Goal: Task Accomplishment & Management: Use online tool/utility

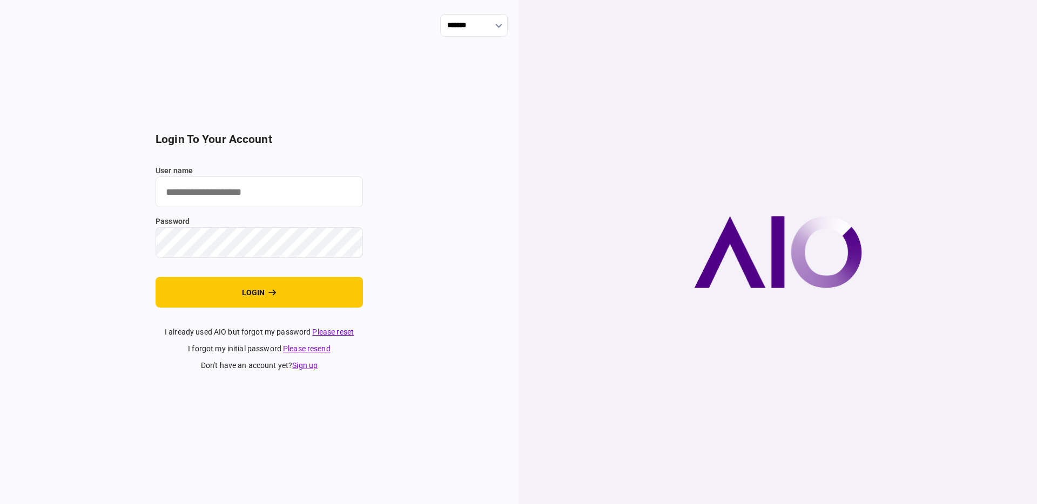
click at [281, 192] on input "user name" at bounding box center [259, 192] width 207 height 31
type input "**********"
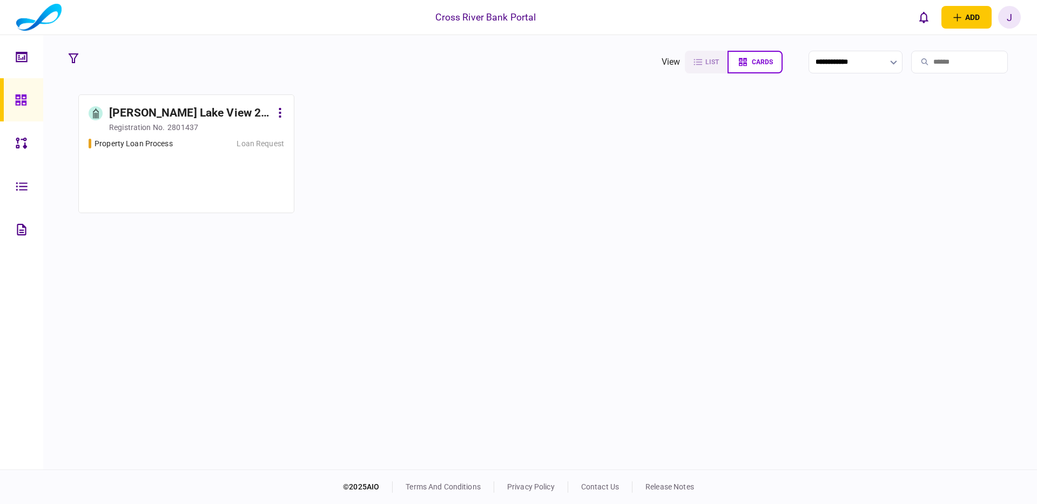
click at [188, 113] on div "[PERSON_NAME] Lake View 2 LLC" at bounding box center [190, 113] width 163 height 17
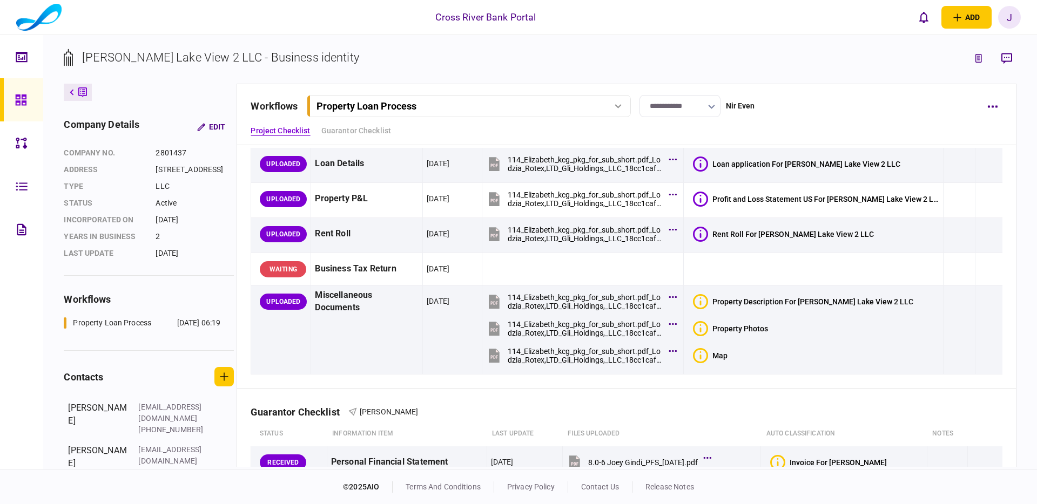
scroll to position [55, 0]
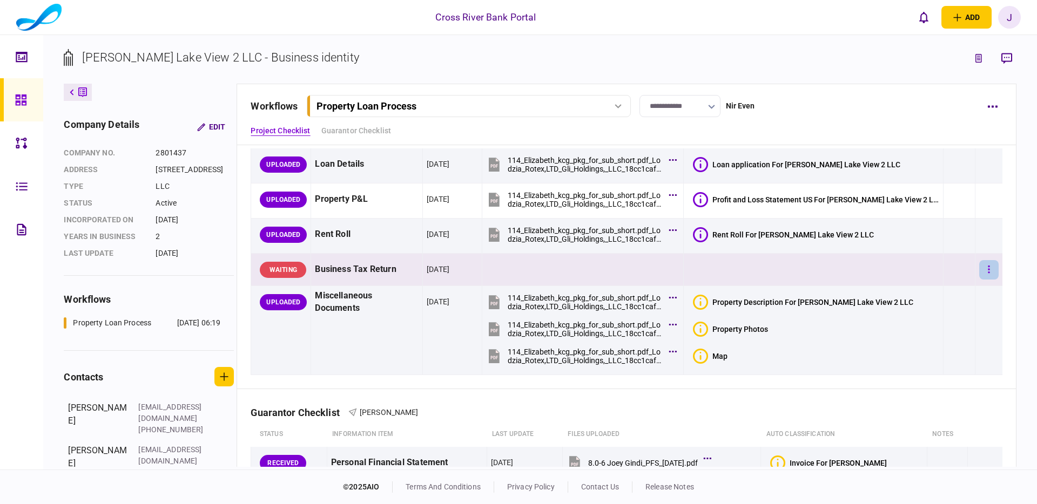
click at [992, 270] on button "button" at bounding box center [988, 269] width 19 height 19
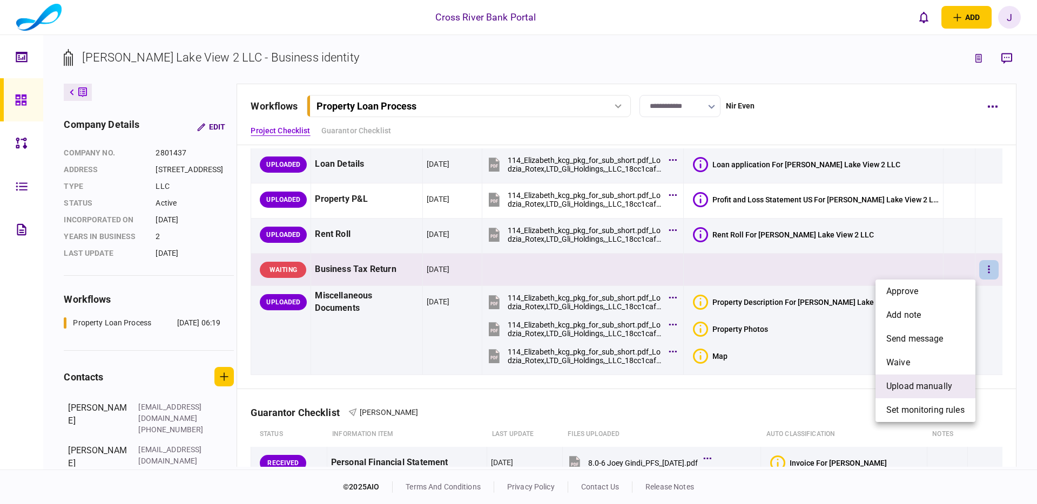
click at [931, 387] on span "upload manually" at bounding box center [919, 386] width 66 height 13
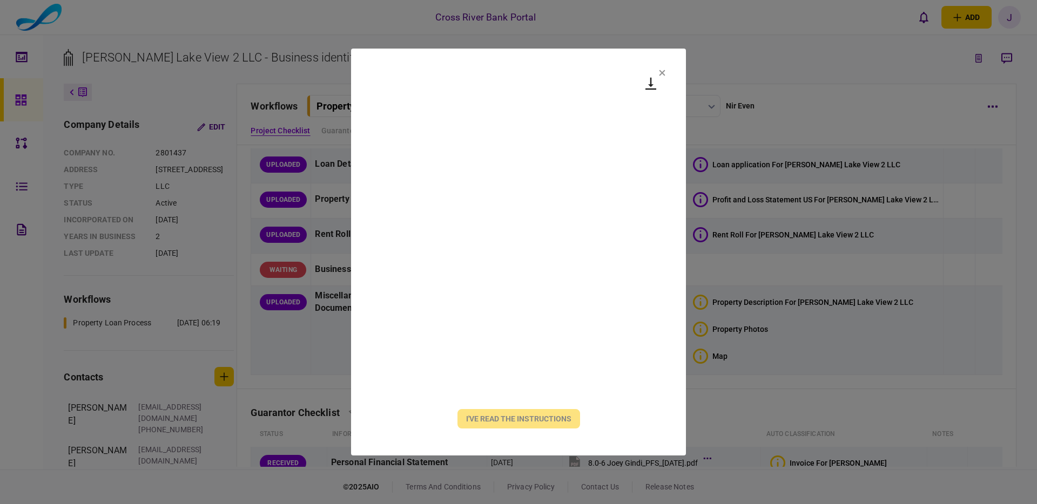
click at [664, 75] on icon at bounding box center [662, 73] width 6 height 6
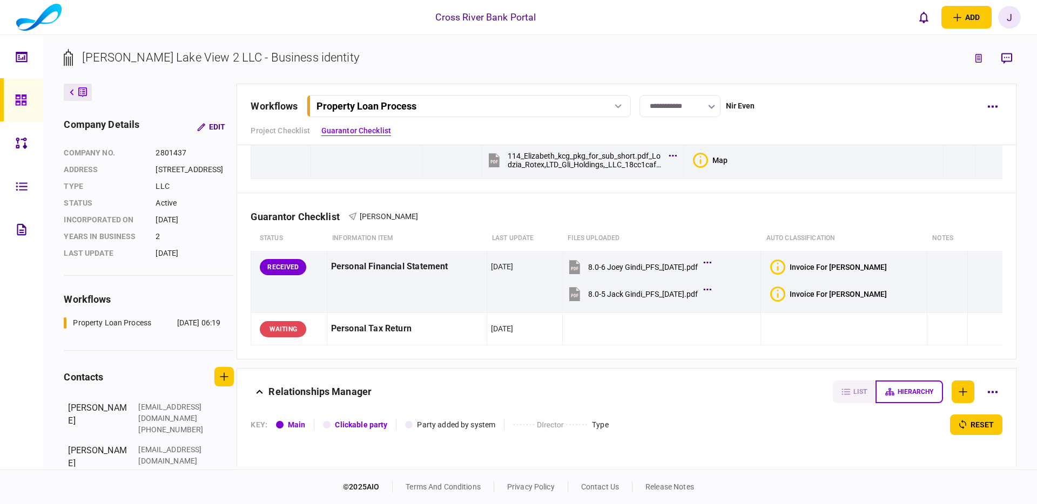
scroll to position [261, 0]
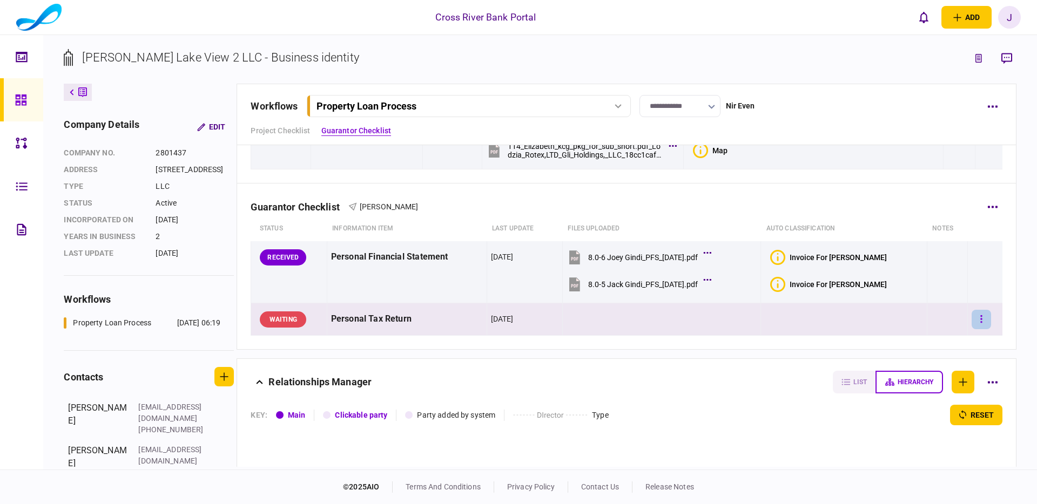
click at [982, 320] on button "button" at bounding box center [980, 319] width 19 height 19
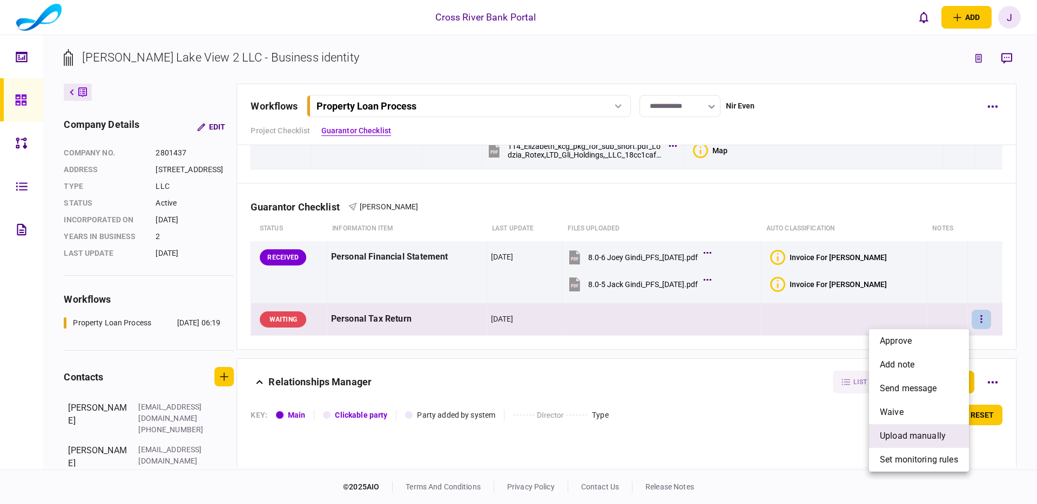
click at [915, 432] on span "upload manually" at bounding box center [913, 436] width 66 height 13
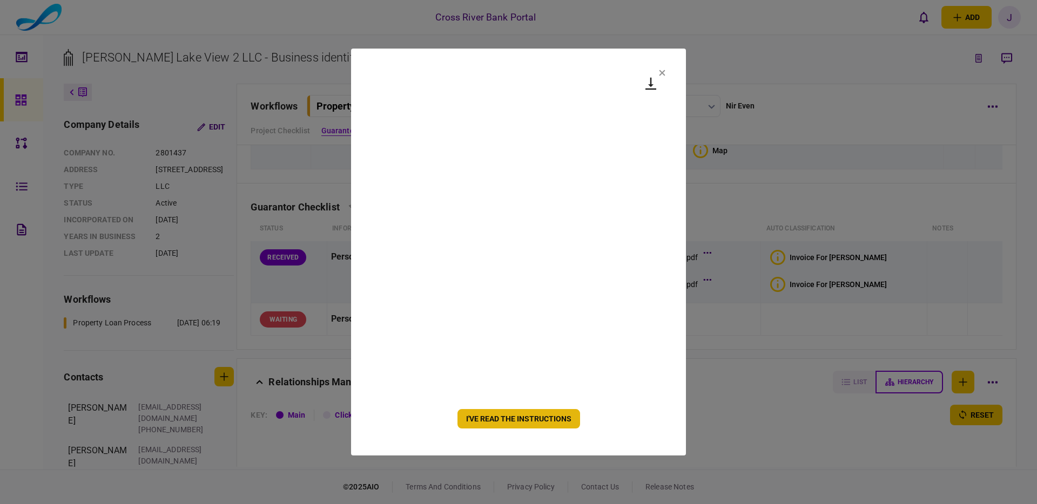
click at [530, 418] on button "I've read the instructions" at bounding box center [518, 418] width 123 height 19
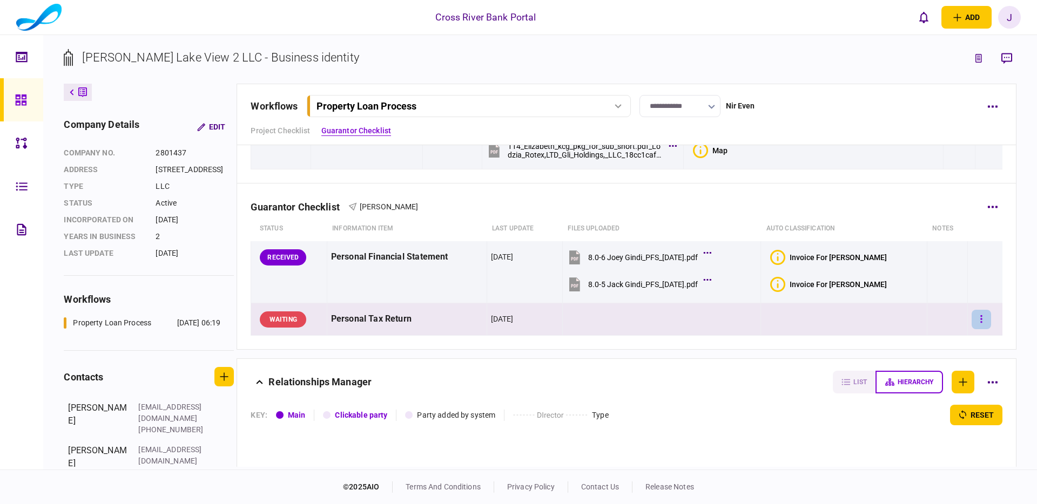
click at [981, 319] on button "button" at bounding box center [980, 319] width 19 height 19
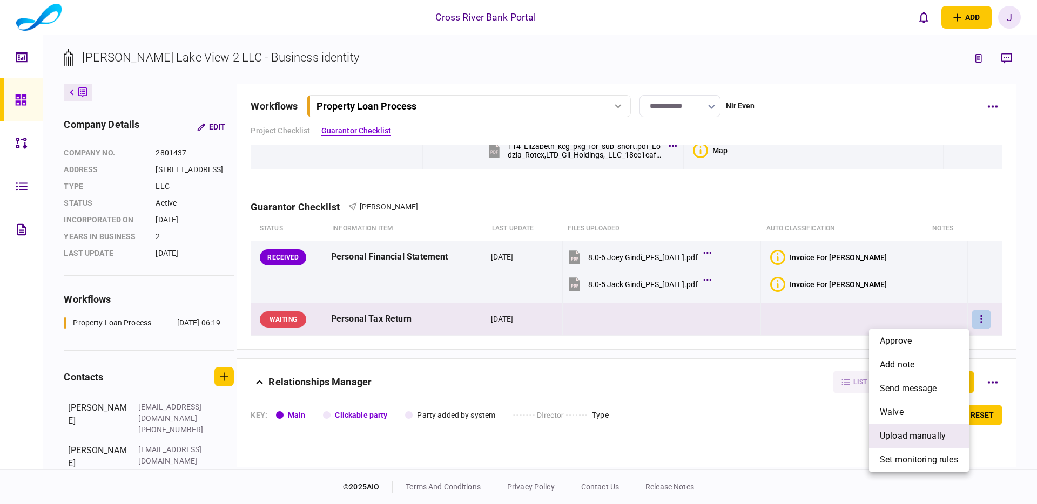
click at [917, 435] on span "upload manually" at bounding box center [913, 436] width 66 height 13
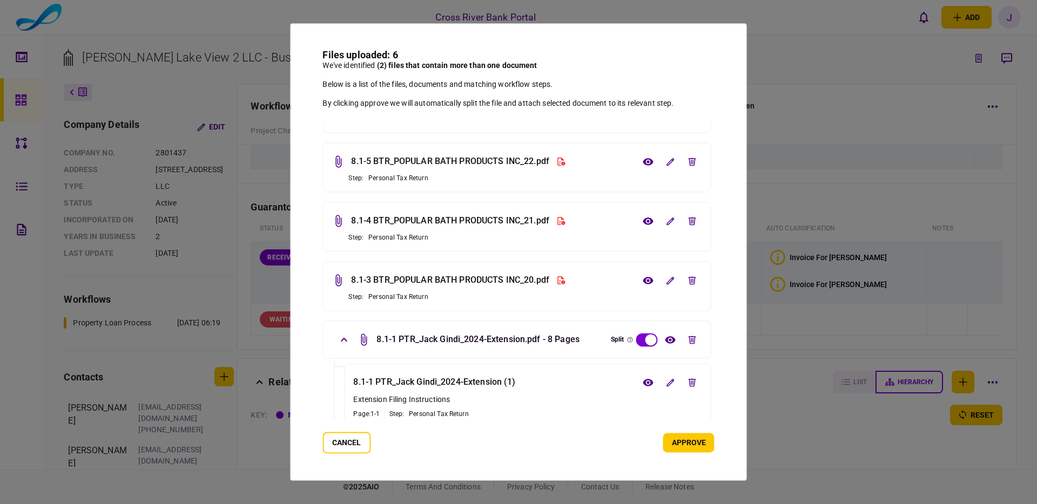
scroll to position [0, 0]
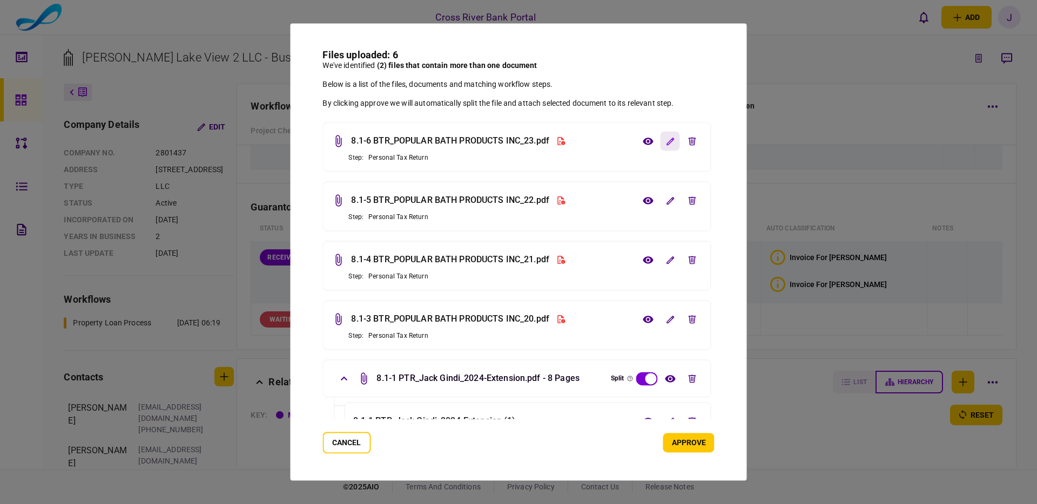
click at [669, 144] on icon "edit file" at bounding box center [670, 141] width 8 height 8
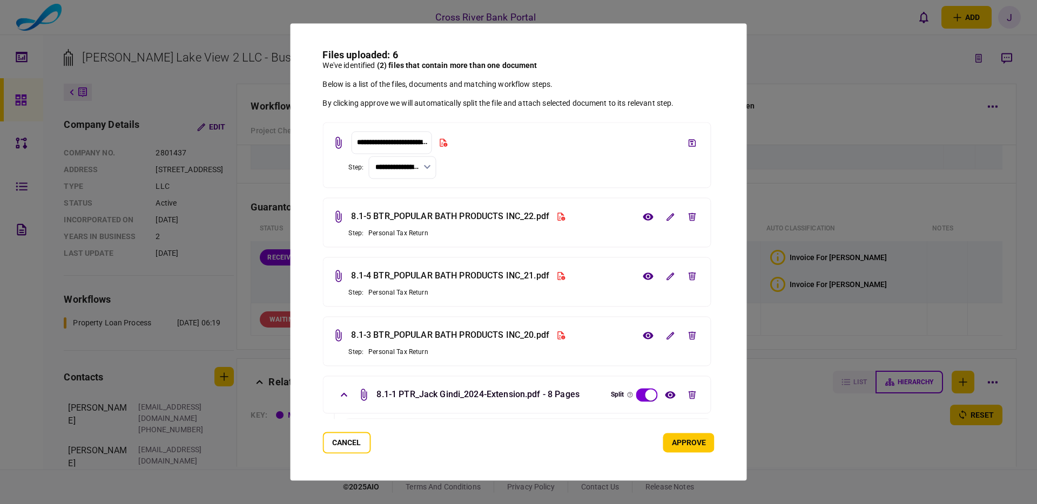
scroll to position [1, 0]
click at [426, 165] on icon "button" at bounding box center [426, 167] width 7 height 4
click at [508, 164] on div at bounding box center [518, 252] width 1037 height 504
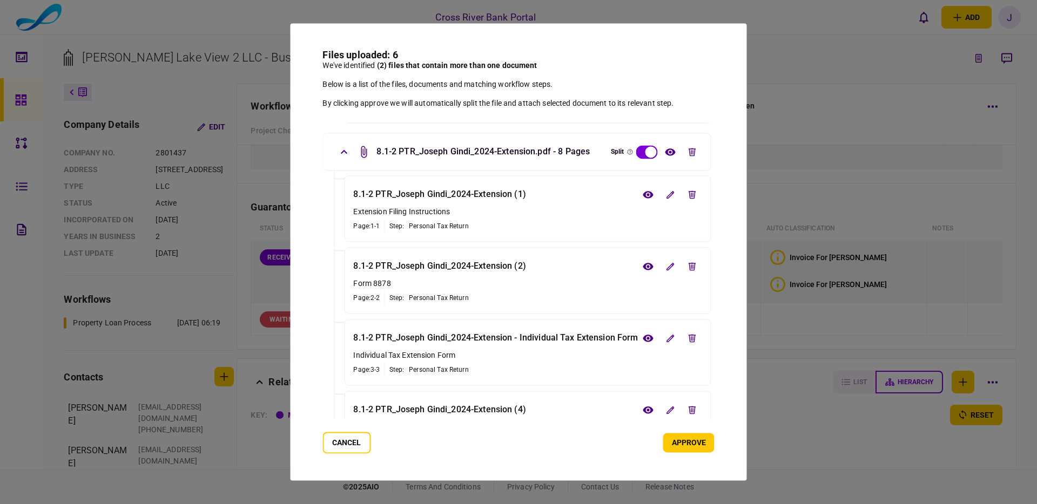
scroll to position [777, 0]
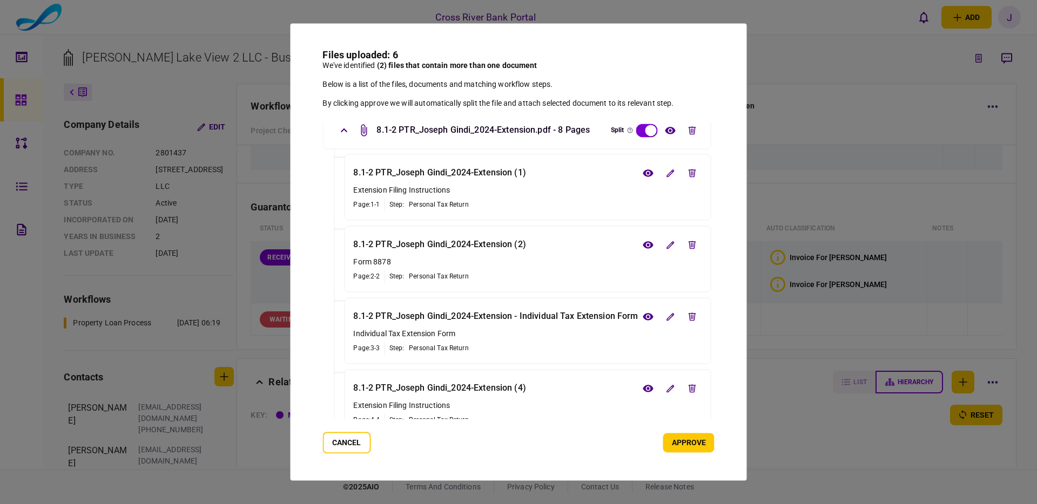
click at [697, 445] on button "approve" at bounding box center [688, 443] width 51 height 19
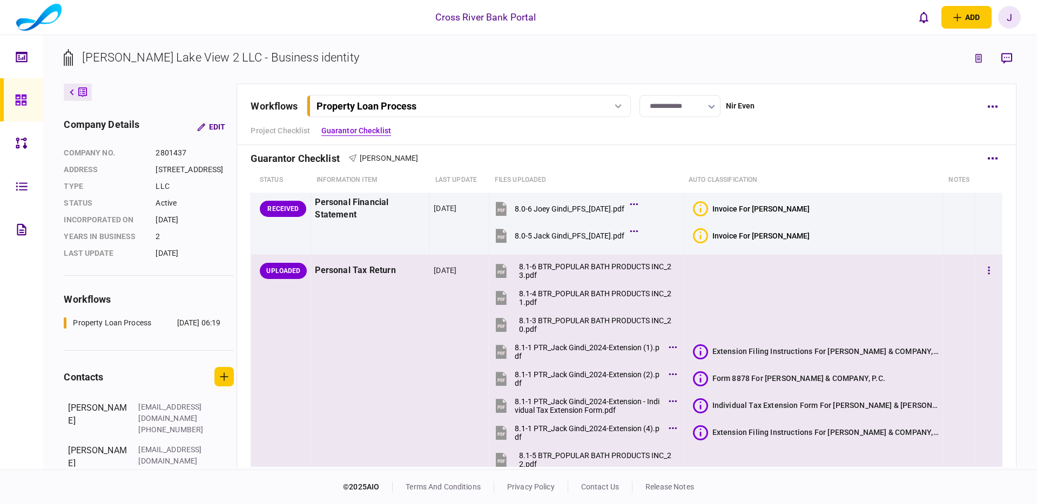
scroll to position [298, 0]
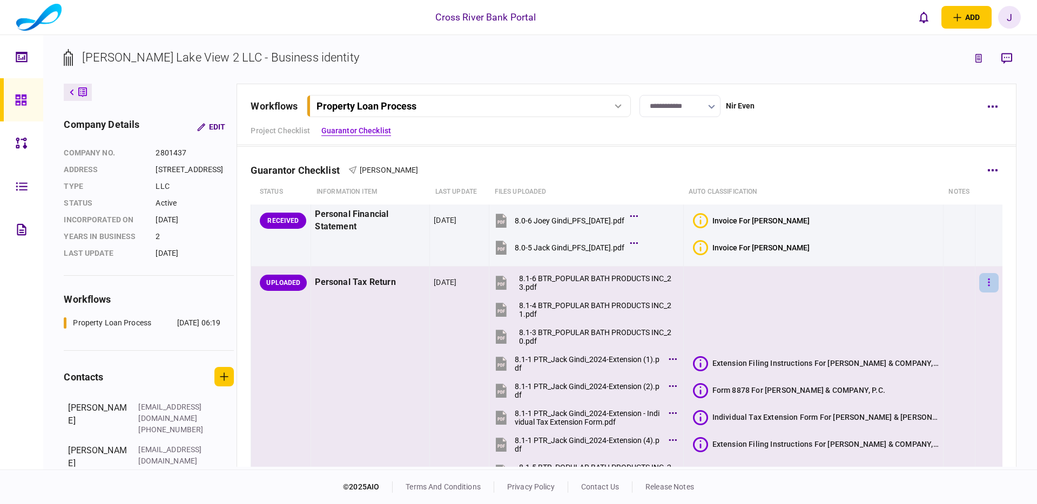
click at [984, 281] on button "button" at bounding box center [988, 282] width 19 height 19
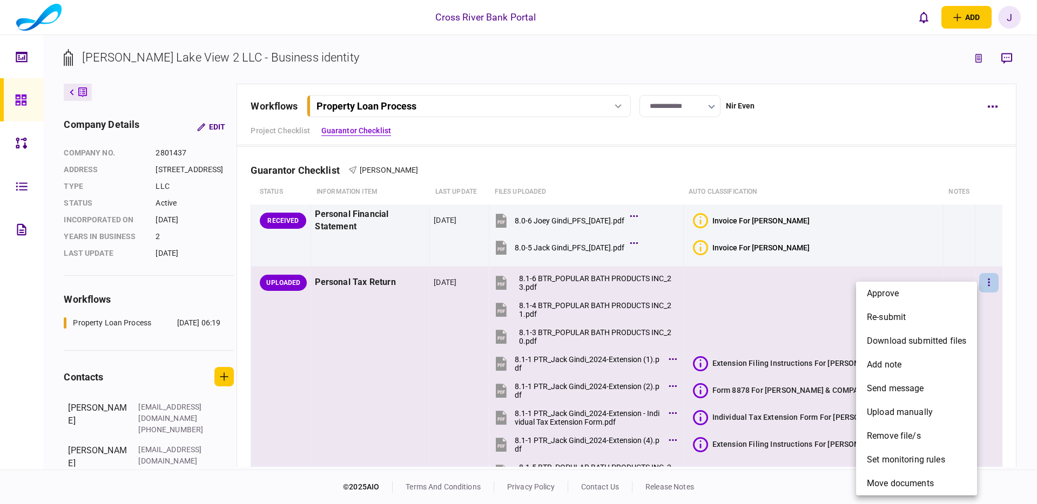
click at [968, 279] on div at bounding box center [518, 252] width 1037 height 504
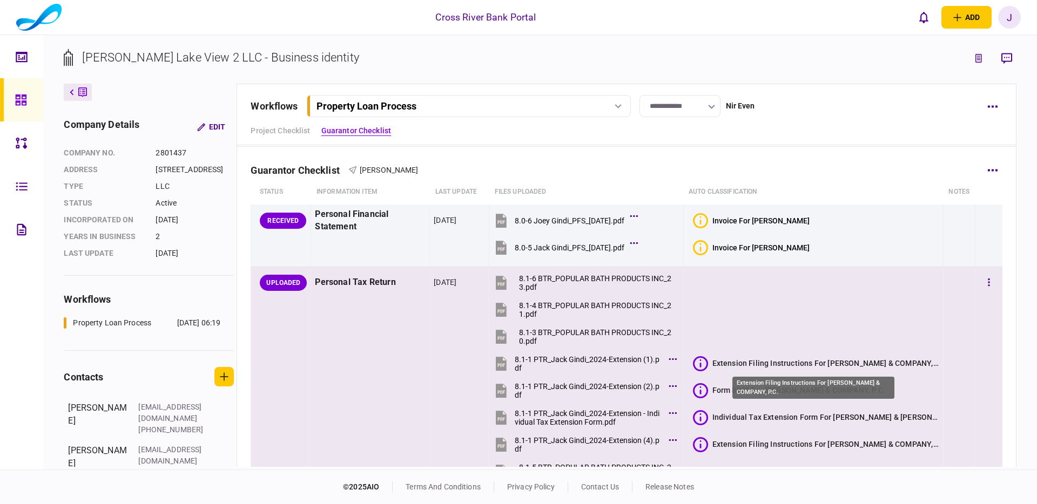
click at [865, 366] on div "Extension Filing Instructions For [PERSON_NAME] & COMPANY, P.C." at bounding box center [825, 363] width 227 height 11
click at [739, 364] on div "Extension Filing Instructions For [PERSON_NAME] & COMPANY, P.C." at bounding box center [825, 363] width 227 height 11
click at [700, 363] on icon at bounding box center [700, 363] width 15 height 15
click at [754, 360] on div "Extension Filing Instructions For [PERSON_NAME] & COMPANY, P.C." at bounding box center [825, 363] width 227 height 11
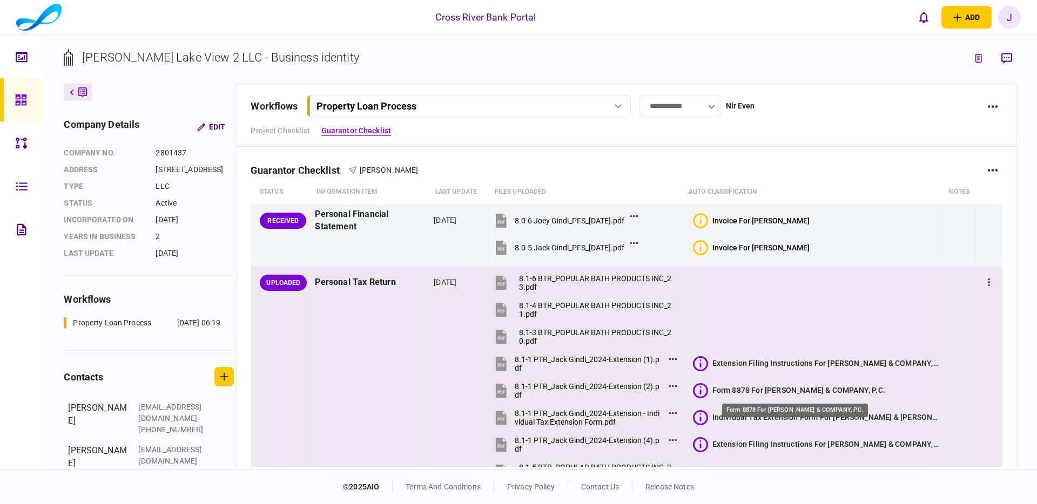
drag, startPoint x: 719, startPoint y: 388, endPoint x: 732, endPoint y: 386, distance: 13.6
click at [719, 388] on div "Form 8878 For [PERSON_NAME] & COMPANY, P.C." at bounding box center [798, 390] width 173 height 11
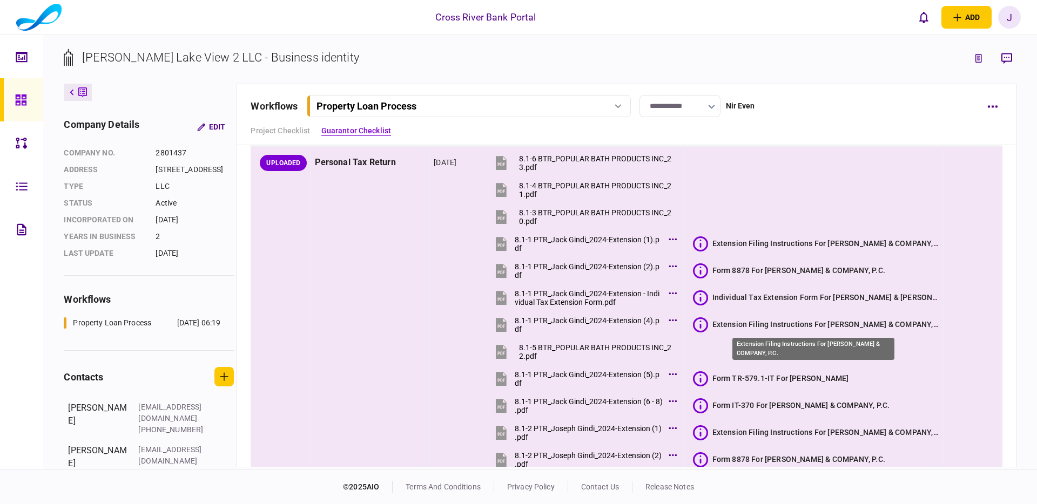
scroll to position [420, 0]
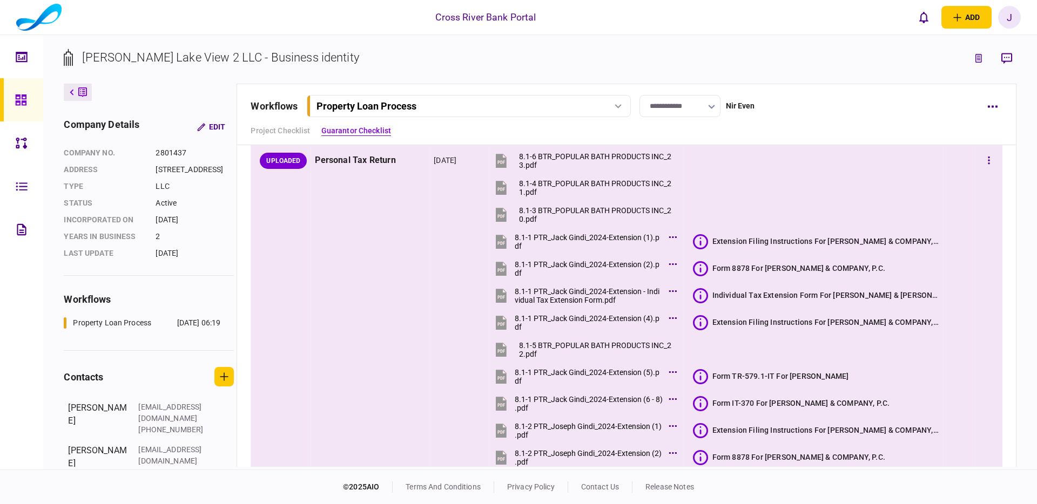
drag, startPoint x: 859, startPoint y: 312, endPoint x: 901, endPoint y: 304, distance: 43.3
click at [860, 312] on section "Extension Filing Instructions For [PERSON_NAME] & COMPANY, P.C." at bounding box center [816, 322] width 246 height 24
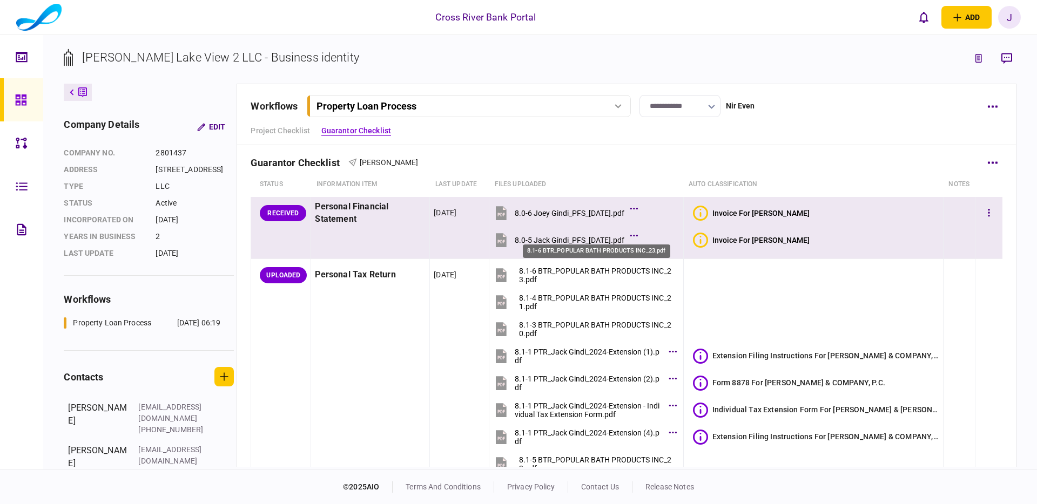
scroll to position [360, 0]
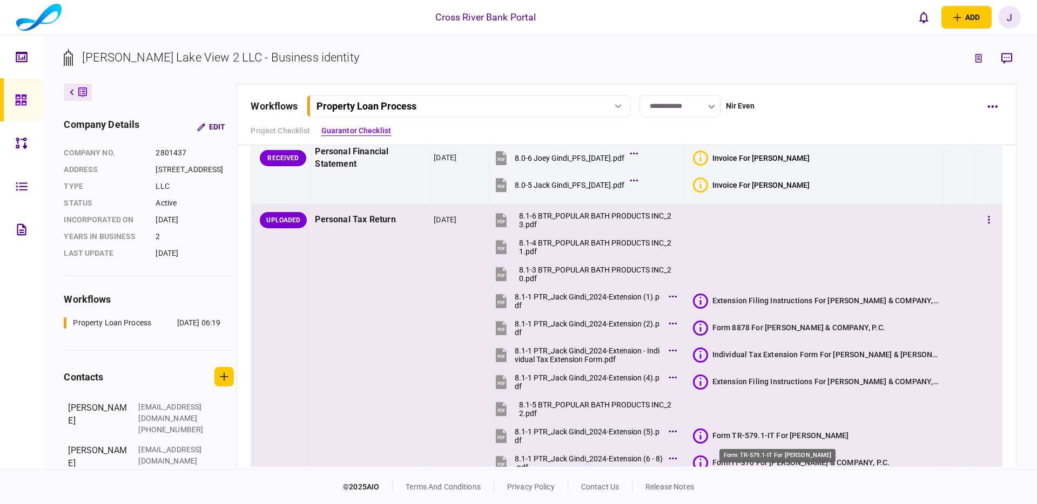
click at [782, 433] on div "Form TR-579.1-IT For [PERSON_NAME]" at bounding box center [780, 435] width 137 height 11
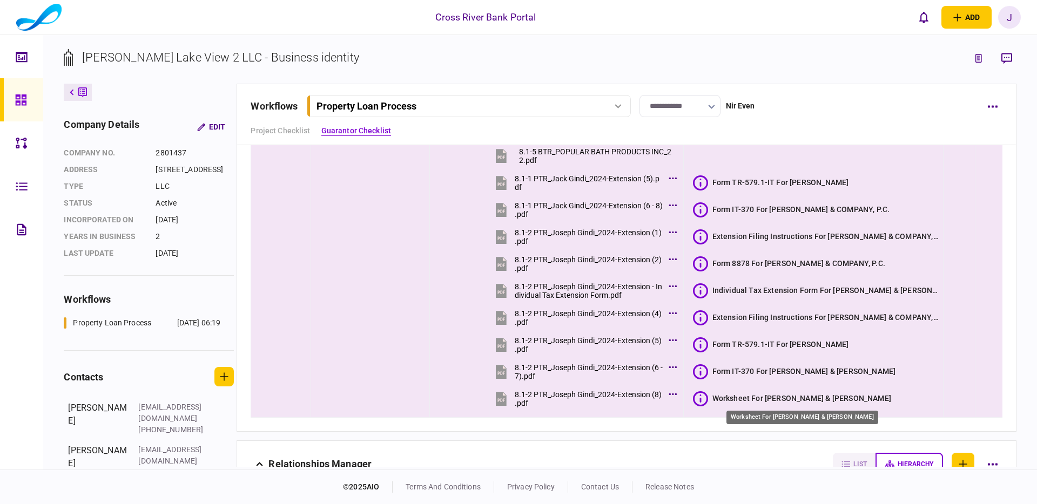
scroll to position [615, 0]
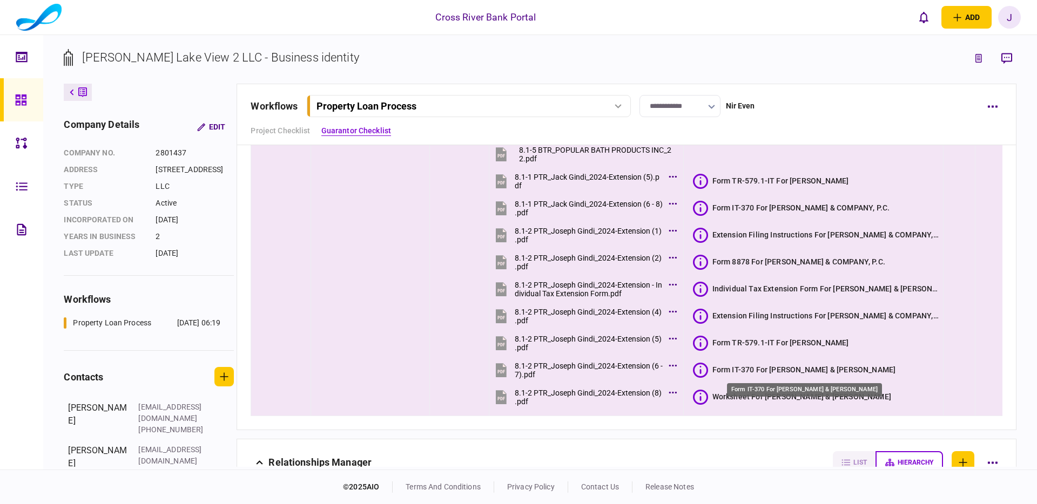
click at [798, 369] on div "Form IT-370 For [PERSON_NAME] & [PERSON_NAME]" at bounding box center [804, 369] width 184 height 11
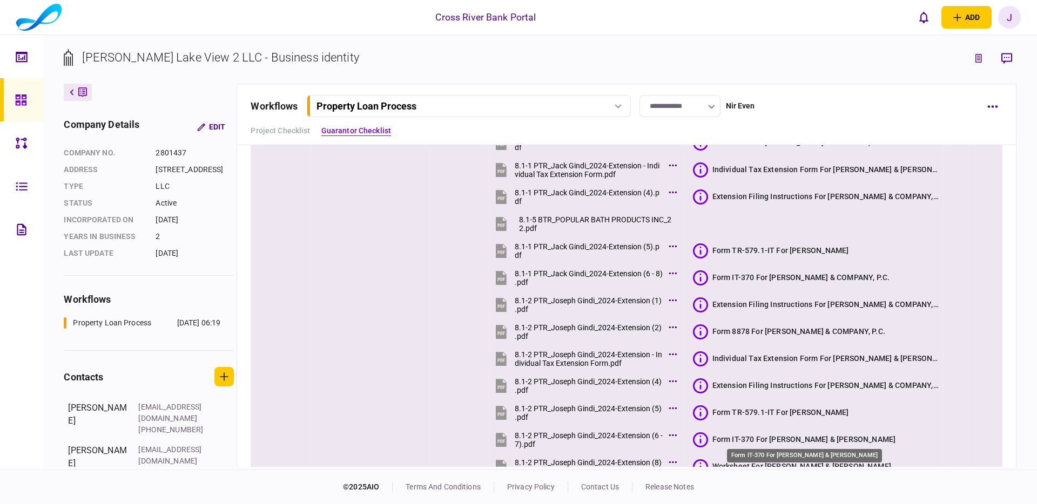
scroll to position [517, 0]
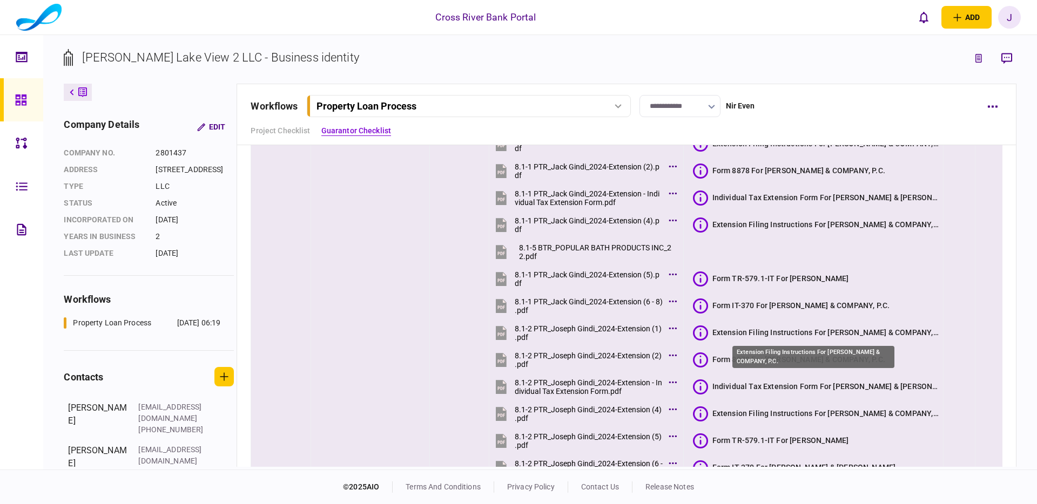
click at [793, 336] on div "Extension Filing Instructions For [PERSON_NAME] & COMPANY, P.C." at bounding box center [825, 332] width 227 height 11
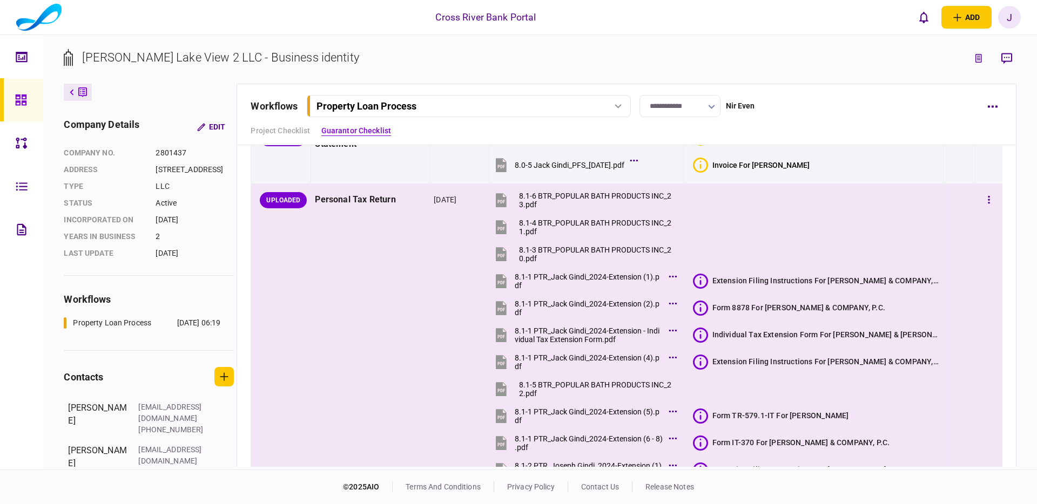
scroll to position [335, 0]
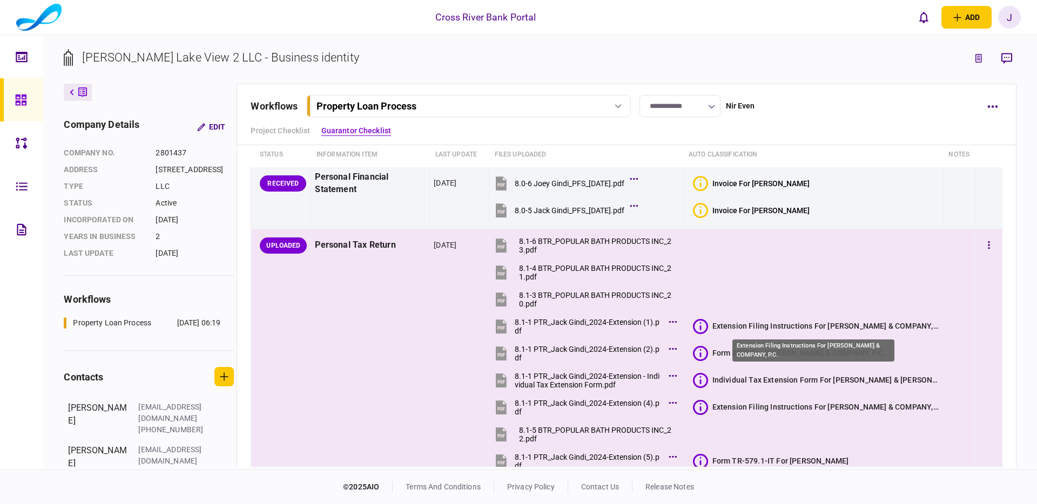
click at [796, 331] on div "Extension Filing Instructions For [PERSON_NAME] & COMPANY, P.C." at bounding box center [825, 326] width 227 height 11
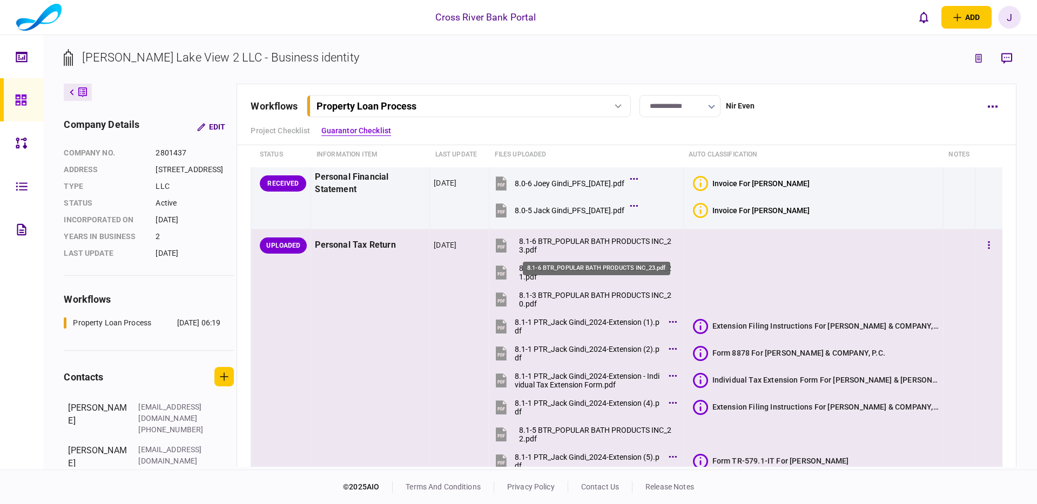
click at [572, 242] on div "8.1-6 BTR_POPULAR BATH PRODUCTS INC_23.pdf" at bounding box center [596, 245] width 154 height 17
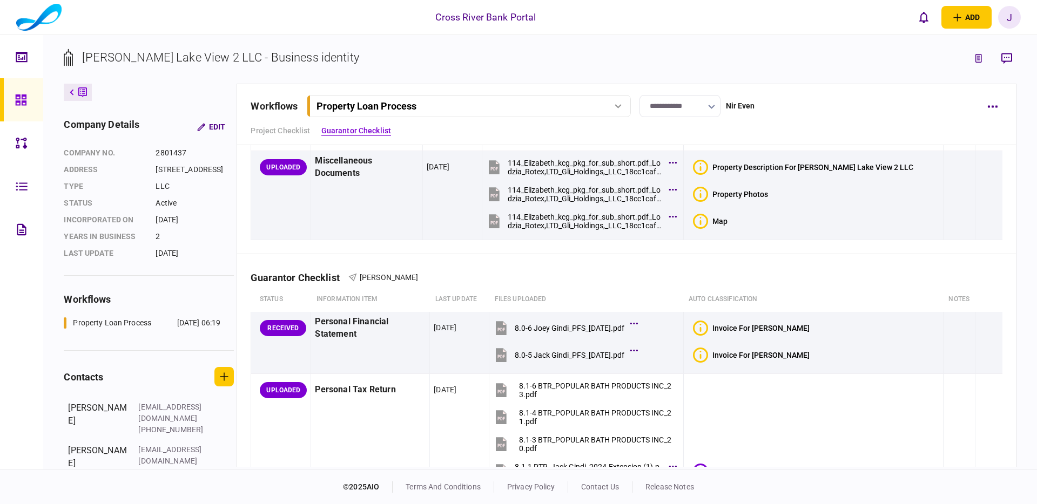
scroll to position [137, 0]
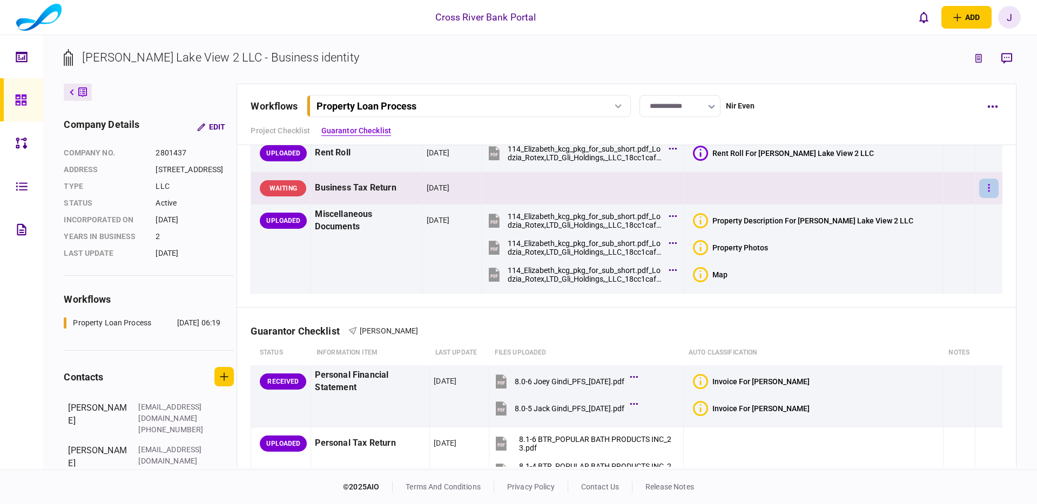
click at [988, 187] on icon "button" at bounding box center [989, 188] width 2 height 8
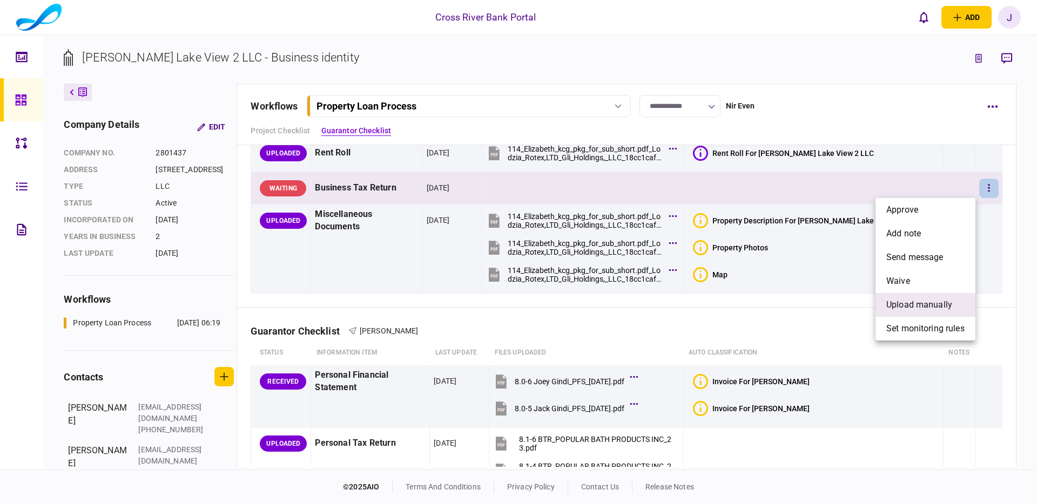
click at [919, 301] on span "upload manually" at bounding box center [919, 305] width 66 height 13
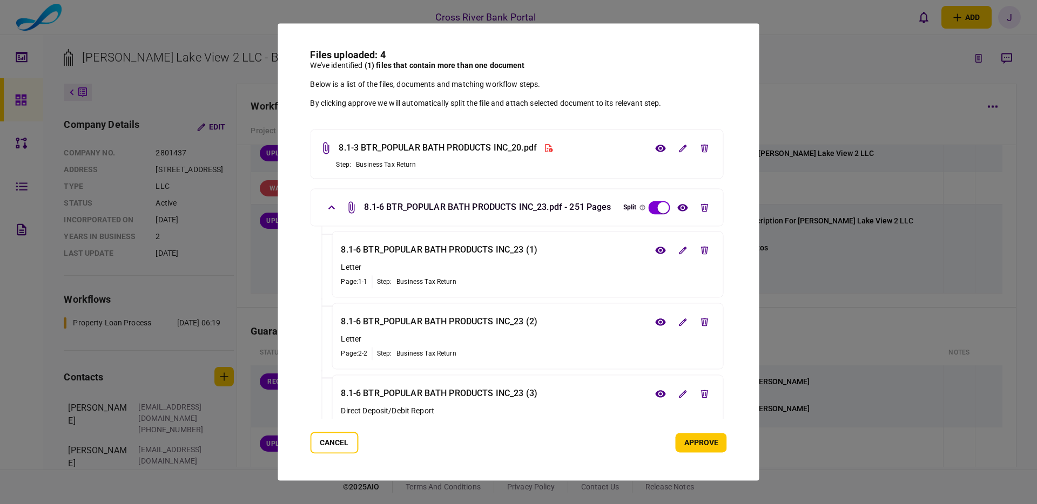
scroll to position [126, 0]
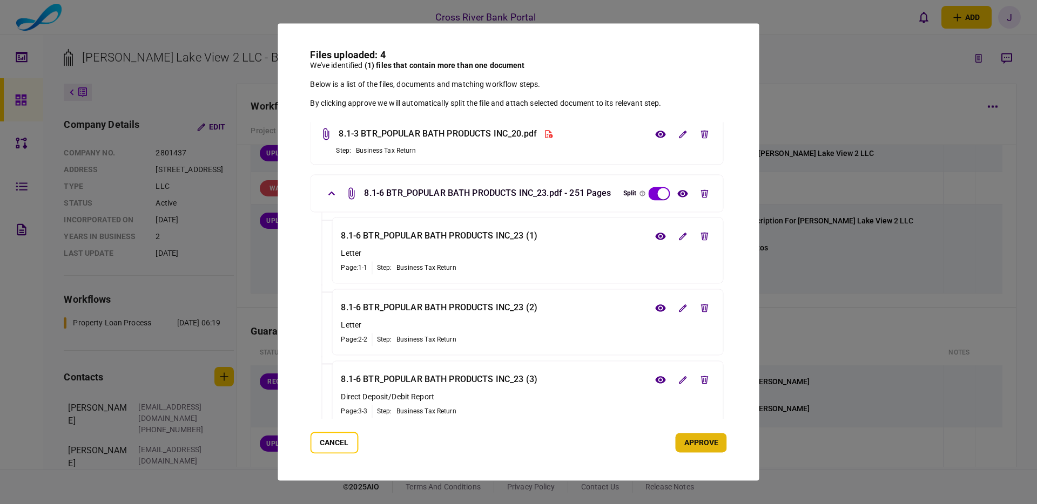
click at [705, 442] on button "approve" at bounding box center [701, 443] width 51 height 19
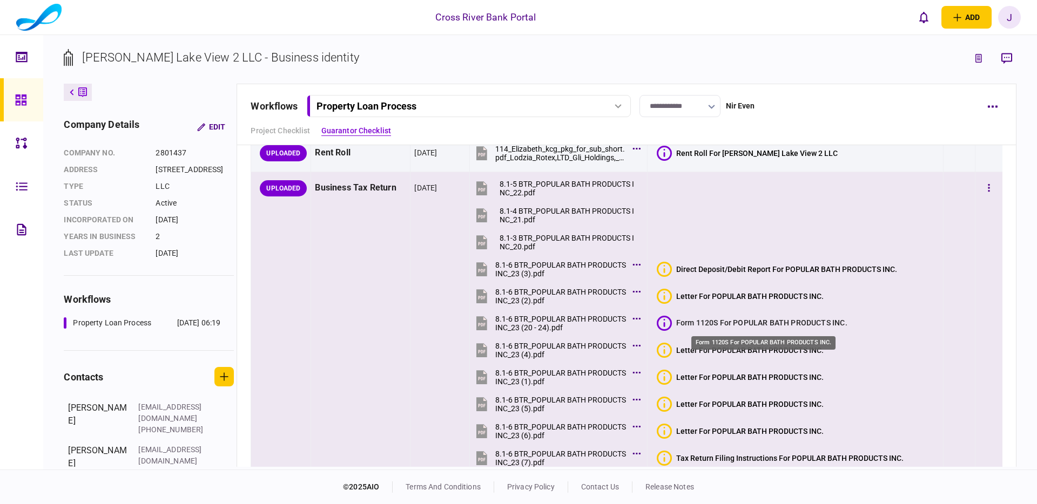
drag, startPoint x: 762, startPoint y: 323, endPoint x: 750, endPoint y: 322, distance: 11.9
click at [762, 323] on div "Form 1120S For POPULAR BATH PRODUCTS INC." at bounding box center [761, 323] width 171 height 11
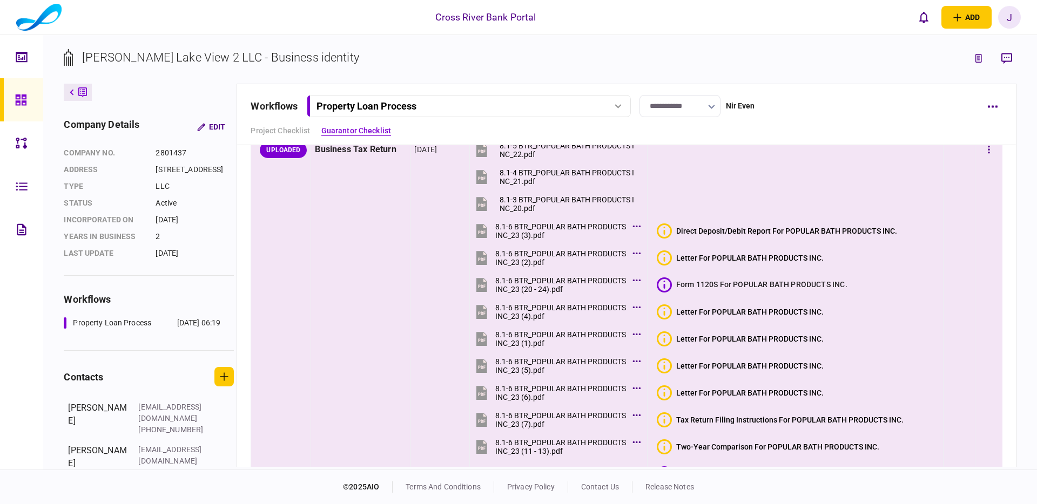
click at [666, 285] on icon at bounding box center [664, 285] width 15 height 15
click at [739, 284] on div "Form 1120S For POPULAR BATH PRODUCTS INC." at bounding box center [761, 284] width 171 height 11
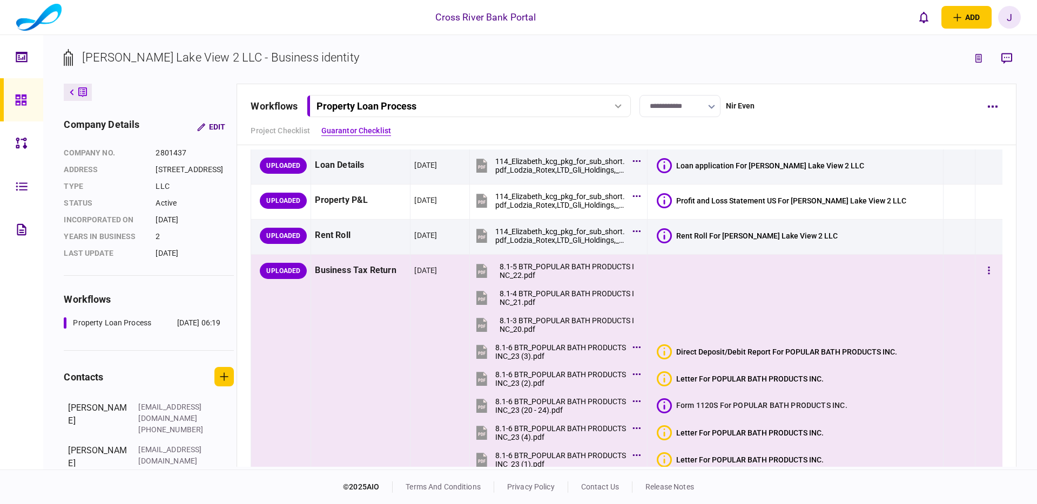
click at [768, 279] on div at bounding box center [795, 271] width 288 height 24
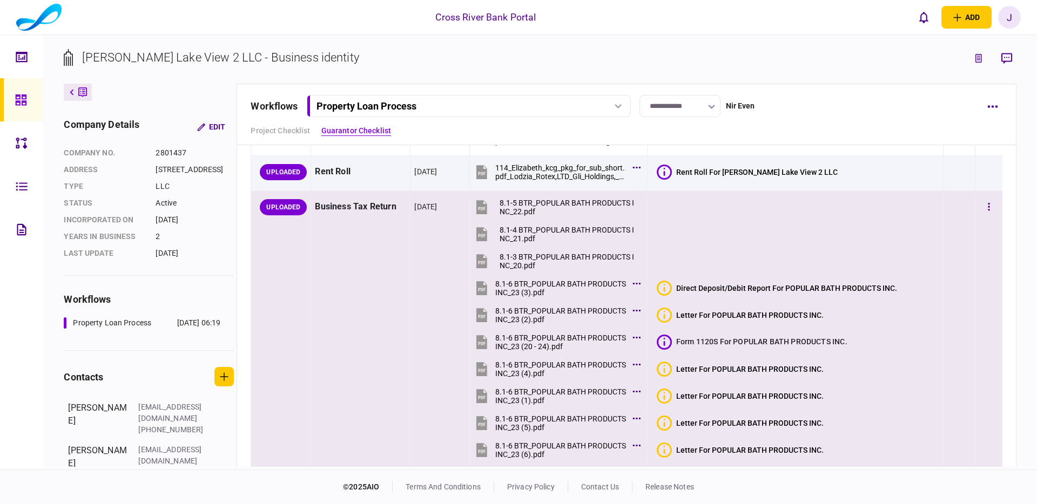
scroll to position [120, 0]
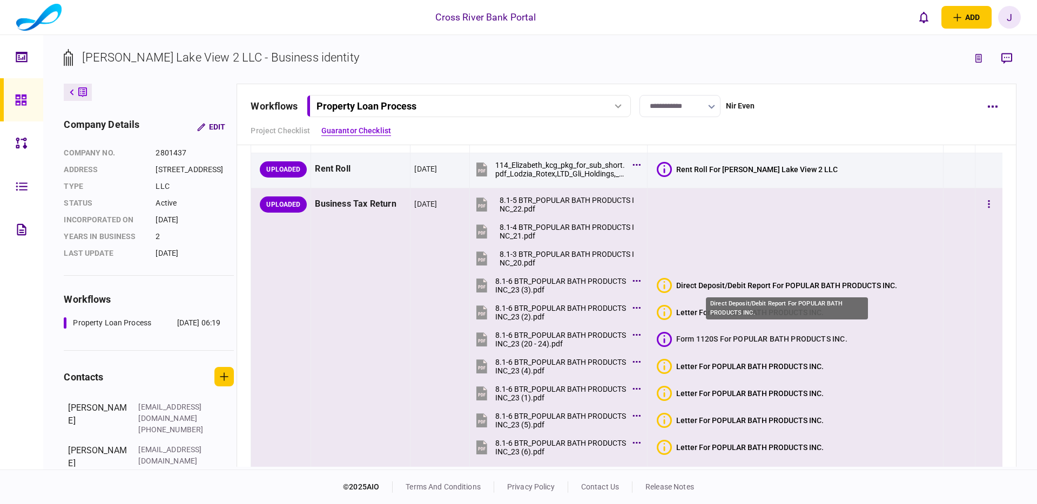
click at [767, 282] on div "Direct Deposit/Debit Report For POPULAR BATH PRODUCTS INC." at bounding box center [786, 285] width 221 height 9
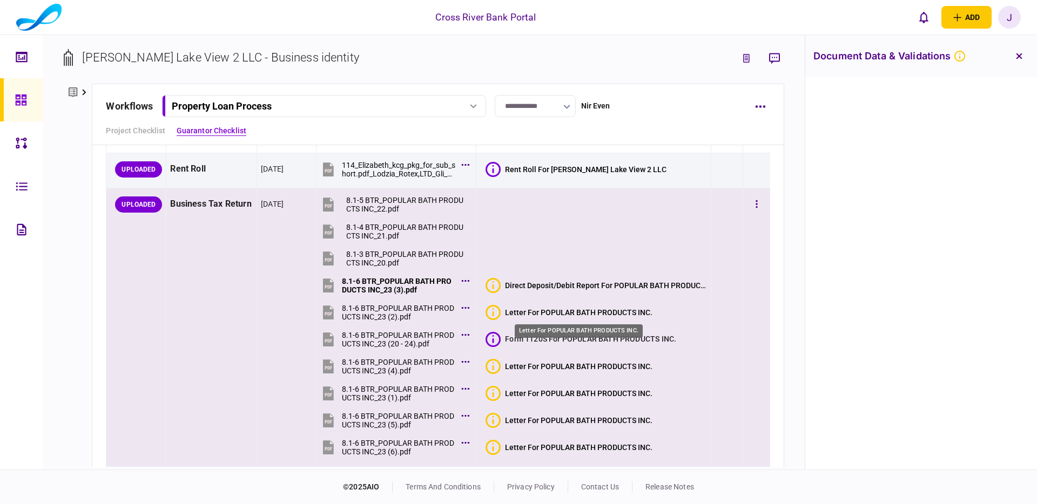
click at [632, 314] on div "Letter For POPULAR BATH PRODUCTS INC." at bounding box center [578, 312] width 147 height 9
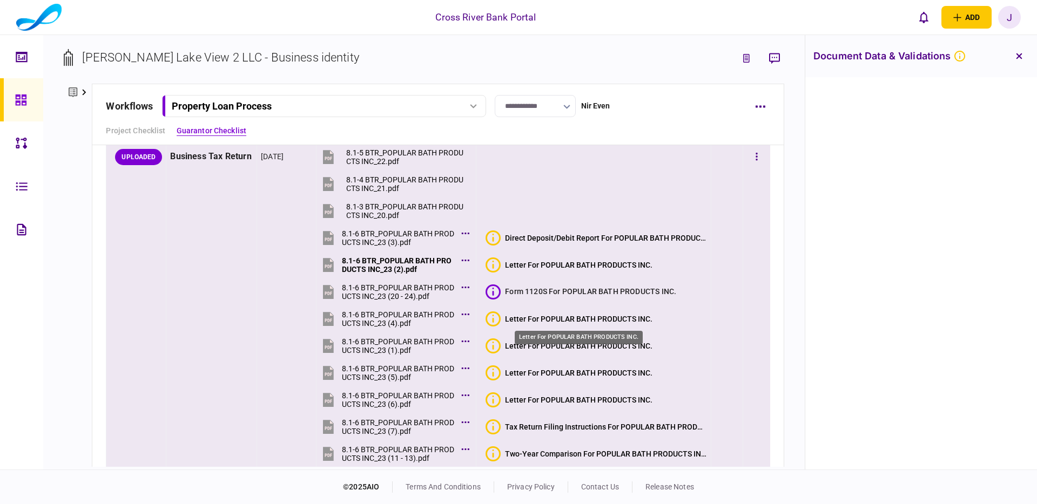
click at [622, 319] on div "Letter For POPULAR BATH PRODUCTS INC." at bounding box center [578, 319] width 147 height 9
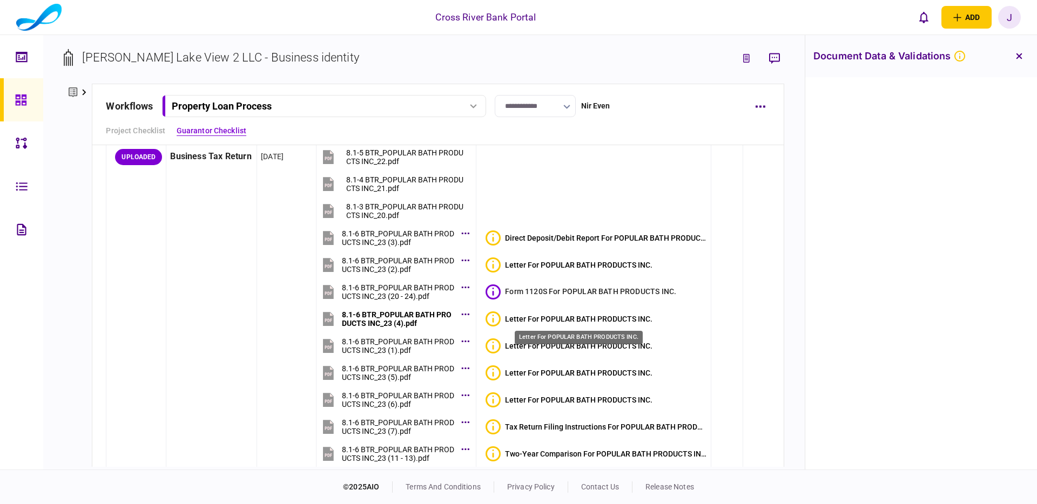
click at [621, 345] on div "Letter For POPULAR BATH PRODUCTS INC." at bounding box center [579, 334] width 130 height 22
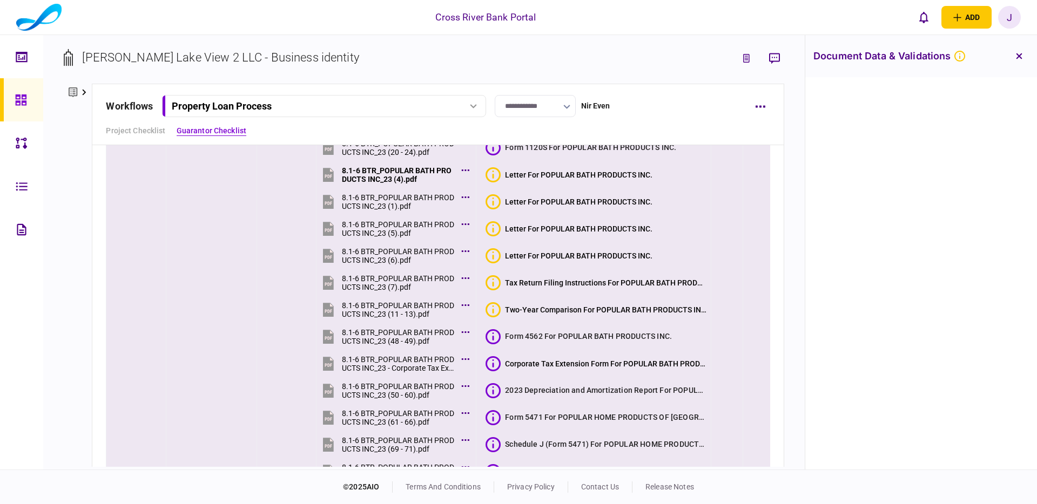
scroll to position [326, 0]
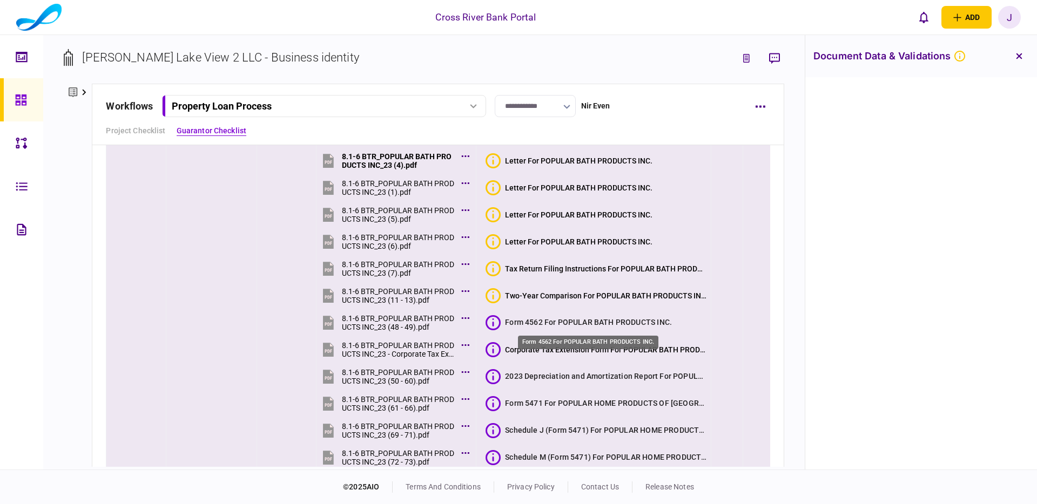
click at [561, 321] on div "Form 4562 For POPULAR BATH PRODUCTS INC." at bounding box center [588, 322] width 167 height 11
click at [492, 325] on icon at bounding box center [493, 323] width 2 height 8
drag, startPoint x: 492, startPoint y: 350, endPoint x: 499, endPoint y: 349, distance: 7.6
click at [493, 350] on icon at bounding box center [493, 350] width 2 height 8
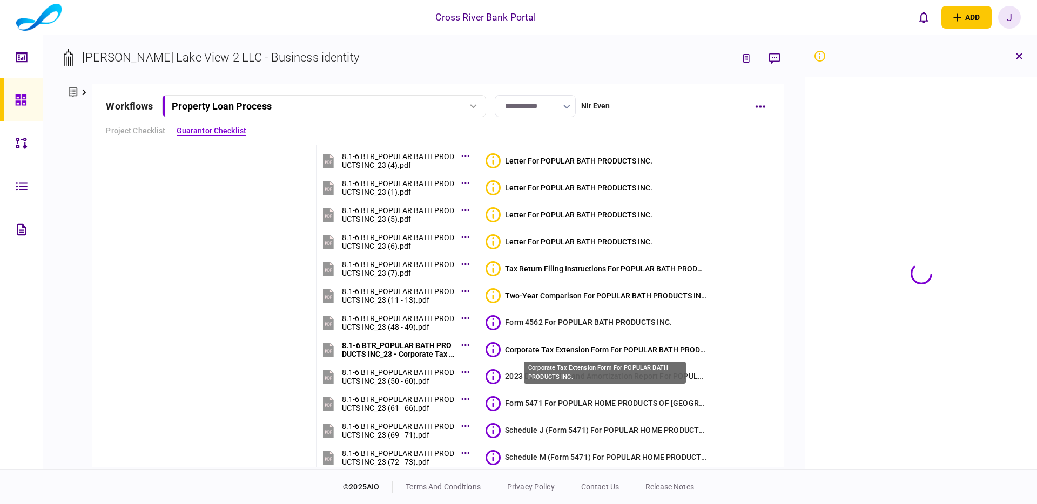
click at [554, 354] on div "Corporate Tax Extension Form For POPULAR BATH PRODUCTS INC." at bounding box center [605, 369] width 164 height 31
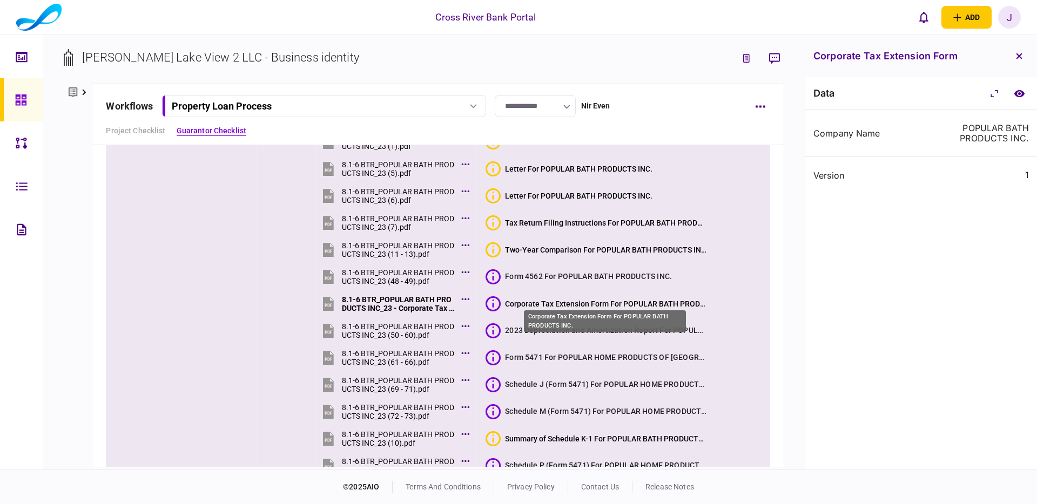
scroll to position [379, 0]
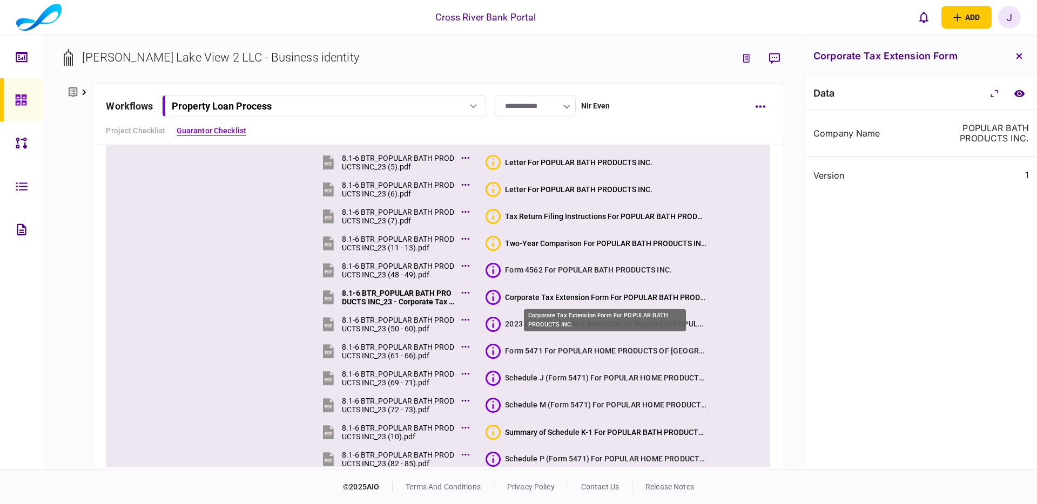
click at [579, 298] on div "Corporate Tax Extension Form For POPULAR BATH PRODUCTS INC." at bounding box center [606, 297] width 202 height 9
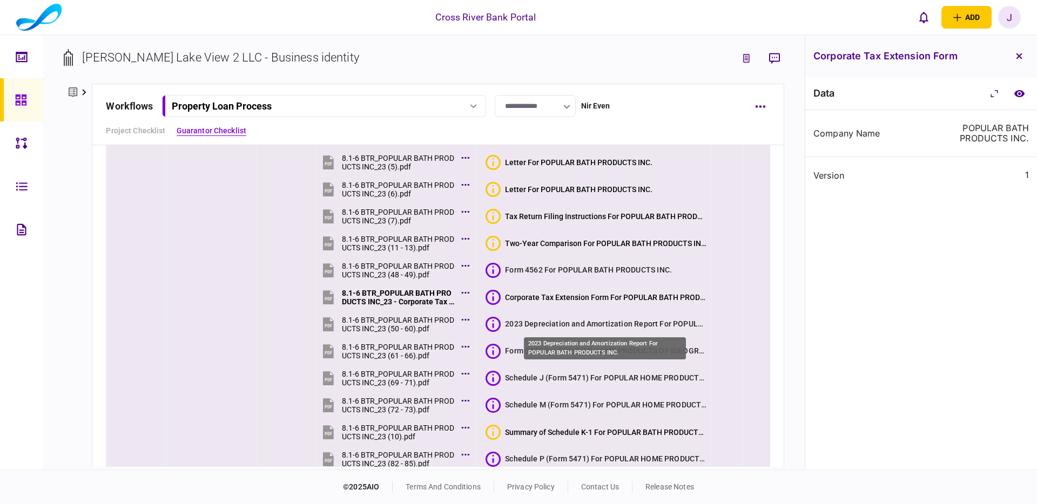
click at [647, 325] on div "2023 Depreciation and Amortization Report For POPULAR BATH PRODUCTS INC." at bounding box center [606, 324] width 202 height 11
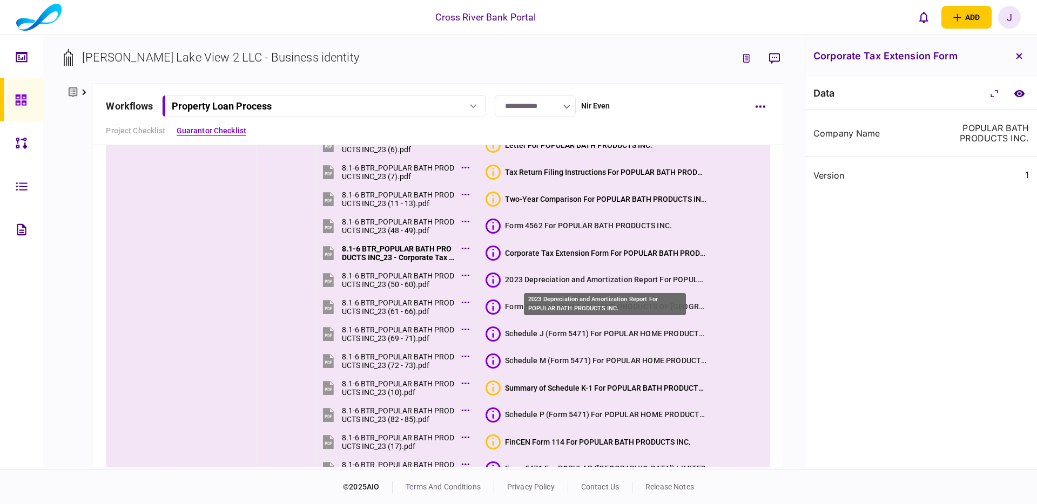
scroll to position [423, 0]
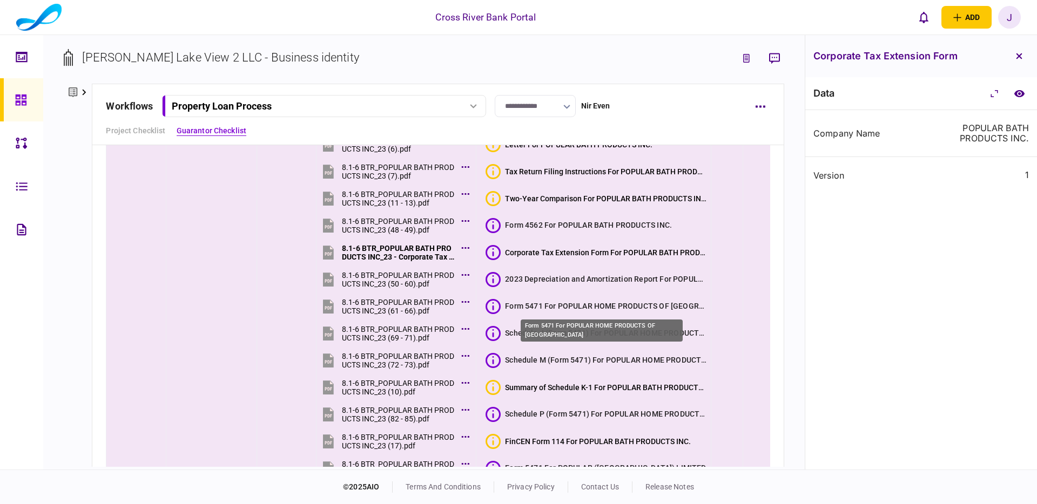
click at [558, 306] on div "Form 5471 For POPULAR HOME PRODUCTS OF [GEOGRAPHIC_DATA]" at bounding box center [606, 306] width 202 height 11
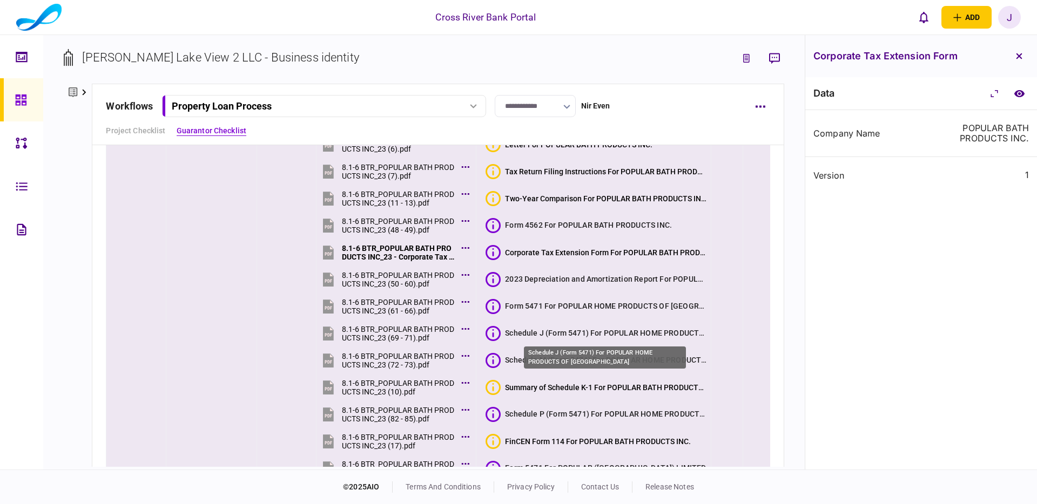
click at [634, 334] on div "Schedule J (Form 5471) For POPULAR HOME PRODUCTS OF [GEOGRAPHIC_DATA]" at bounding box center [606, 333] width 202 height 11
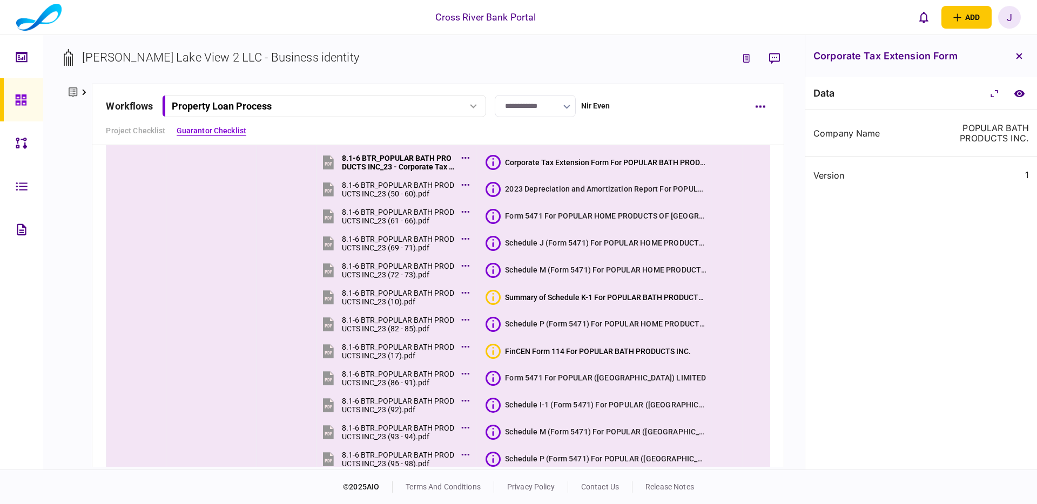
scroll to position [515, 0]
click at [632, 349] on div "FinCEN Form 114 For POPULAR BATH PRODUCTS INC." at bounding box center [598, 350] width 186 height 9
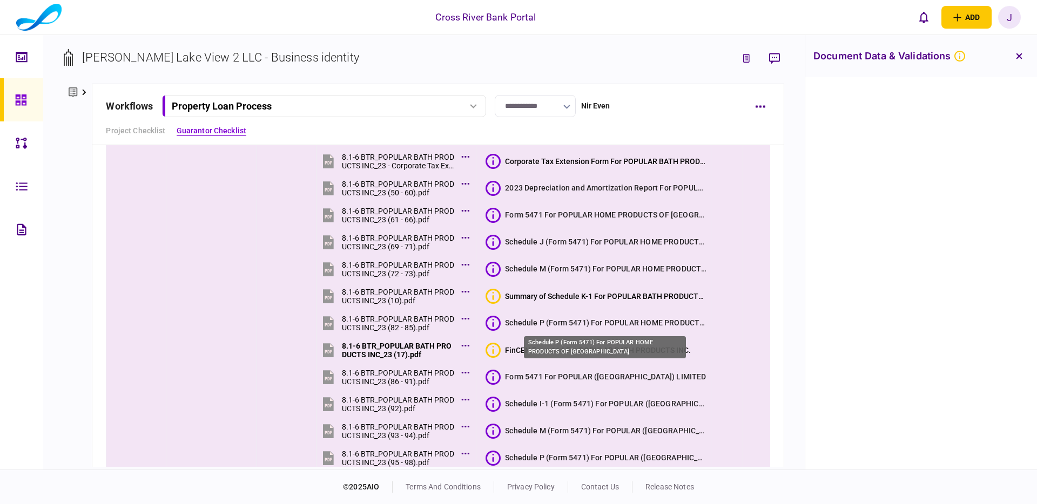
click at [610, 324] on div "Schedule P (Form 5471) For POPULAR HOME PRODUCTS OF [GEOGRAPHIC_DATA]" at bounding box center [606, 323] width 202 height 11
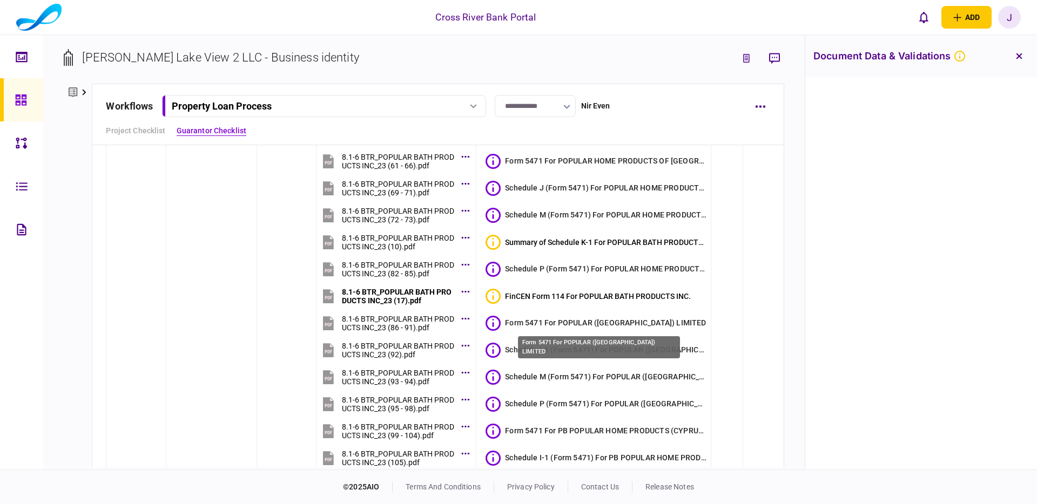
scroll to position [573, 0]
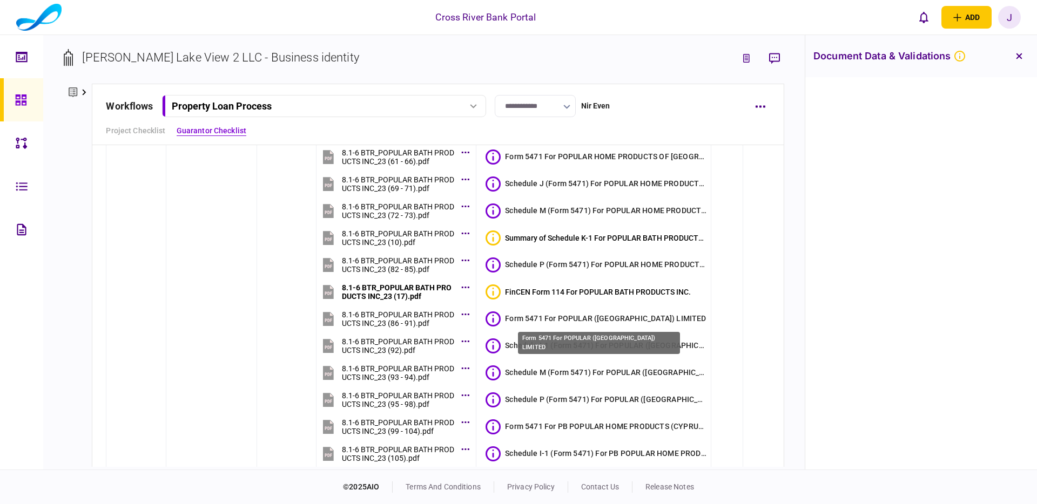
click at [592, 344] on div "Form 5471 For POPULAR ([GEOGRAPHIC_DATA]) LIMITED" at bounding box center [599, 343] width 162 height 22
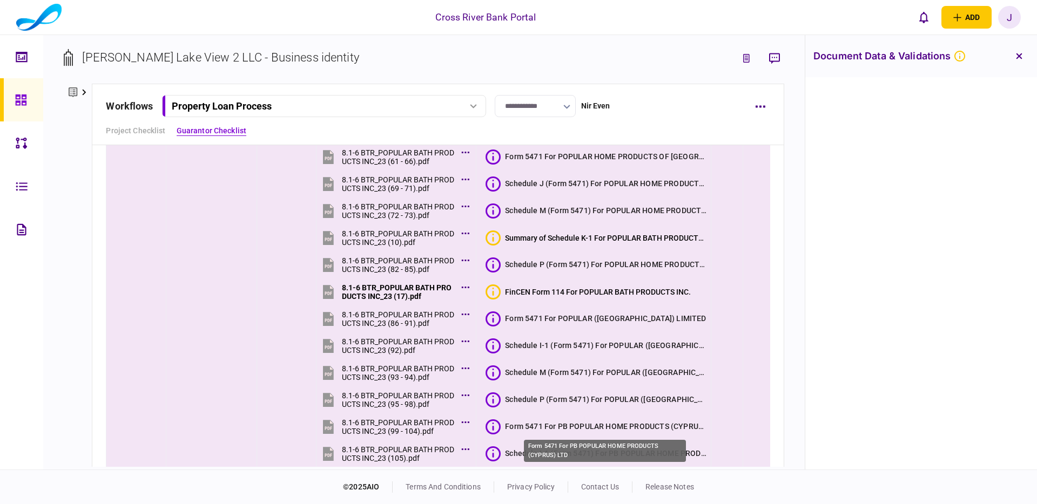
click at [565, 427] on div "Form 5471 For PB POPULAR HOME PRODUCTS (CYPRUS) LTD" at bounding box center [606, 426] width 202 height 11
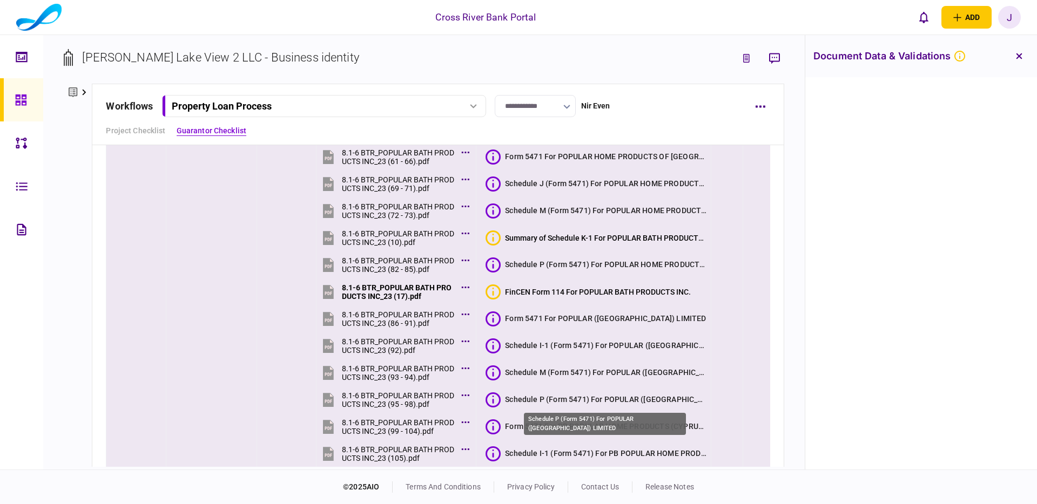
click at [557, 396] on div "Schedule P (Form 5471) For POPULAR ([GEOGRAPHIC_DATA]) LIMITED" at bounding box center [606, 399] width 202 height 11
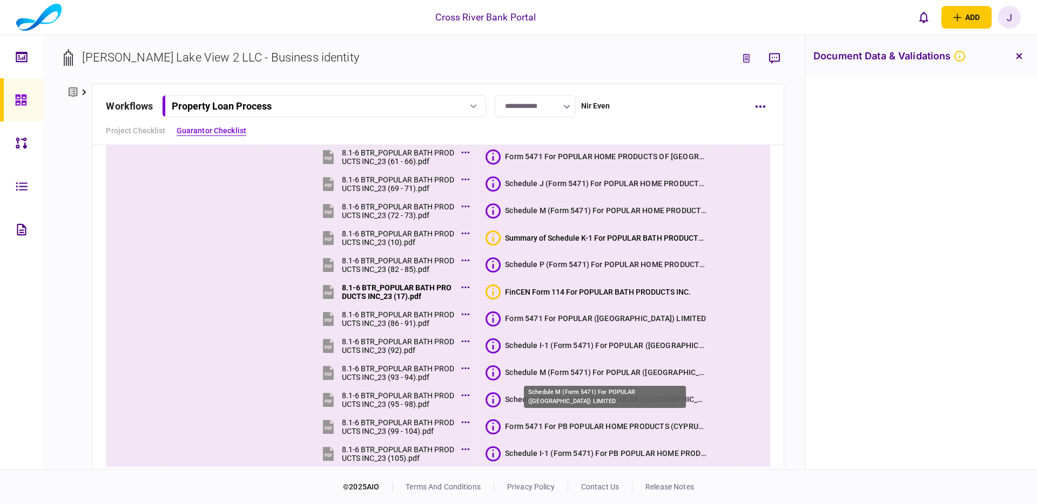
click at [551, 375] on div "Schedule M (Form 5471) For POPULAR ([GEOGRAPHIC_DATA]) LIMITED" at bounding box center [606, 372] width 202 height 11
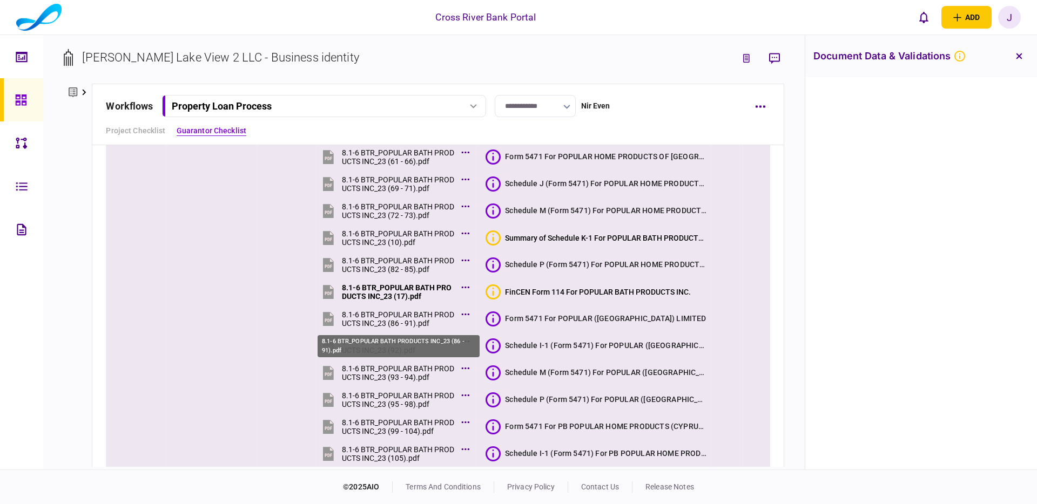
click at [406, 320] on div "8.1-6 BTR_POPULAR BATH PRODUCTS INC_23 (86 - 91).pdf" at bounding box center [399, 318] width 114 height 17
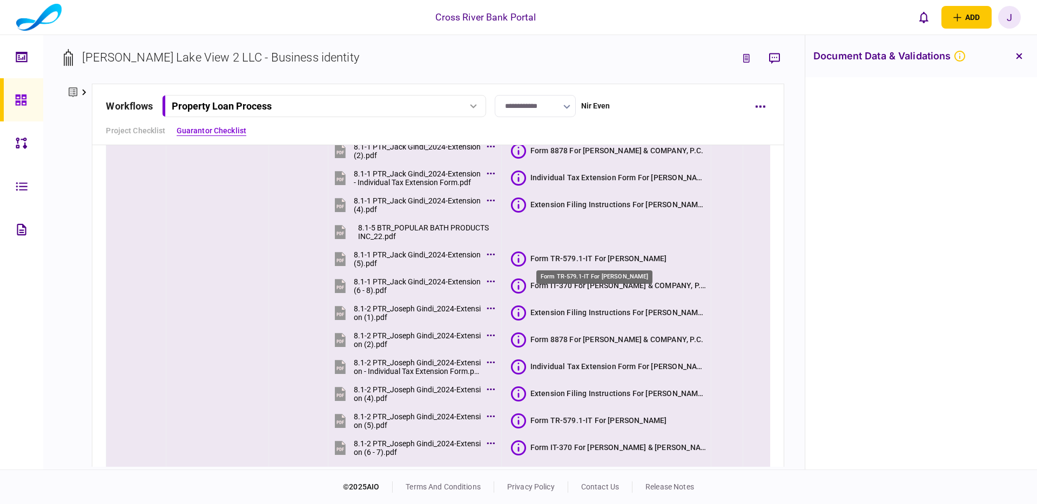
scroll to position [2918, 0]
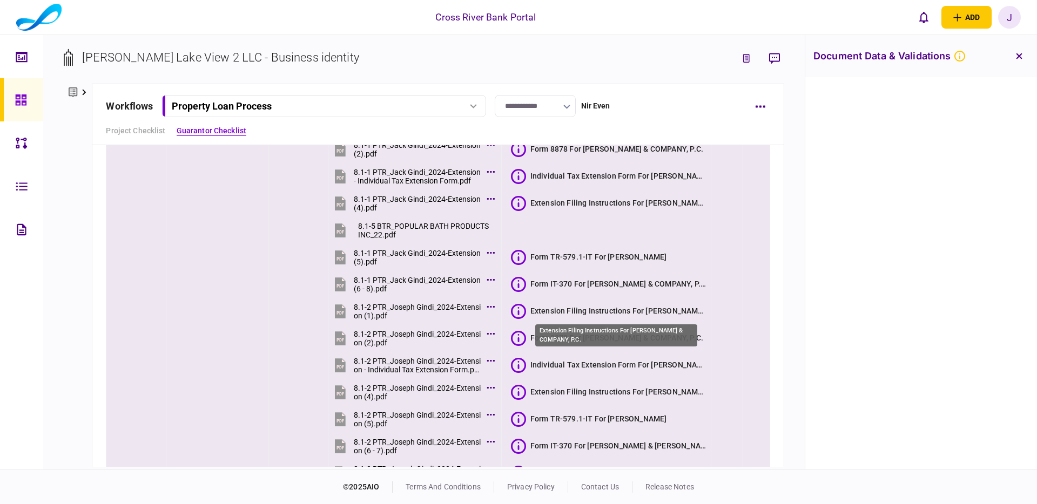
click at [564, 307] on div "Extension Filing Instructions For [PERSON_NAME] & COMPANY, P.C." at bounding box center [618, 311] width 177 height 11
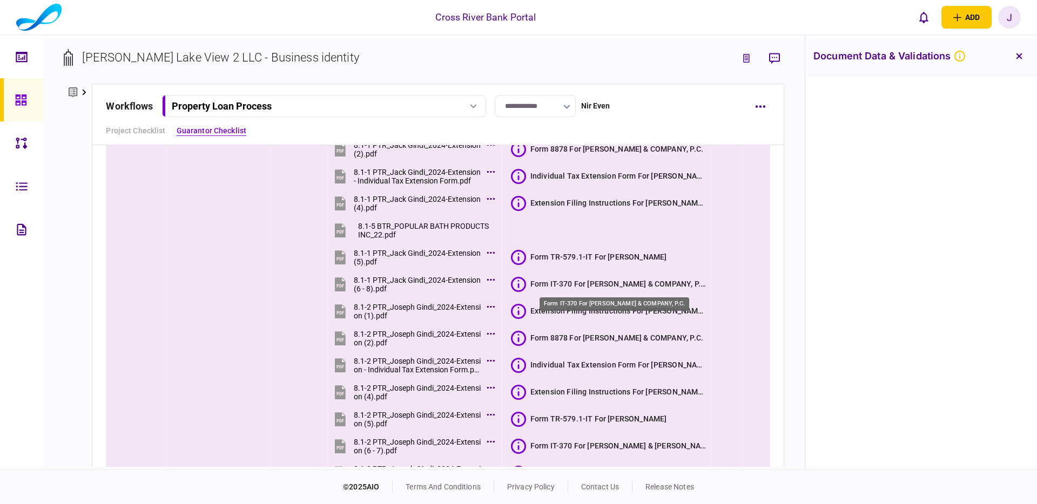
click at [564, 287] on div "Form IT-370 For [PERSON_NAME] & COMPANY, P.C." at bounding box center [618, 284] width 177 height 11
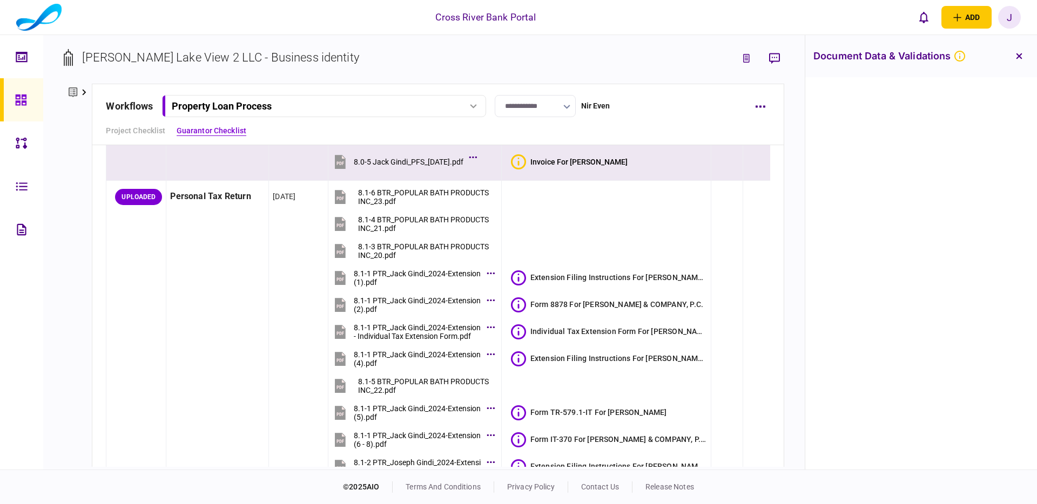
scroll to position [2699, 0]
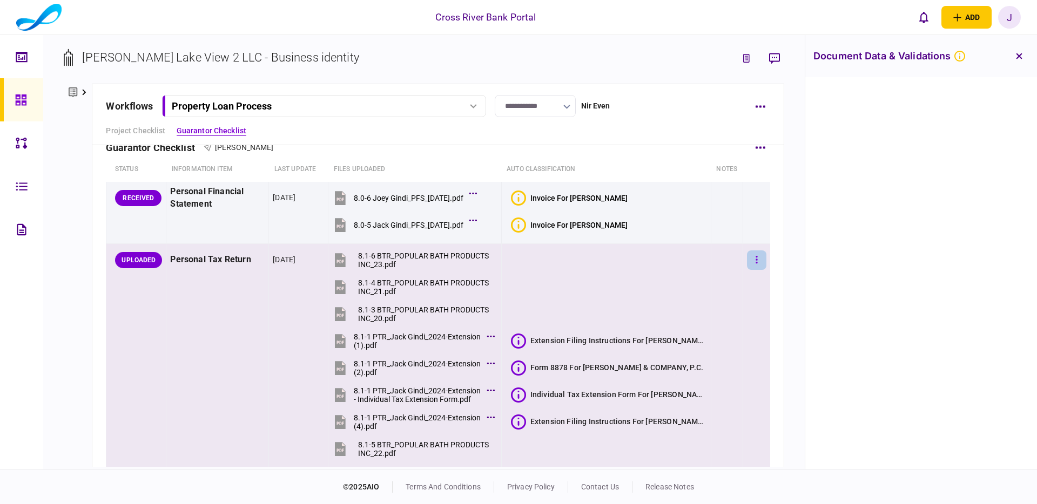
click at [755, 262] on icon "button" at bounding box center [756, 260] width 2 height 10
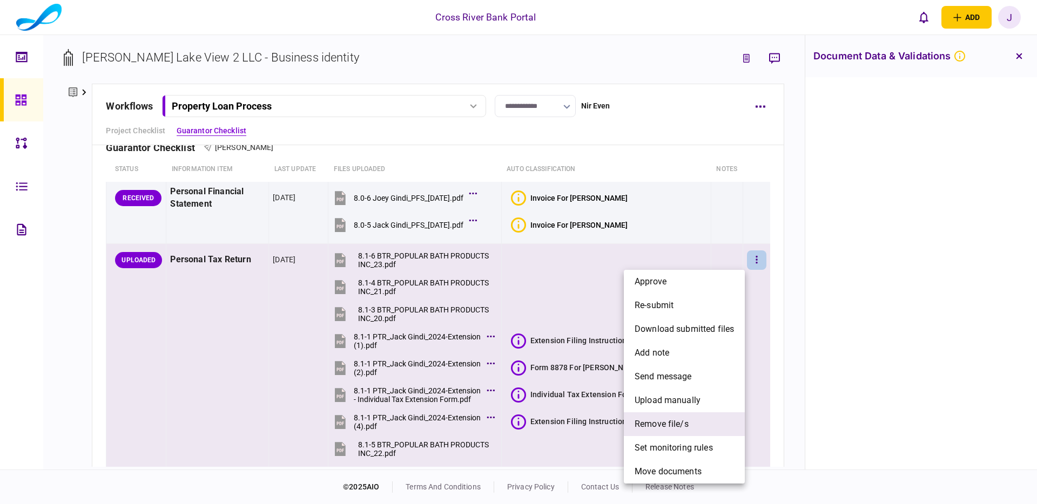
click at [685, 423] on span "remove file/s" at bounding box center [661, 424] width 54 height 13
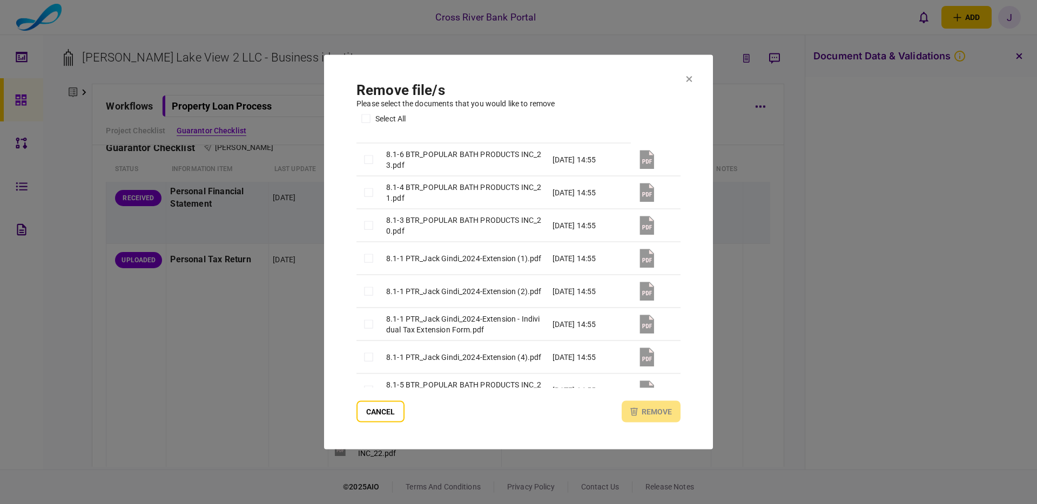
scroll to position [0, 0]
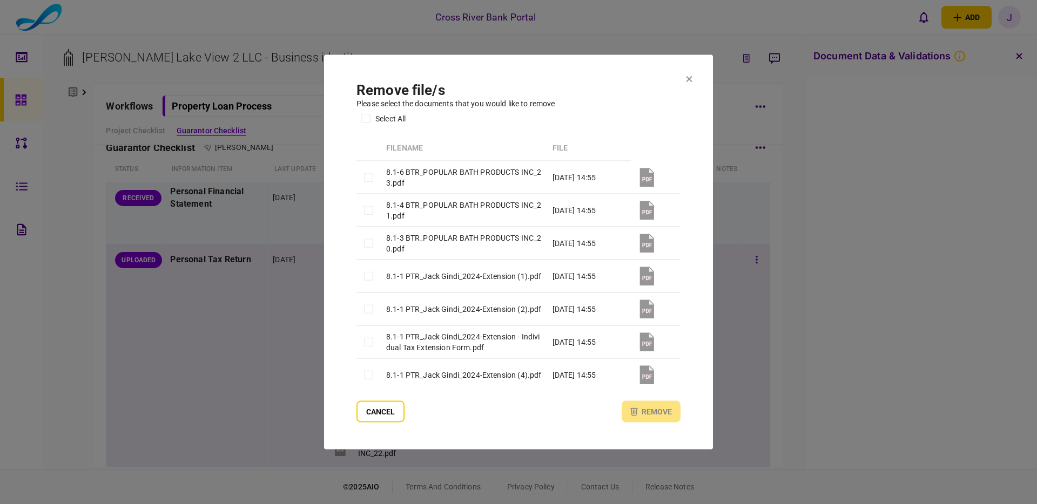
click at [369, 410] on button "Cancel" at bounding box center [380, 412] width 48 height 22
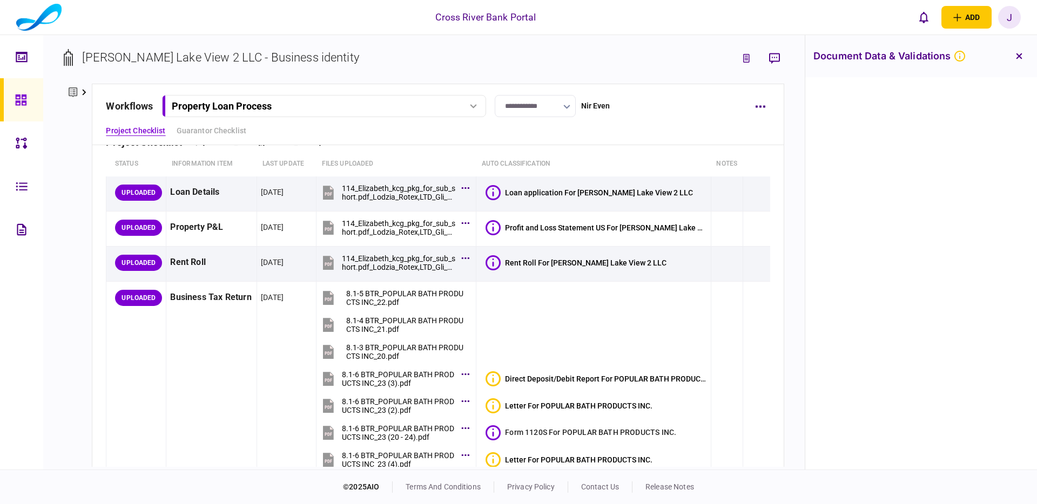
scroll to position [31, 0]
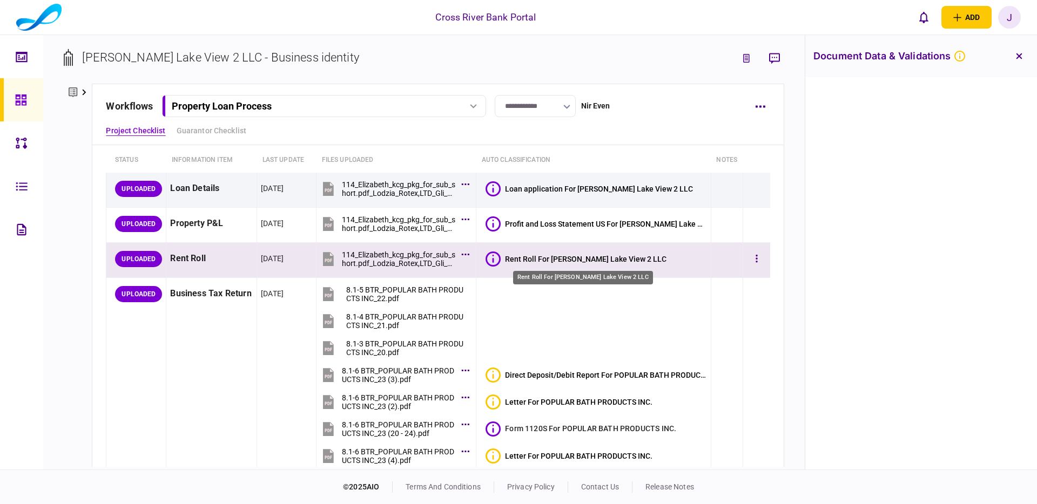
click at [566, 260] on div "Rent Roll For [PERSON_NAME] Lake View 2 LLC" at bounding box center [585, 259] width 161 height 9
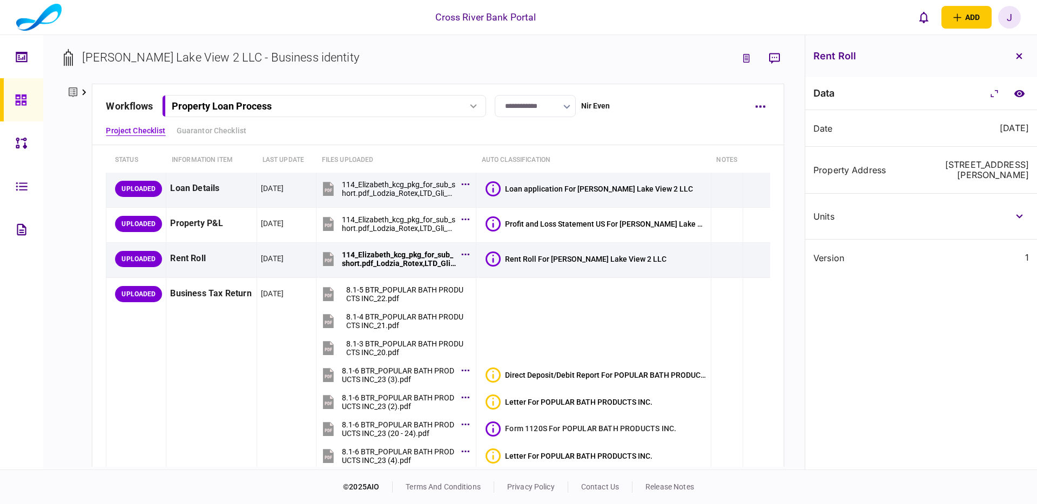
scroll to position [31, 0]
drag, startPoint x: 1016, startPoint y: 96, endPoint x: 937, endPoint y: 131, distance: 86.3
click at [1016, 96] on icon "compare to document" at bounding box center [1019, 93] width 10 height 7
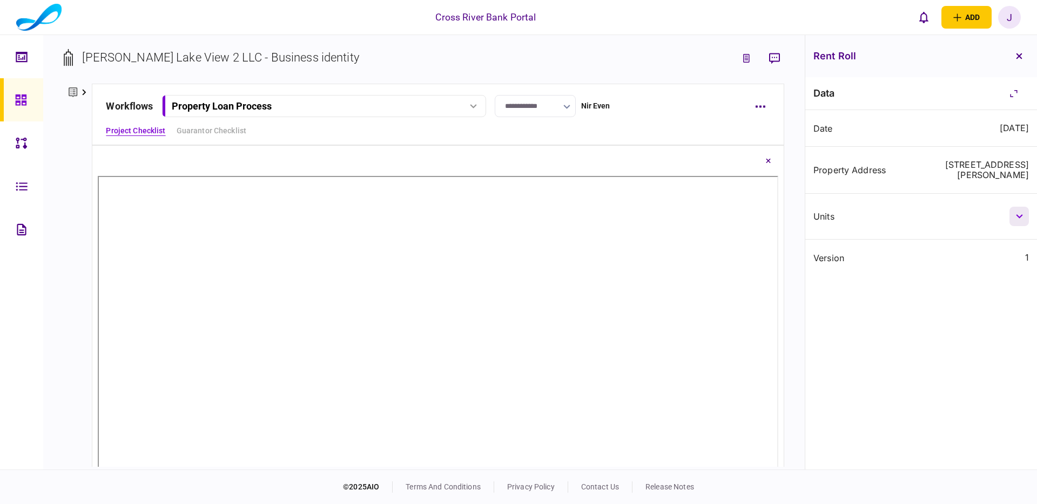
click at [1016, 214] on icon "button" at bounding box center [1019, 216] width 7 height 4
click at [746, 60] on icon "link to underwriting page" at bounding box center [746, 59] width 1 height 1
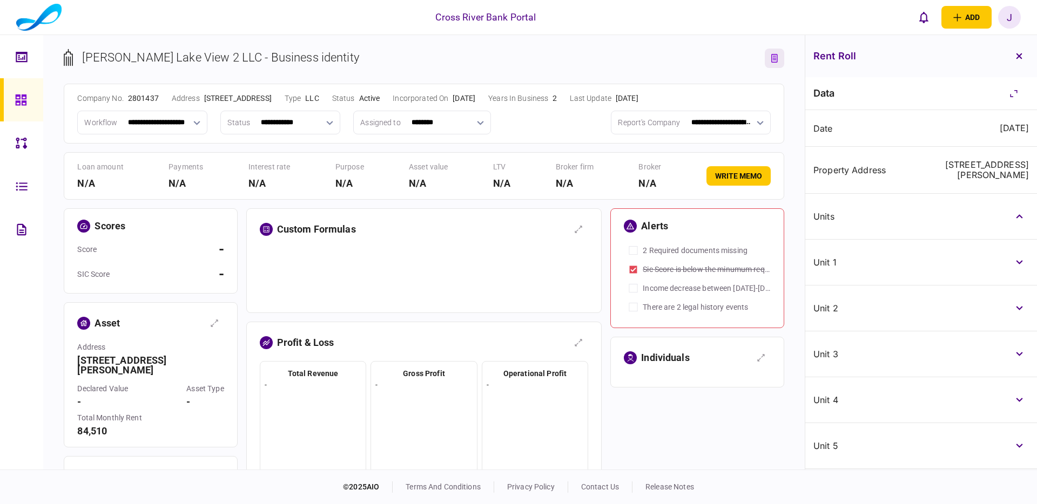
click at [774, 64] on button "link to entity page" at bounding box center [774, 58] width 19 height 19
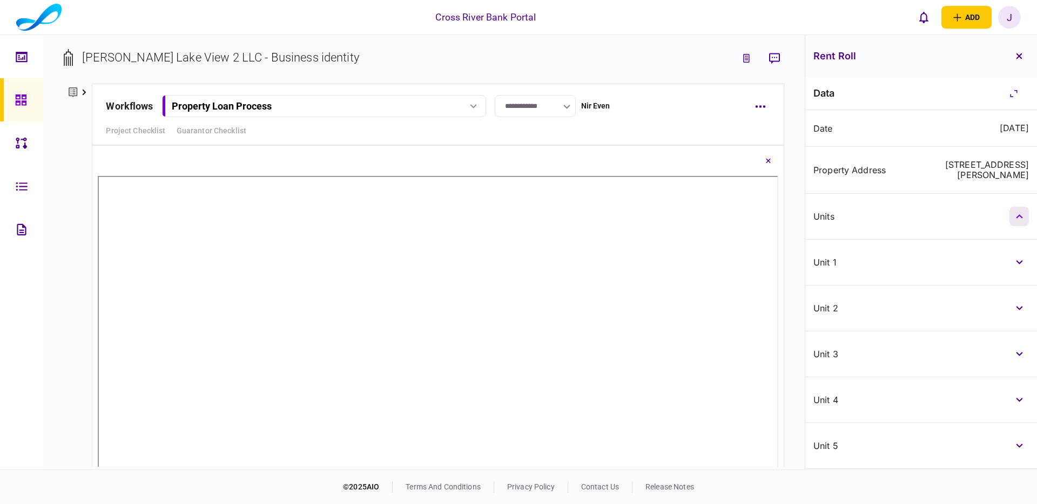
click at [1023, 207] on button "button" at bounding box center [1018, 216] width 19 height 19
click at [1016, 214] on icon "button" at bounding box center [1019, 216] width 6 height 4
drag, startPoint x: 1015, startPoint y: 249, endPoint x: 1016, endPoint y: 255, distance: 6.2
click at [1014, 253] on button "button" at bounding box center [1018, 262] width 19 height 19
click at [1015, 251] on button "button" at bounding box center [1018, 260] width 19 height 19
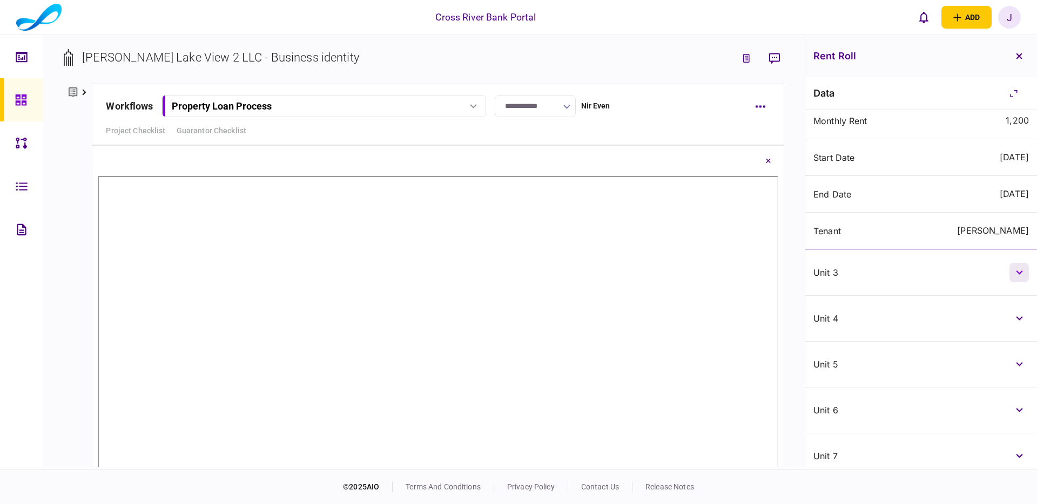
click at [1017, 271] on icon "button" at bounding box center [1019, 273] width 7 height 4
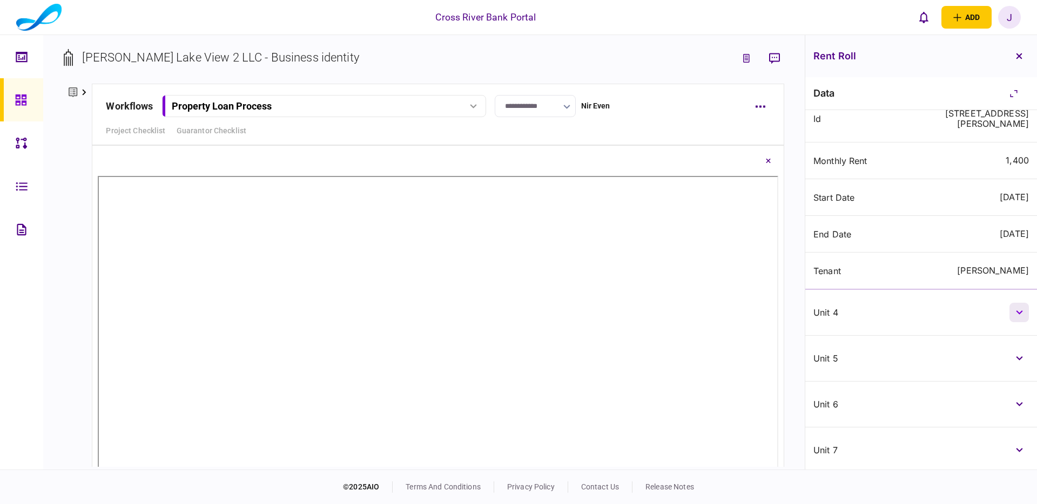
scroll to position [809, 0]
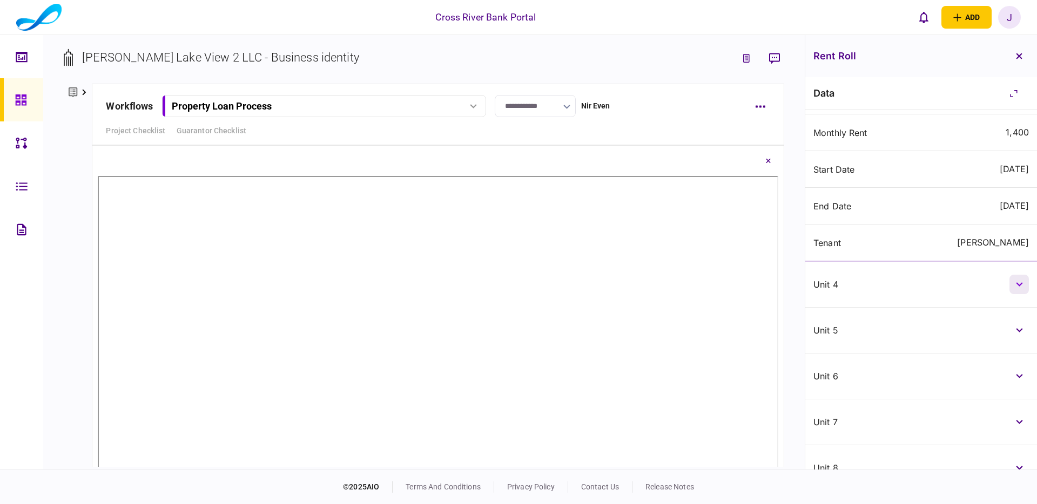
click at [1018, 282] on icon "button" at bounding box center [1019, 284] width 7 height 4
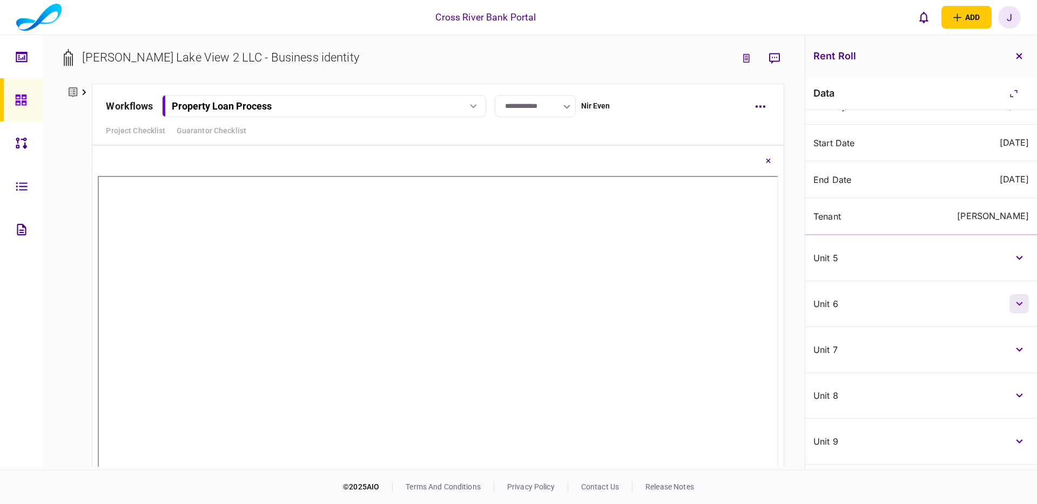
scroll to position [1119, 0]
click at [1017, 242] on button "button" at bounding box center [1018, 251] width 19 height 19
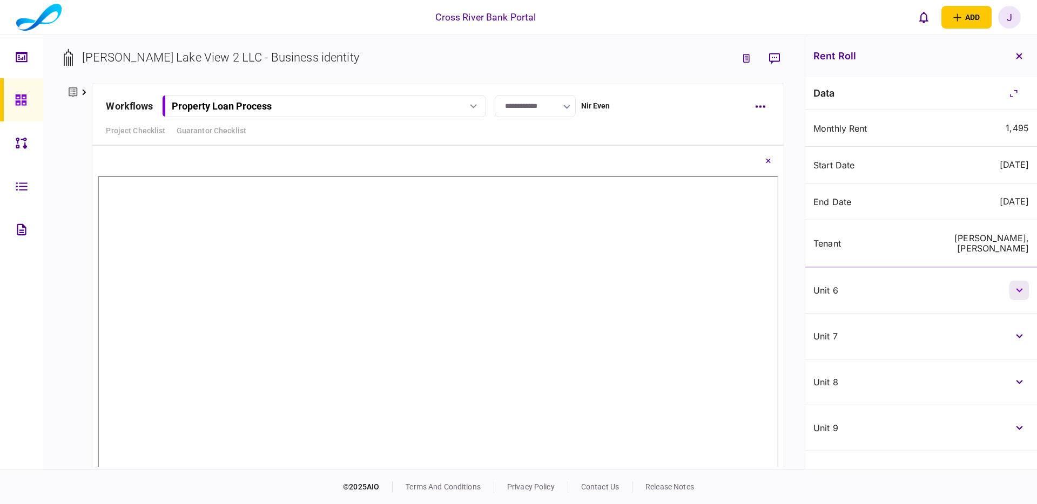
drag, startPoint x: 1018, startPoint y: 220, endPoint x: 1016, endPoint y: 227, distance: 6.8
click at [1018, 288] on icon "button" at bounding box center [1019, 290] width 7 height 4
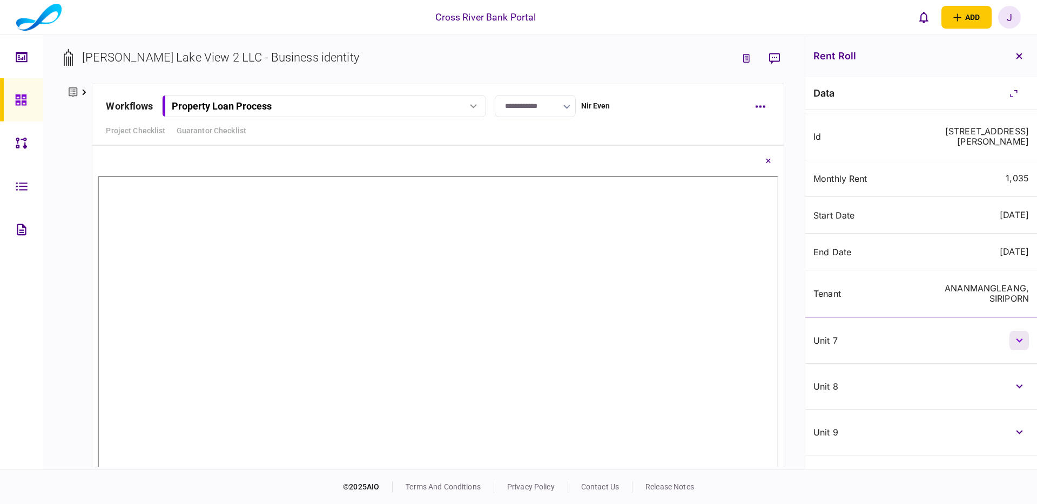
scroll to position [1619, 0]
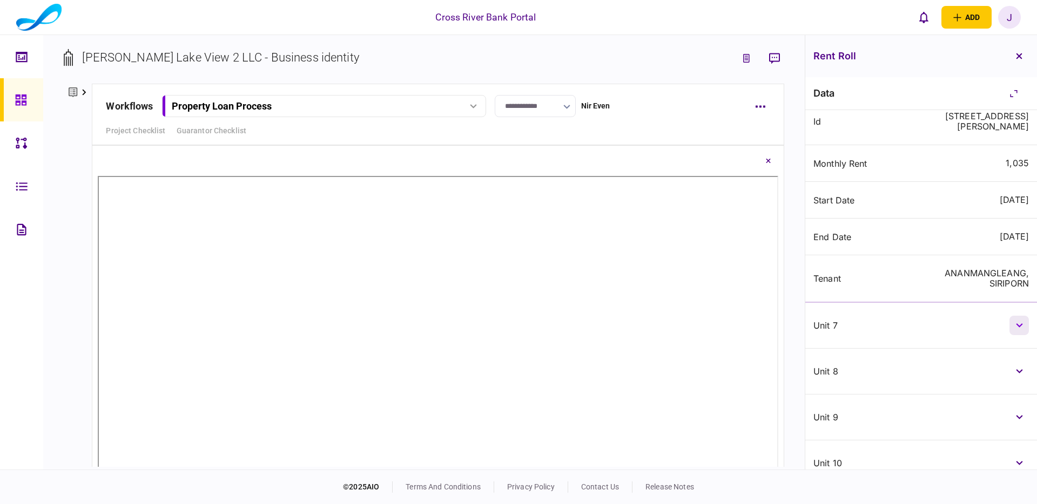
click at [1016, 323] on icon "button" at bounding box center [1019, 325] width 7 height 4
click at [1016, 275] on icon "button" at bounding box center [1019, 277] width 7 height 4
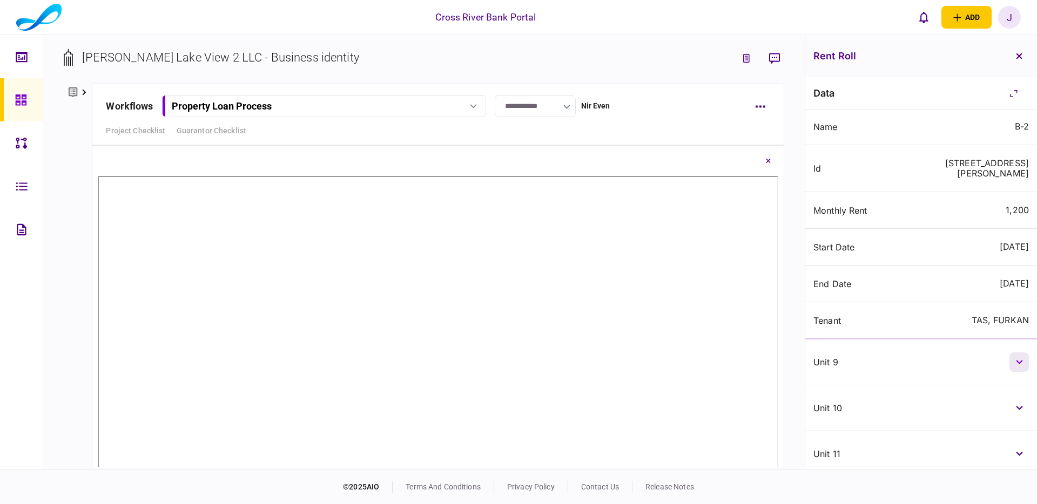
click at [1021, 353] on button "button" at bounding box center [1018, 362] width 19 height 19
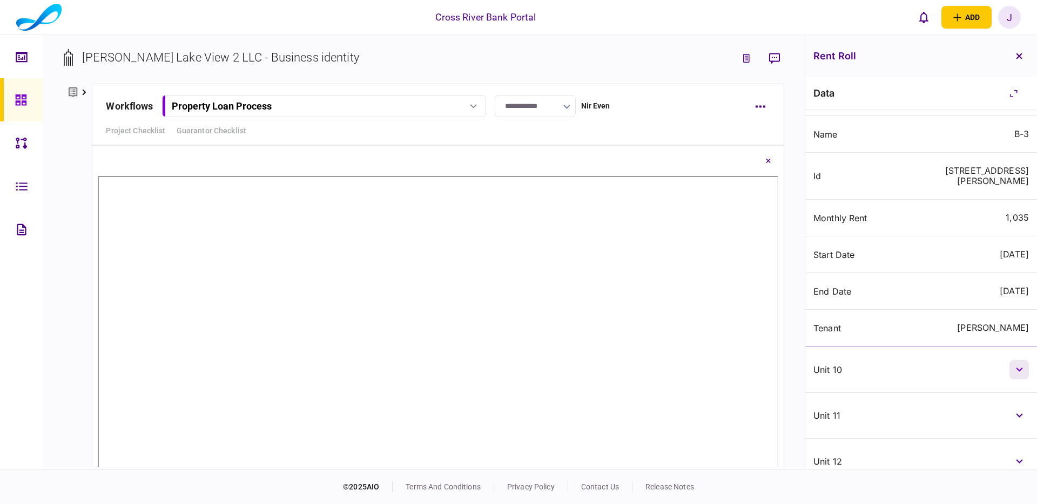
click at [1018, 368] on icon "button" at bounding box center [1019, 370] width 7 height 4
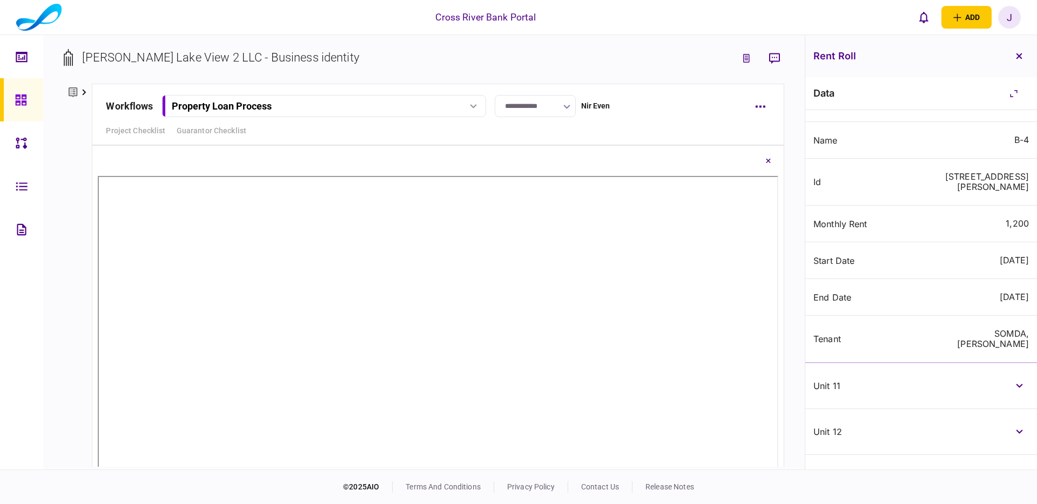
click at [1018, 376] on button "button" at bounding box center [1018, 385] width 19 height 19
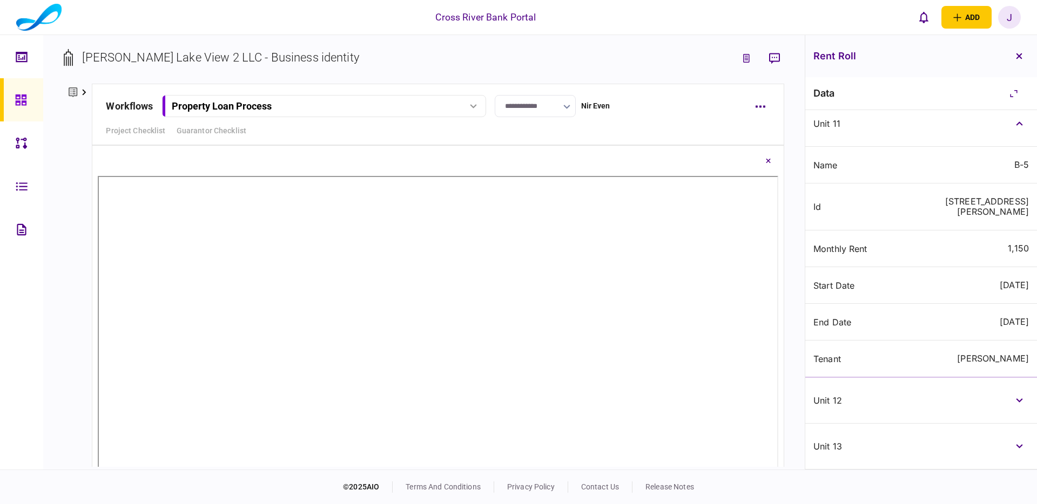
click at [1016, 378] on div "unit 12" at bounding box center [921, 401] width 232 height 46
click at [1016, 389] on button "button" at bounding box center [1018, 398] width 19 height 19
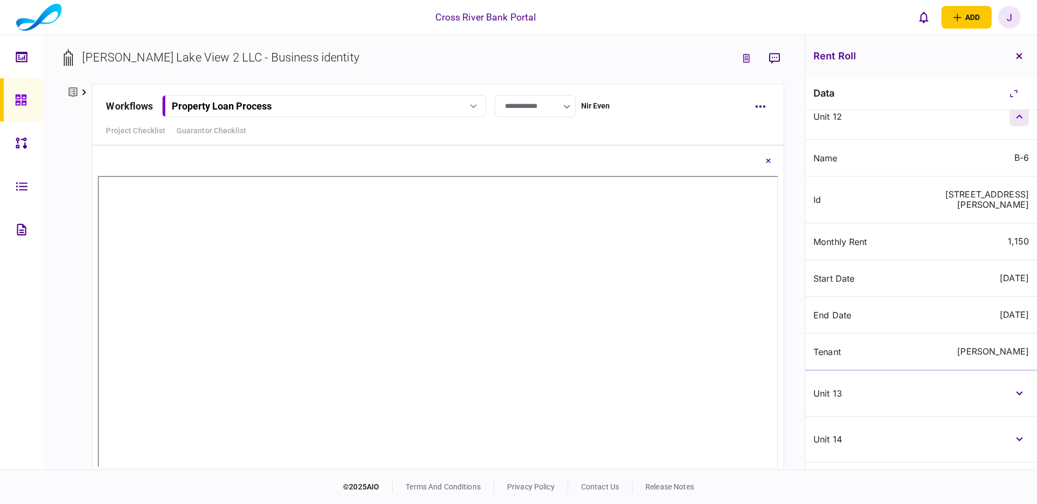
scroll to position [3242, 0]
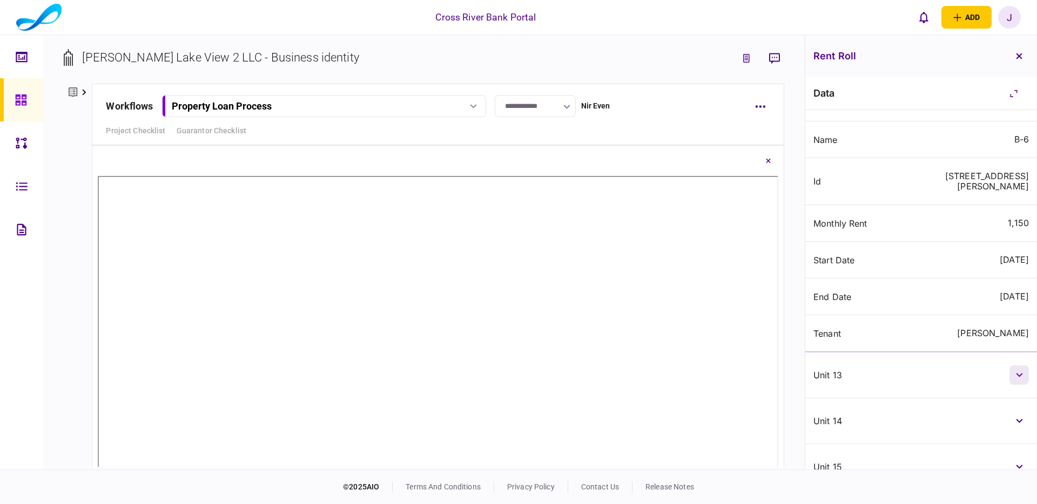
click at [1019, 366] on button "button" at bounding box center [1018, 375] width 19 height 19
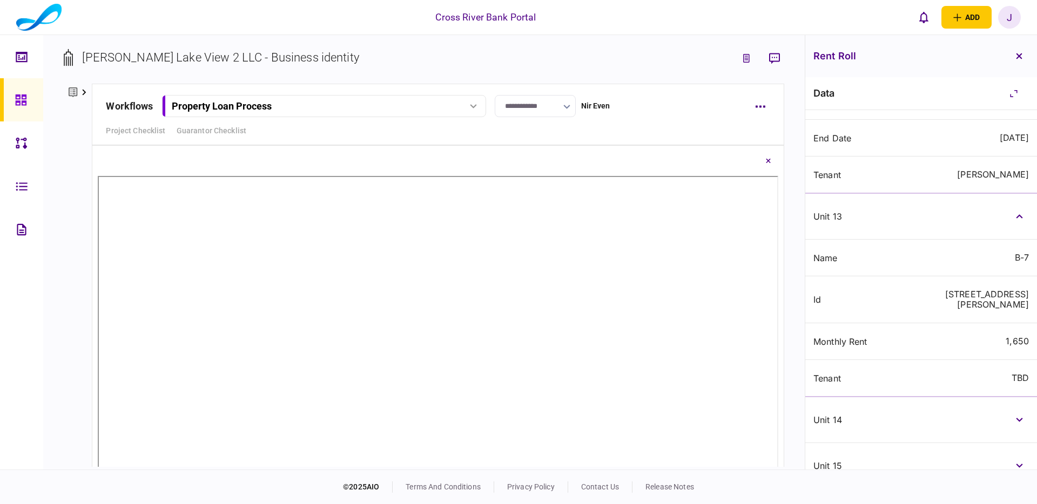
scroll to position [3422, 0]
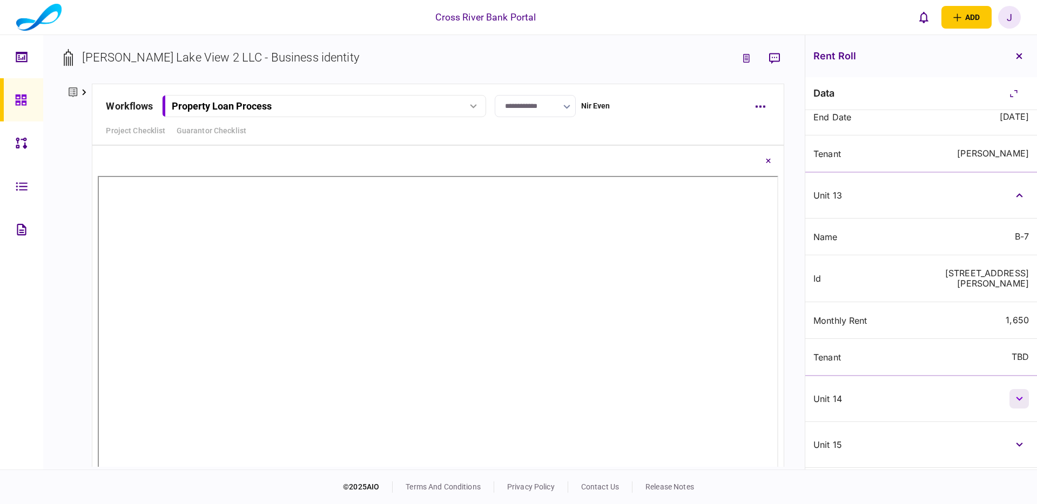
click at [1017, 397] on icon "button" at bounding box center [1019, 399] width 7 height 4
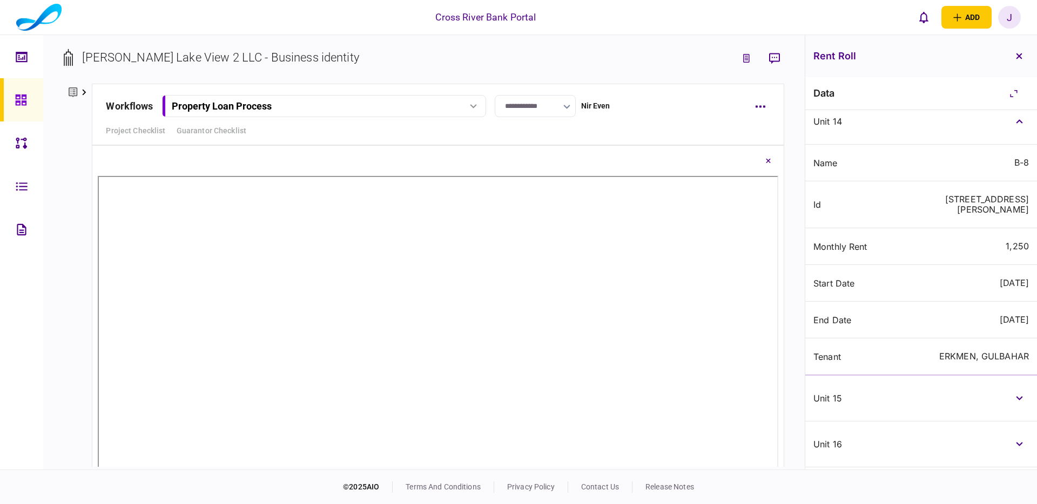
scroll to position [3711, 0]
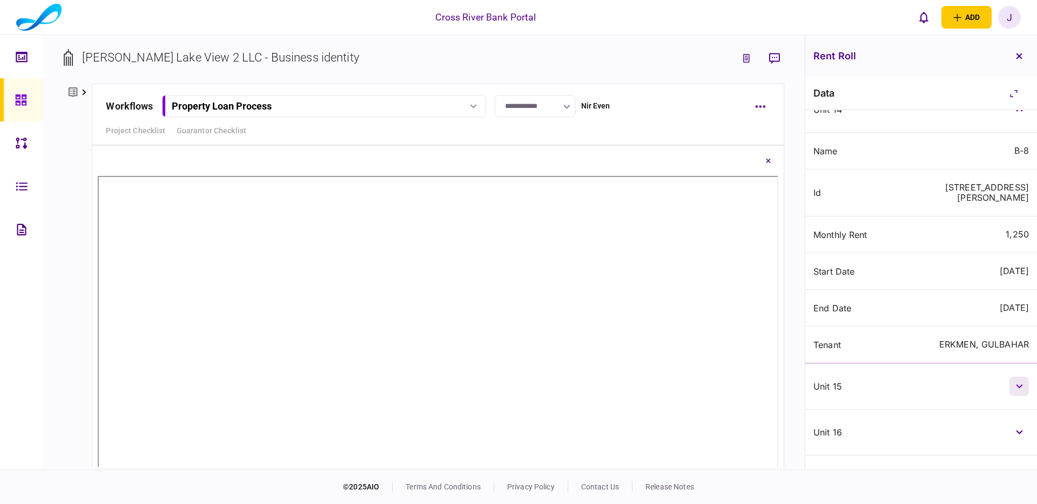
click at [1017, 377] on button "button" at bounding box center [1018, 386] width 19 height 19
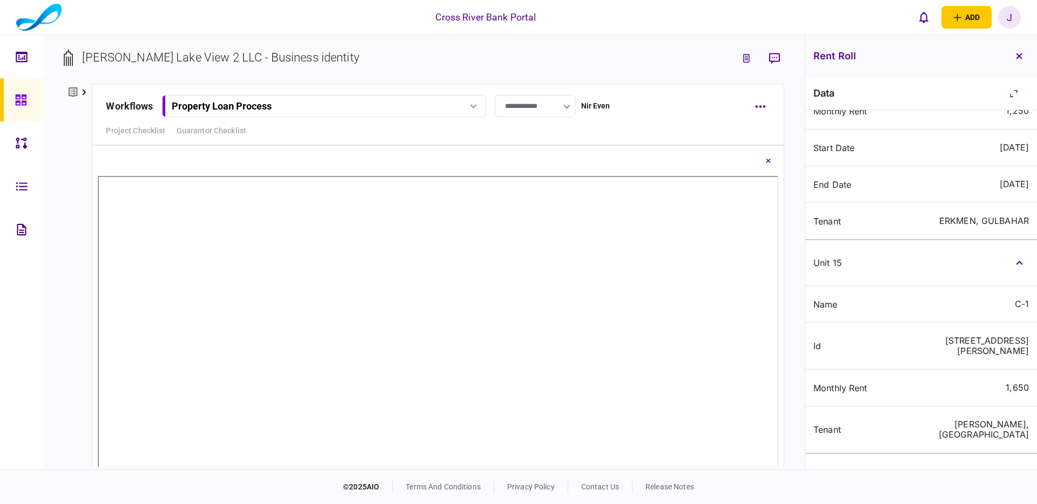
scroll to position [3929, 0]
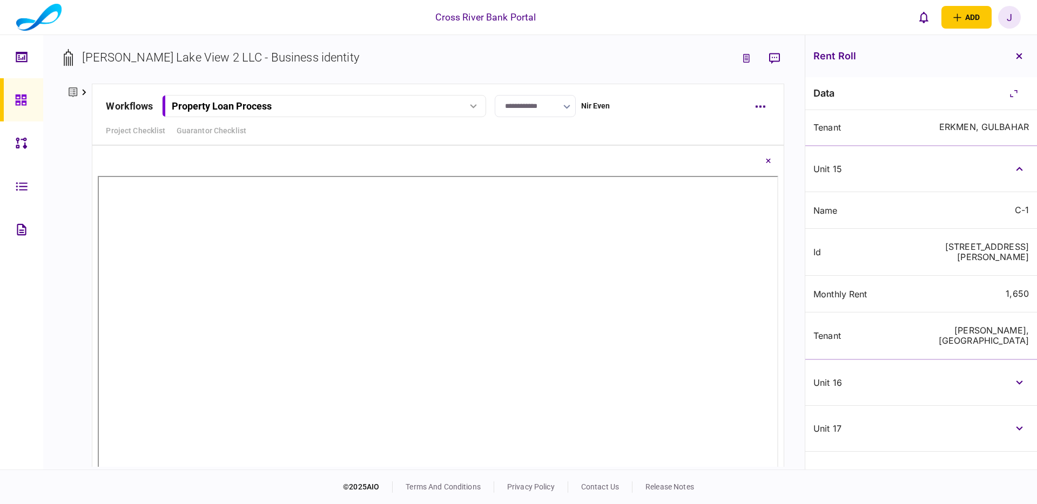
drag, startPoint x: 1017, startPoint y: 188, endPoint x: 1014, endPoint y: 198, distance: 10.1
click at [1016, 381] on icon "button" at bounding box center [1019, 383] width 6 height 4
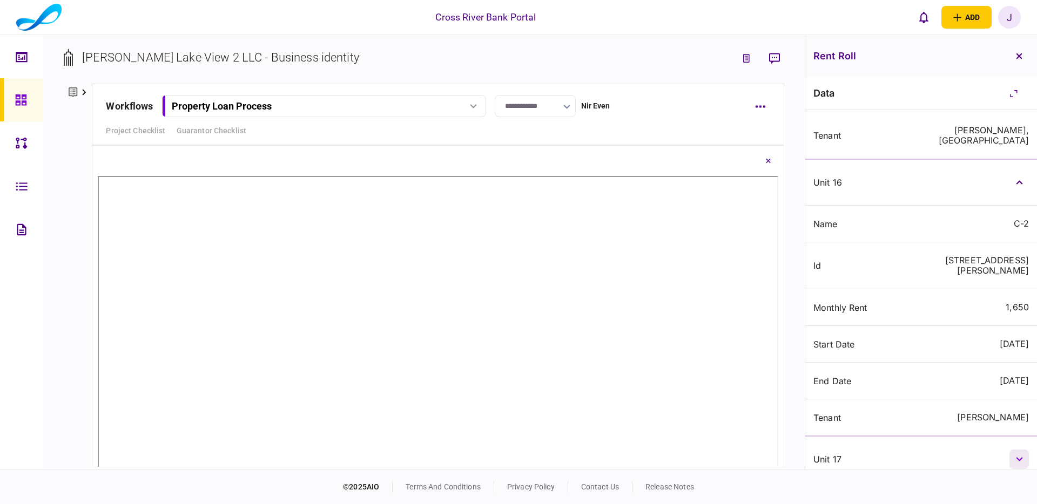
click at [1015, 450] on button "button" at bounding box center [1018, 459] width 19 height 19
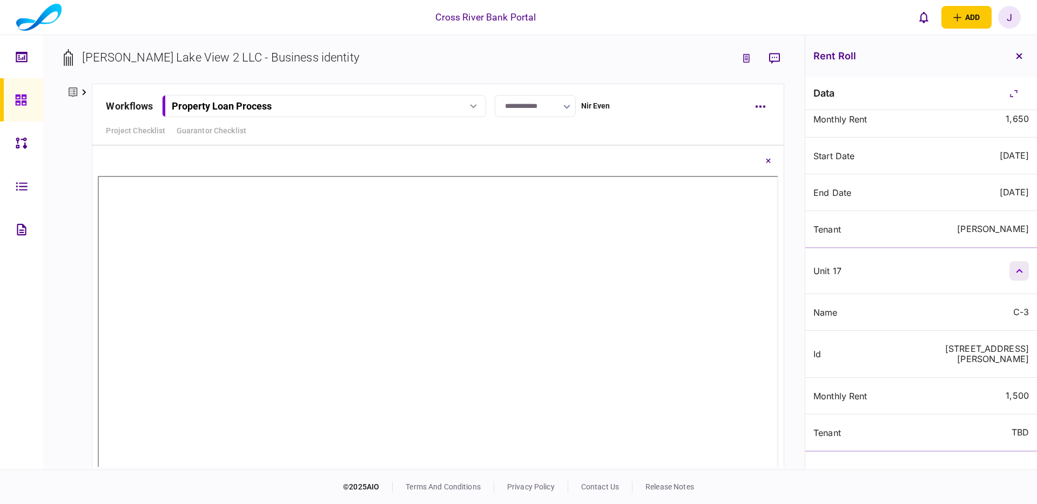
scroll to position [4432, 0]
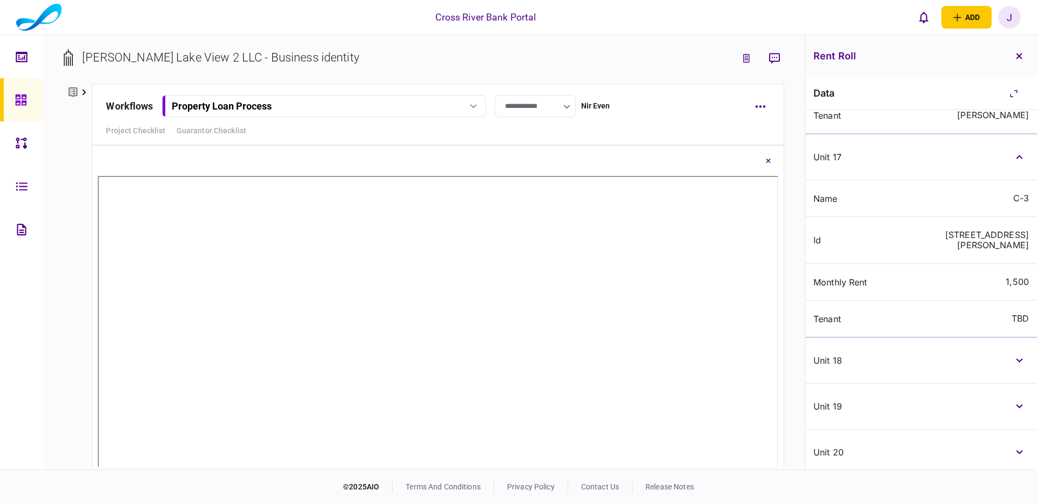
drag, startPoint x: 1017, startPoint y: 159, endPoint x: 1015, endPoint y: 175, distance: 16.3
click at [1017, 351] on button "button" at bounding box center [1018, 360] width 19 height 19
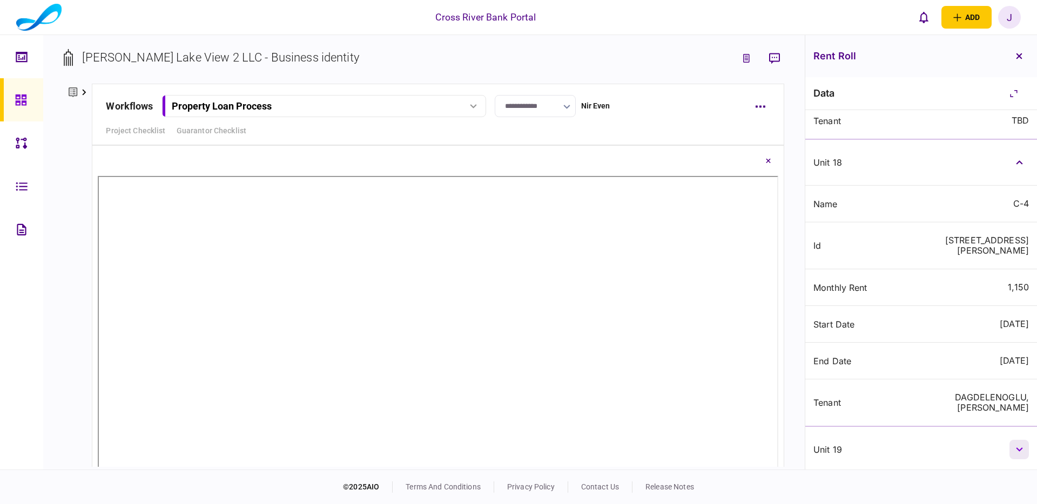
scroll to position [4647, 0]
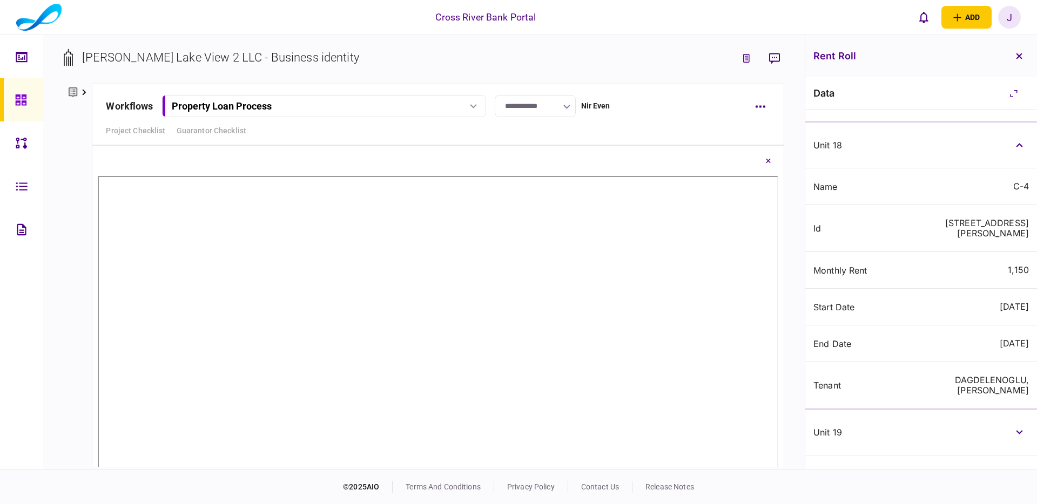
drag, startPoint x: 1016, startPoint y: 210, endPoint x: 1017, endPoint y: 233, distance: 23.8
click at [1016, 423] on button "button" at bounding box center [1018, 432] width 19 height 19
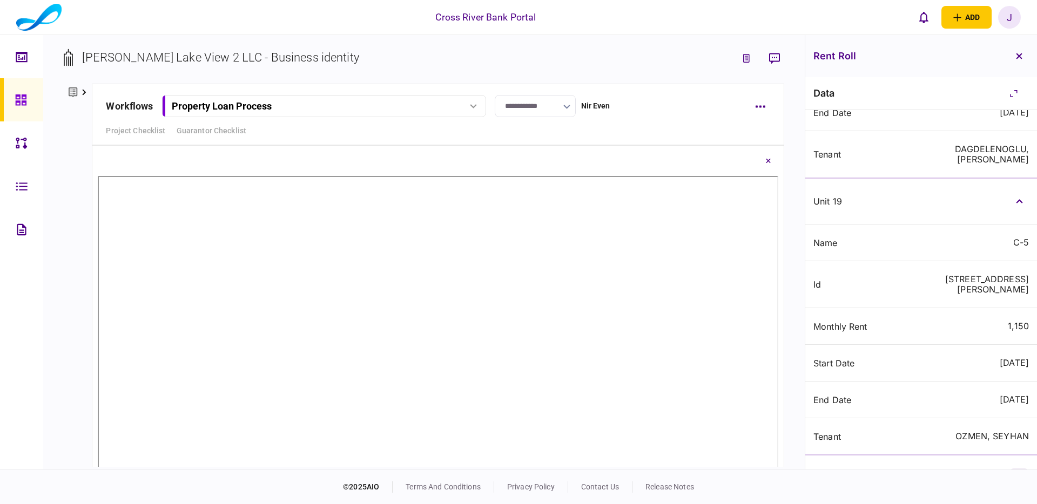
scroll to position [4889, 0]
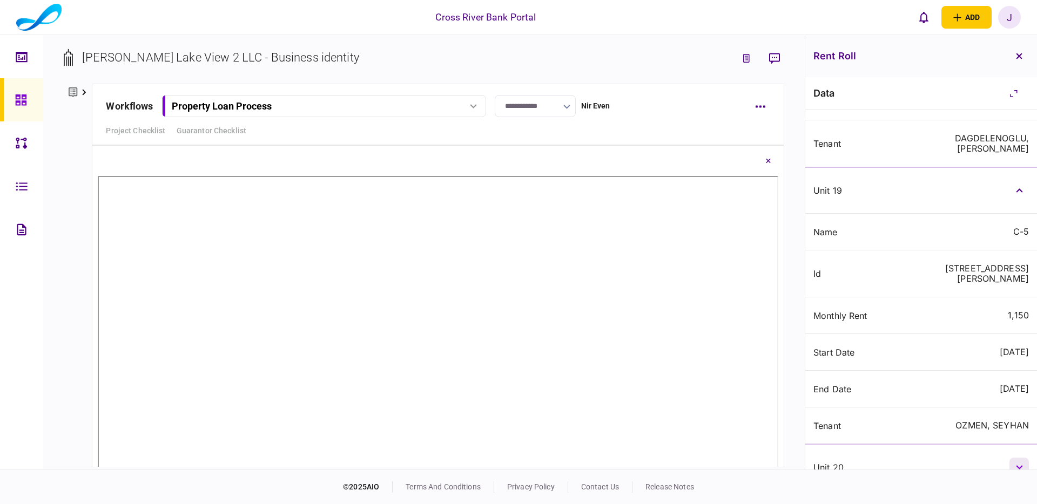
drag, startPoint x: 1014, startPoint y: 245, endPoint x: 1015, endPoint y: 250, distance: 5.4
click at [1014, 458] on button "button" at bounding box center [1018, 467] width 19 height 19
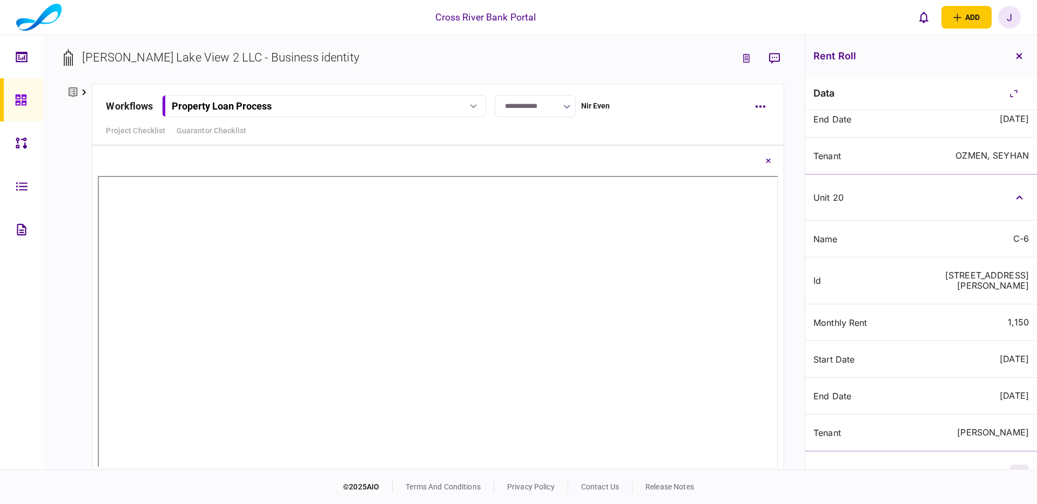
click at [1016, 472] on icon "button" at bounding box center [1019, 474] width 7 height 4
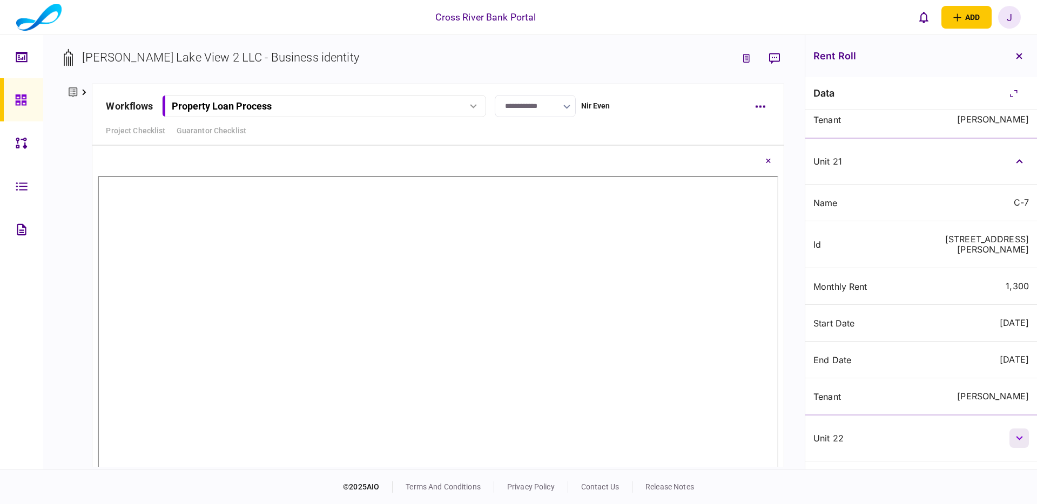
click at [1016, 429] on button "button" at bounding box center [1018, 438] width 19 height 19
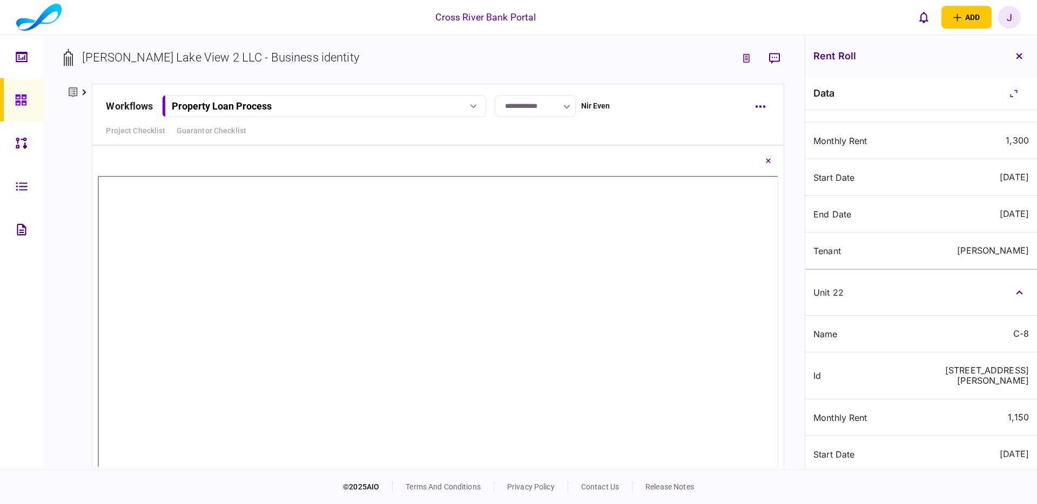
scroll to position [5653, 0]
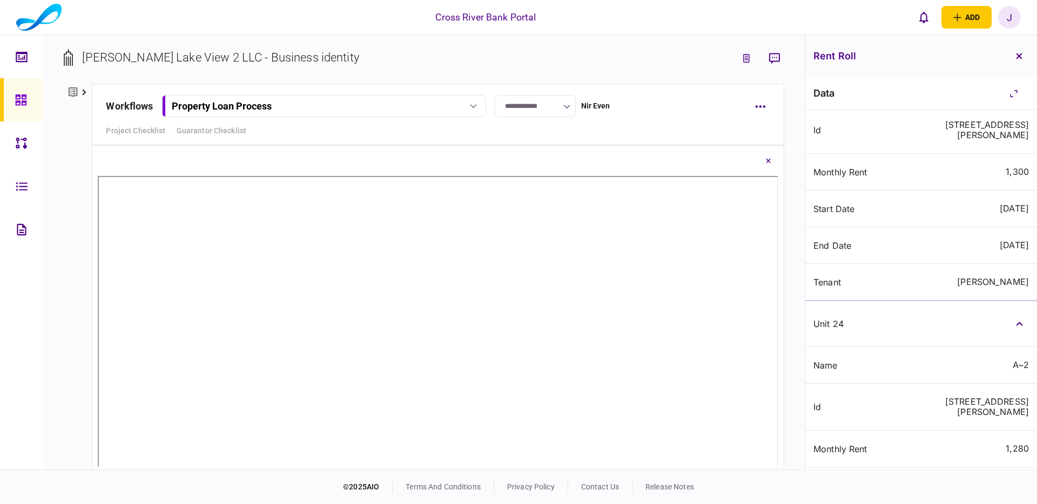
scroll to position [6145, 0]
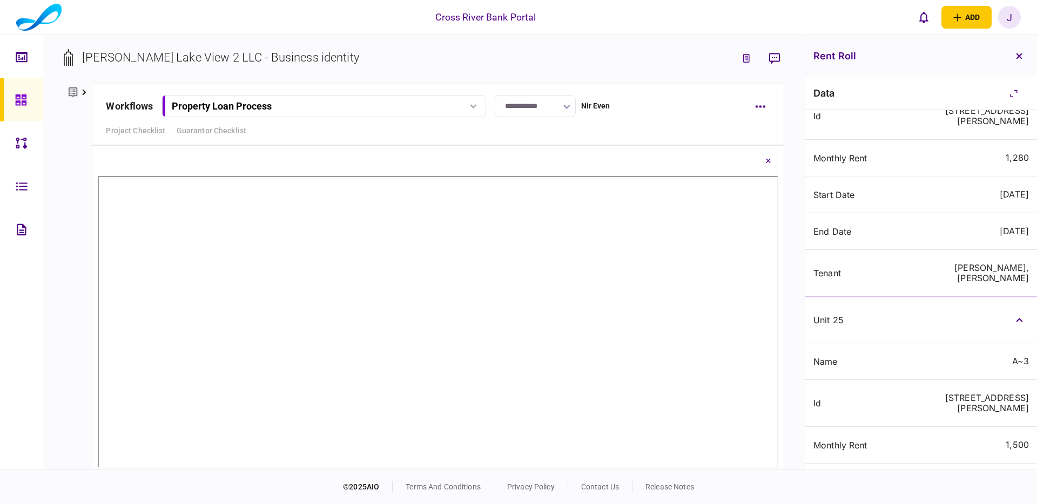
scroll to position [6422, 0]
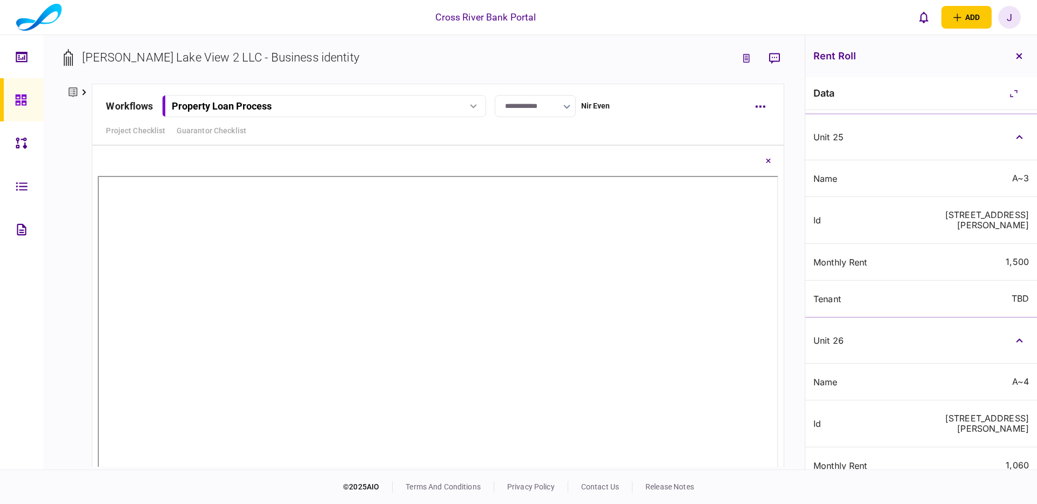
scroll to position [6681, 0]
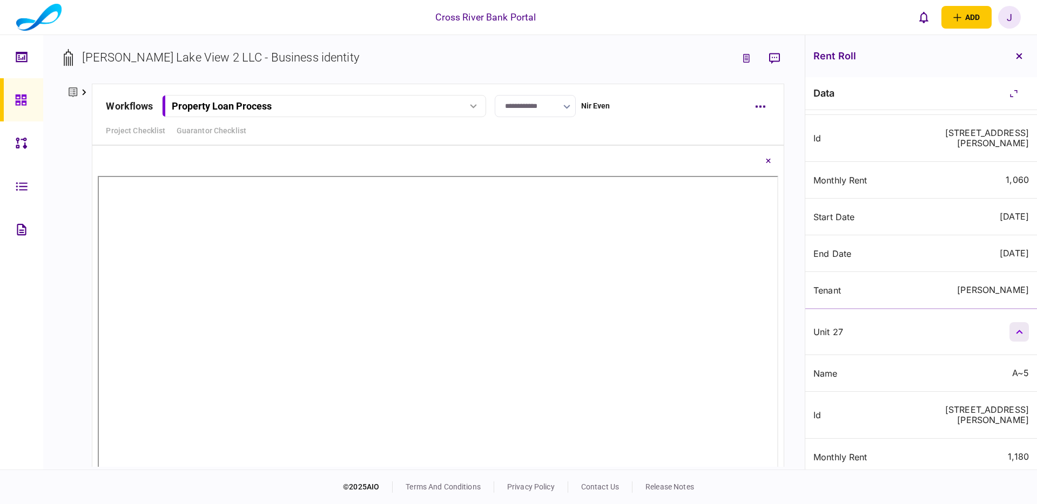
scroll to position [6917, 0]
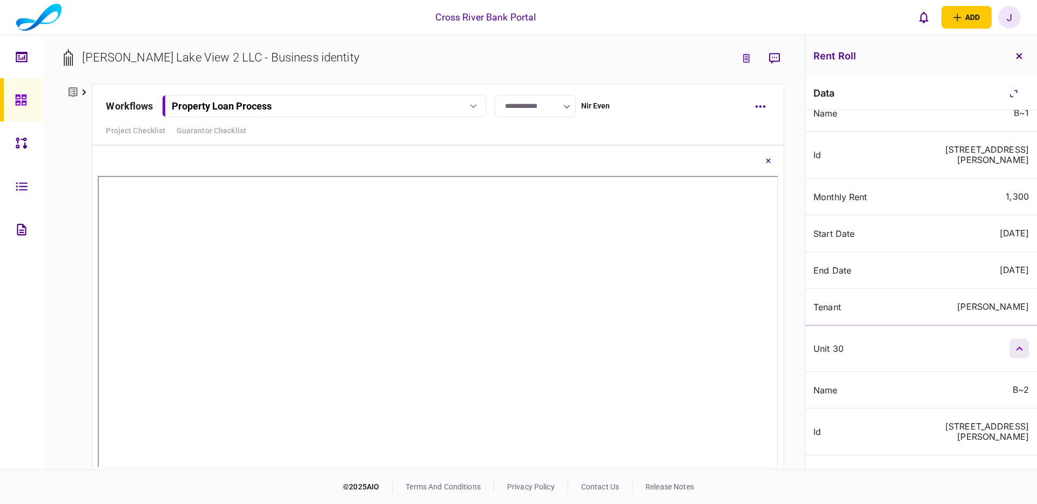
scroll to position [7791, 0]
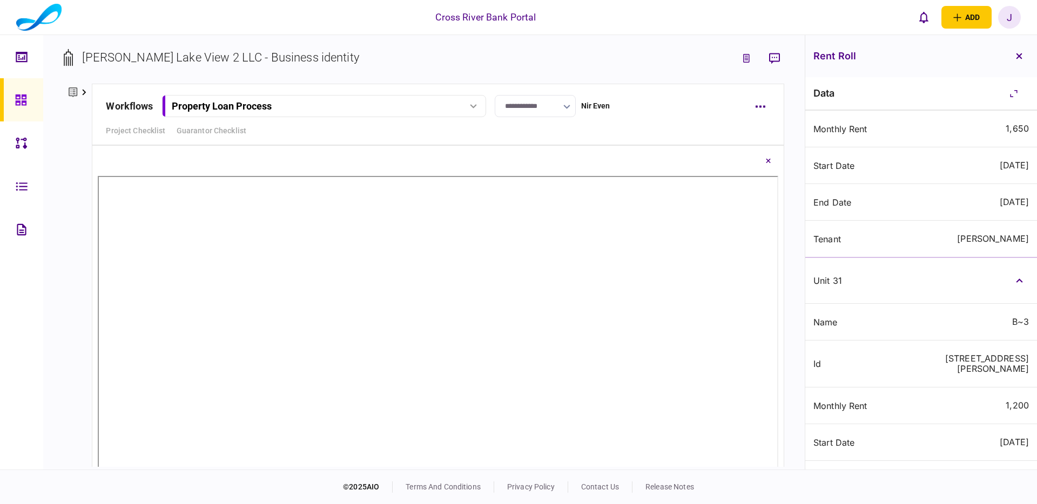
scroll to position [8074, 0]
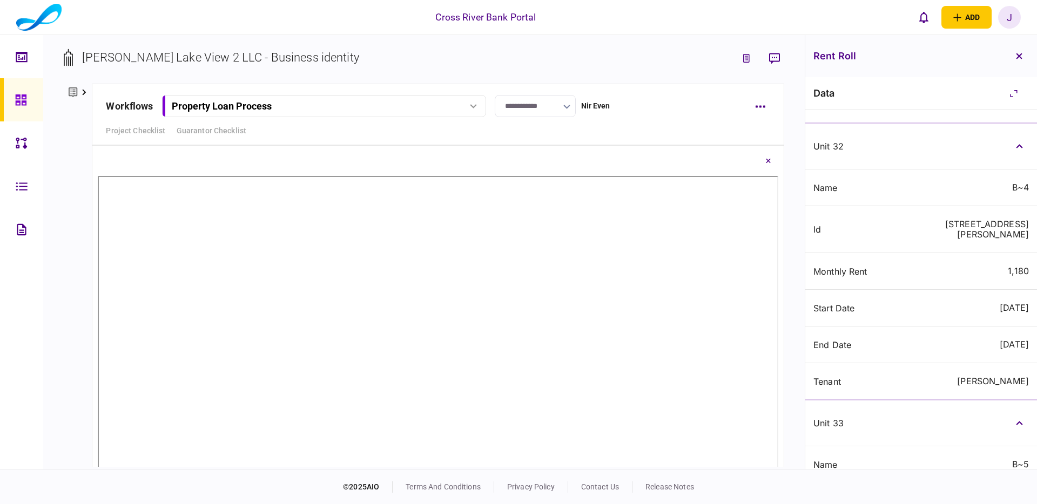
scroll to position [8553, 0]
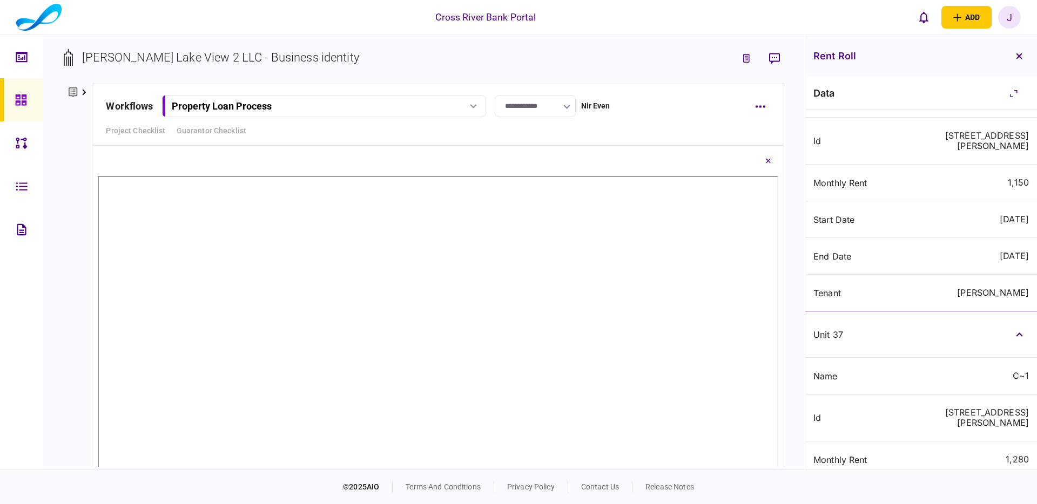
scroll to position [9670, 0]
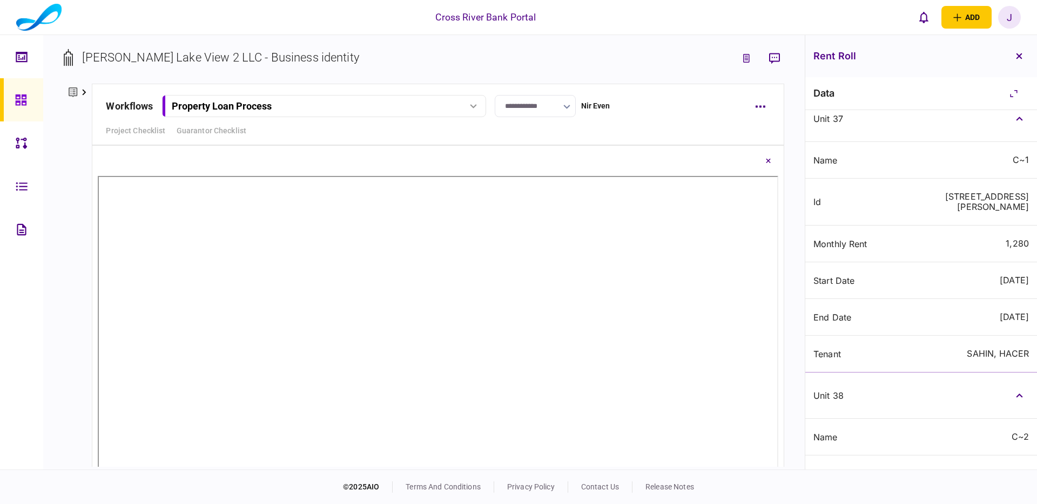
scroll to position [9905, 0]
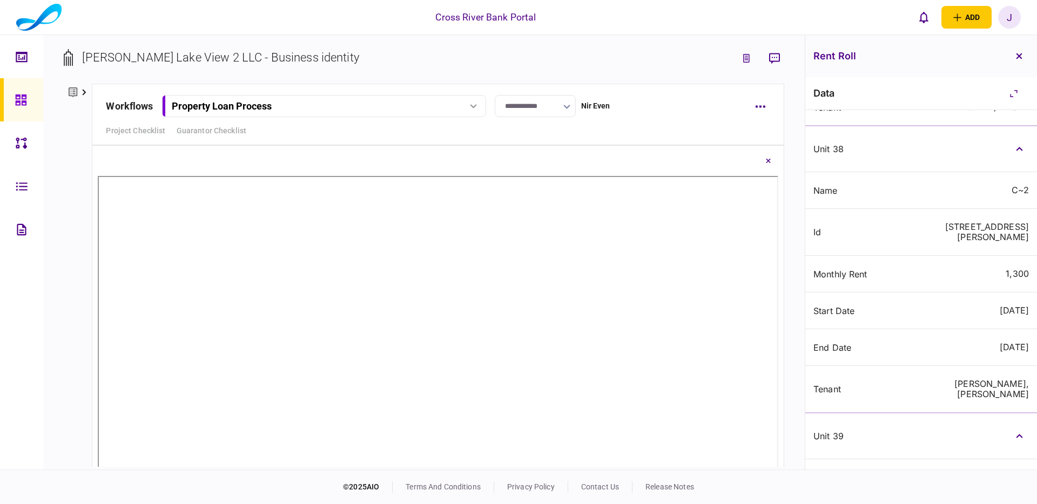
scroll to position [10150, 0]
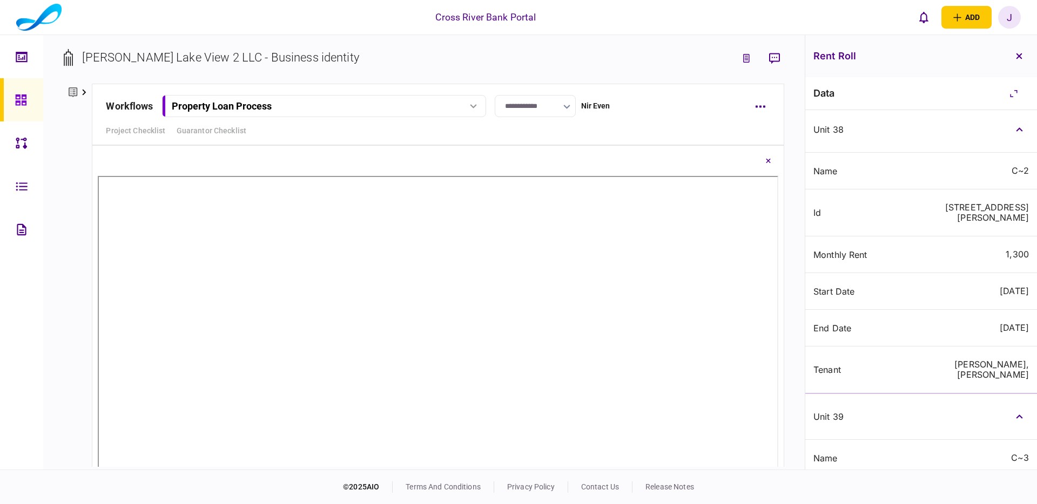
drag, startPoint x: 1018, startPoint y: 259, endPoint x: 1018, endPoint y: 266, distance: 7.6
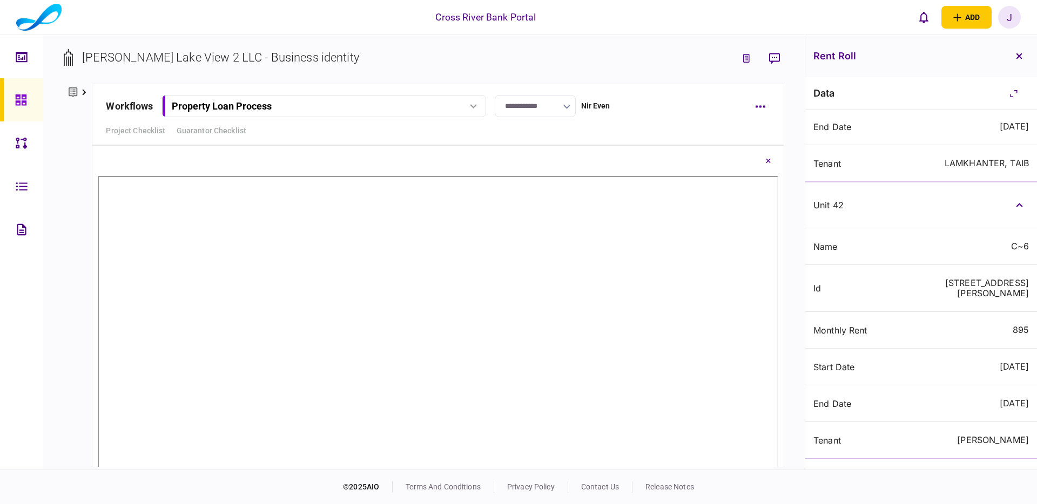
scroll to position [11199, 0]
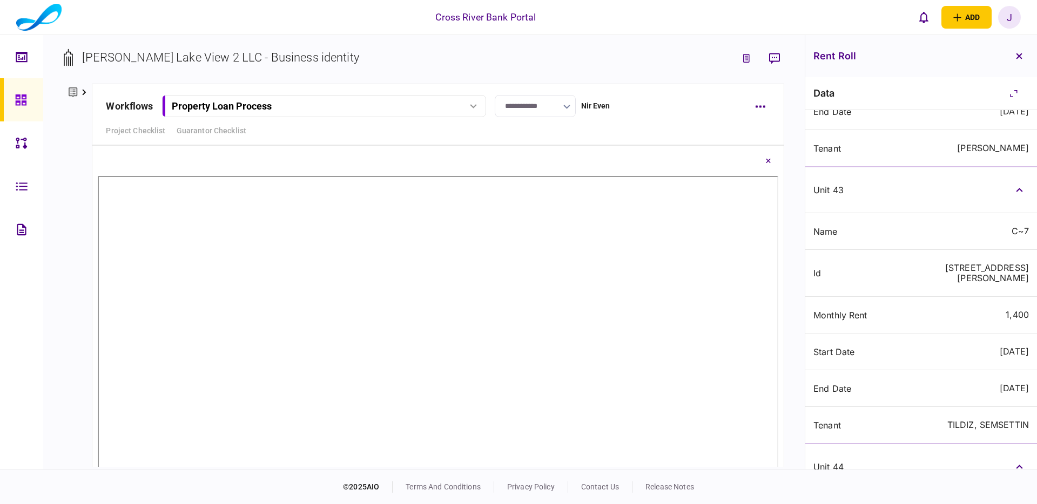
scroll to position [11492, 0]
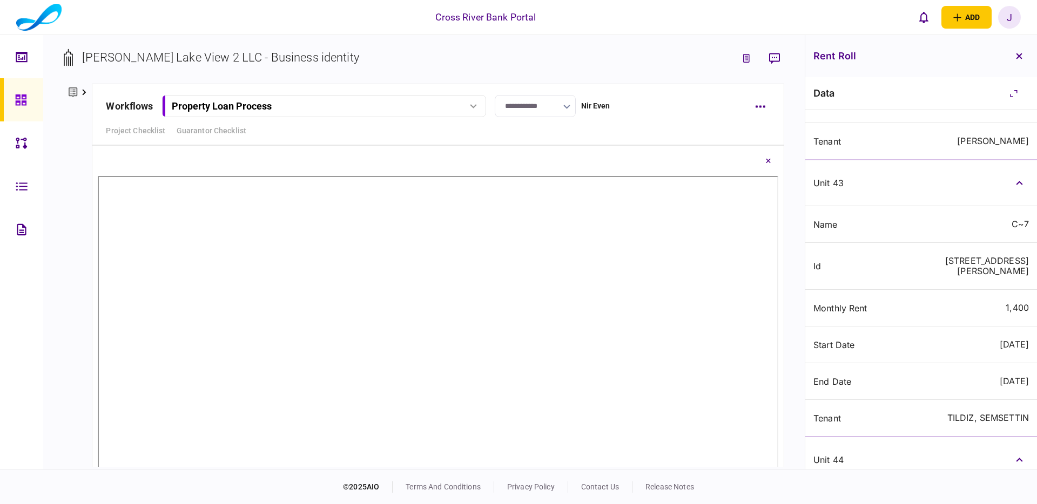
drag, startPoint x: 1016, startPoint y: 242, endPoint x: 1014, endPoint y: 247, distance: 6.0
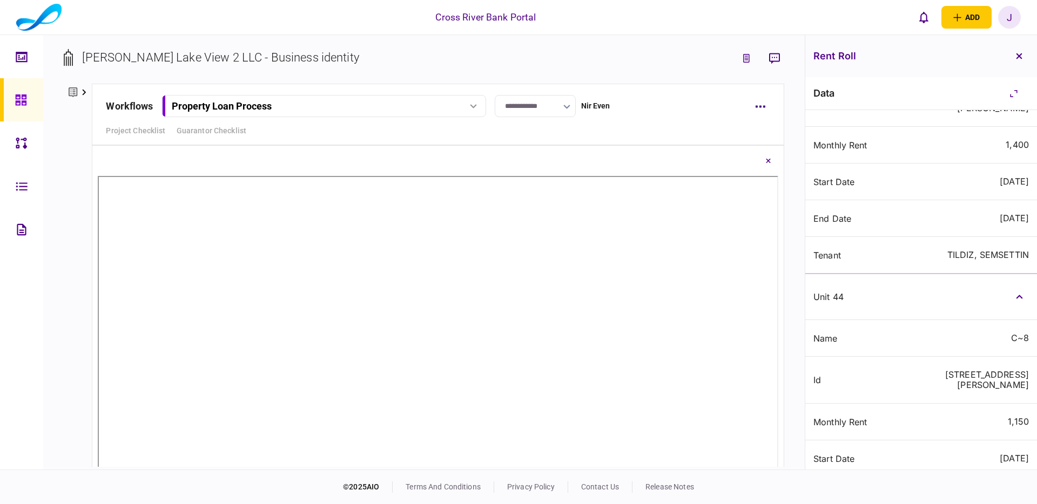
scroll to position [11656, 0]
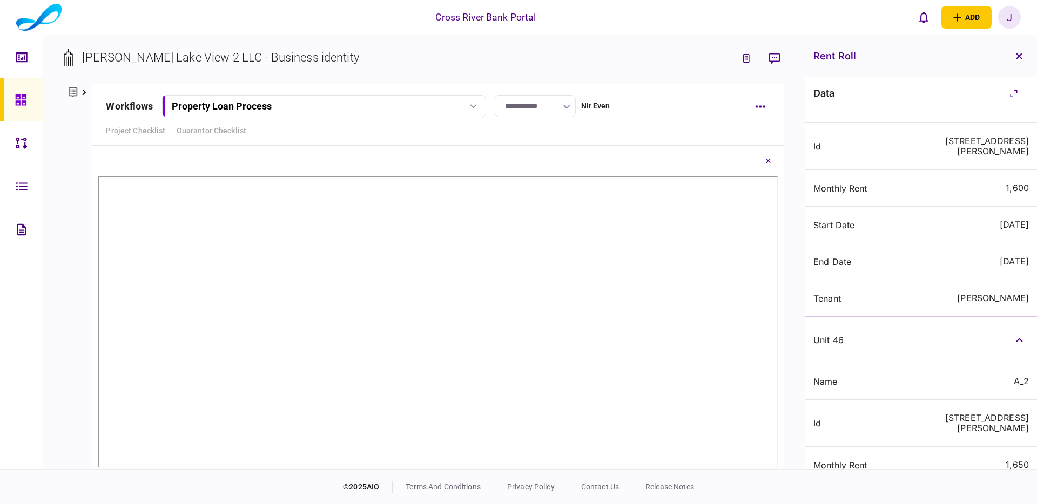
scroll to position [12189, 0]
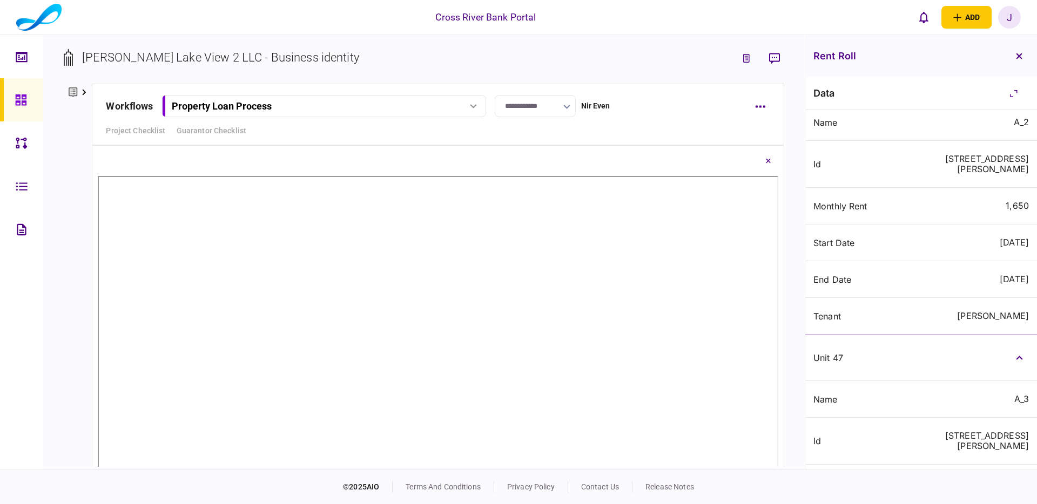
scroll to position [12426, 0]
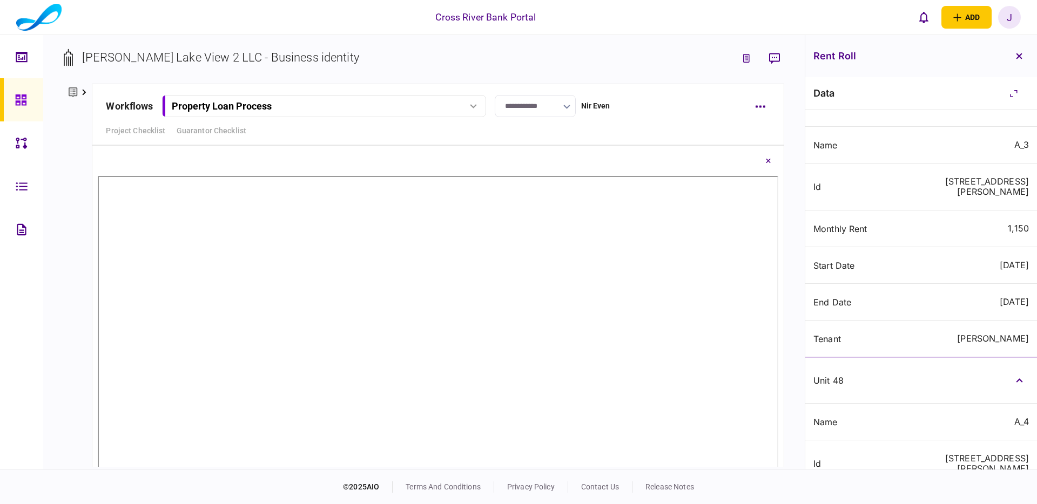
scroll to position [12687, 0]
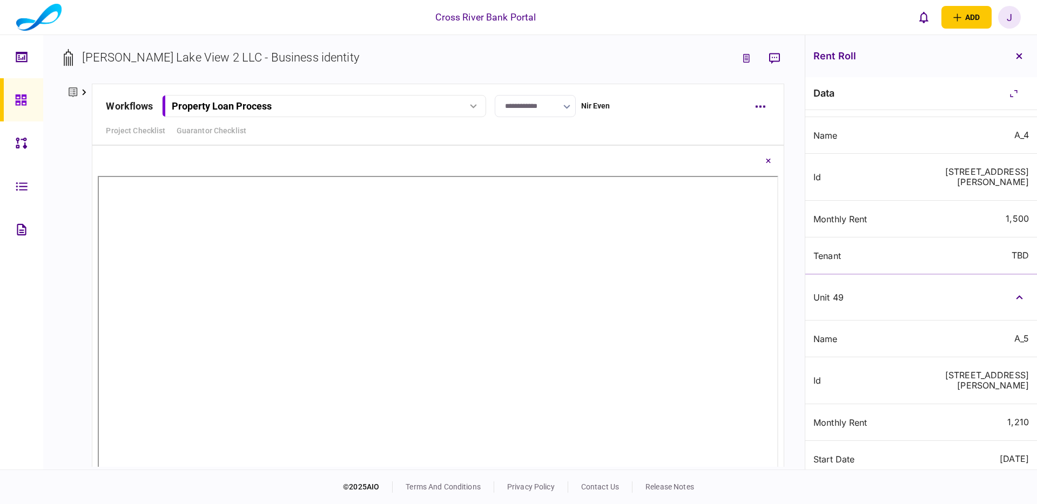
scroll to position [12982, 0]
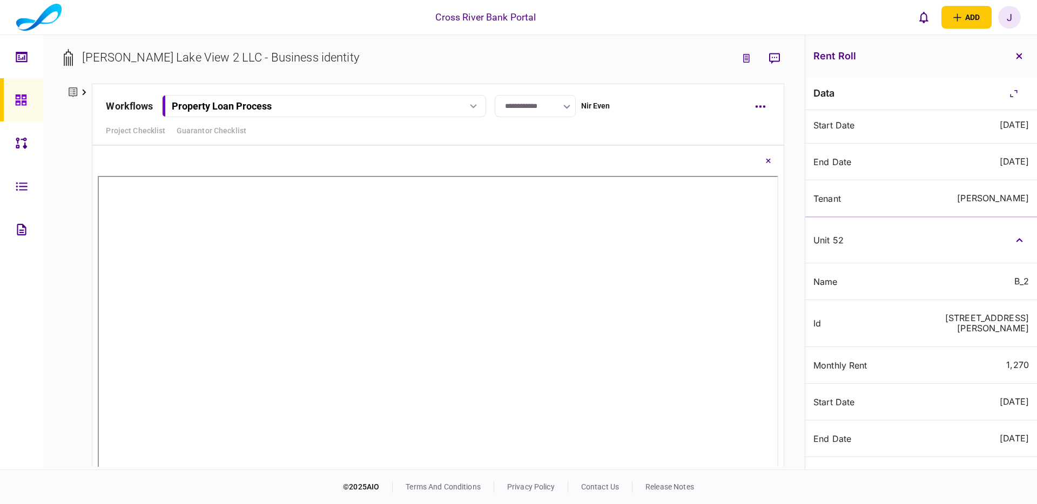
scroll to position [13983, 0]
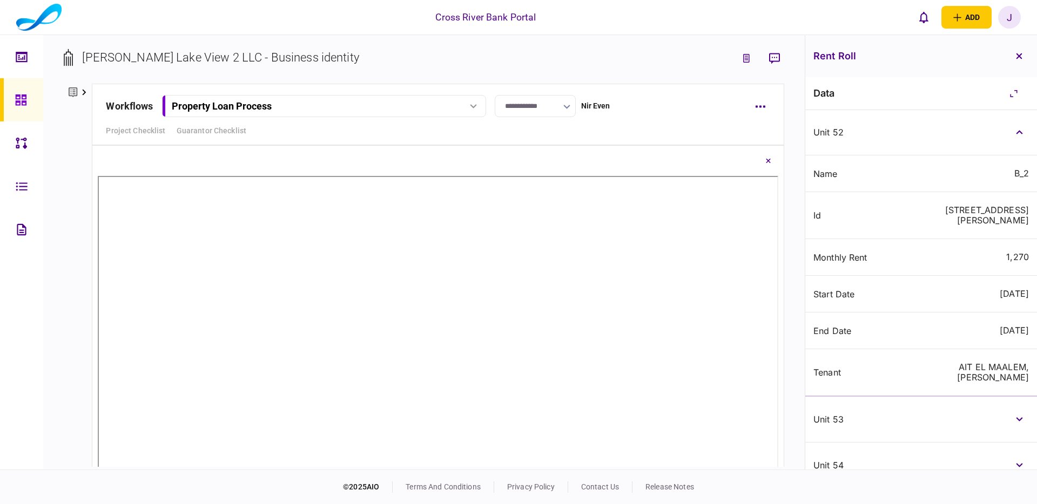
drag, startPoint x: 1015, startPoint y: 411, endPoint x: 1018, endPoint y: 397, distance: 14.4
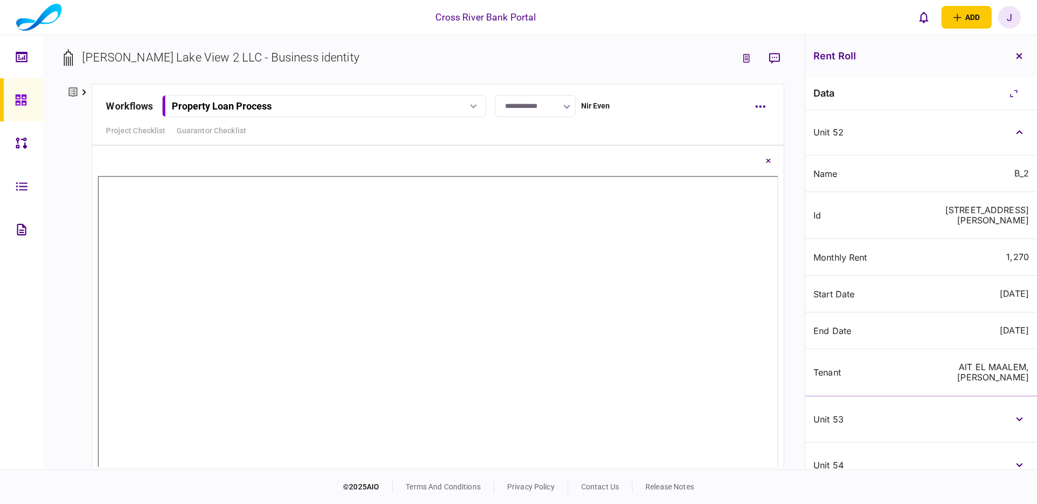
drag, startPoint x: 1019, startPoint y: 187, endPoint x: 1027, endPoint y: 167, distance: 21.4
drag, startPoint x: 1019, startPoint y: 143, endPoint x: 1019, endPoint y: 150, distance: 7.0
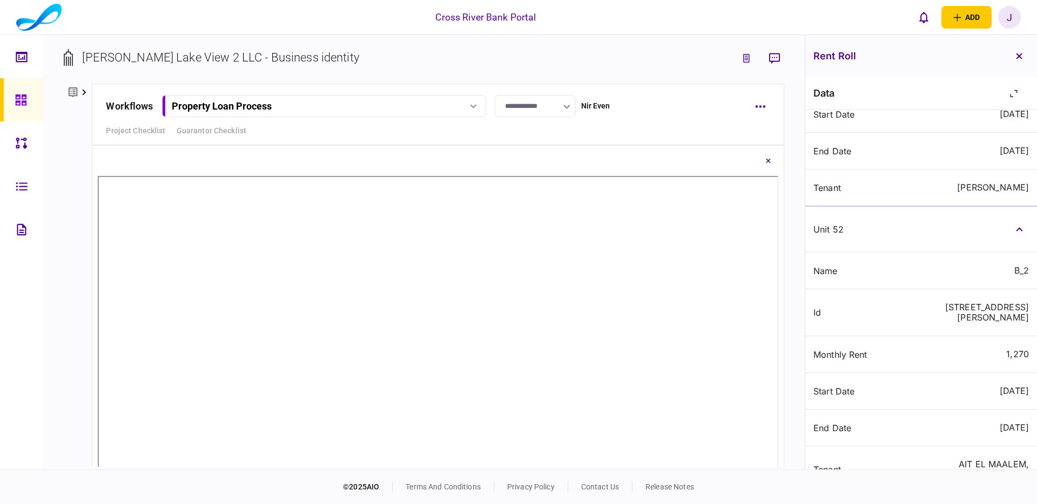
scroll to position [13884, 0]
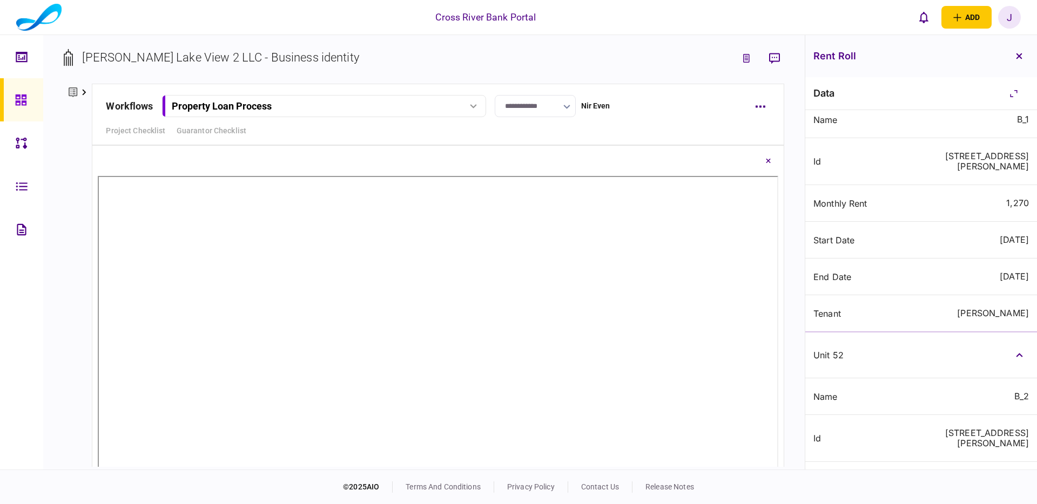
scroll to position [13746, 0]
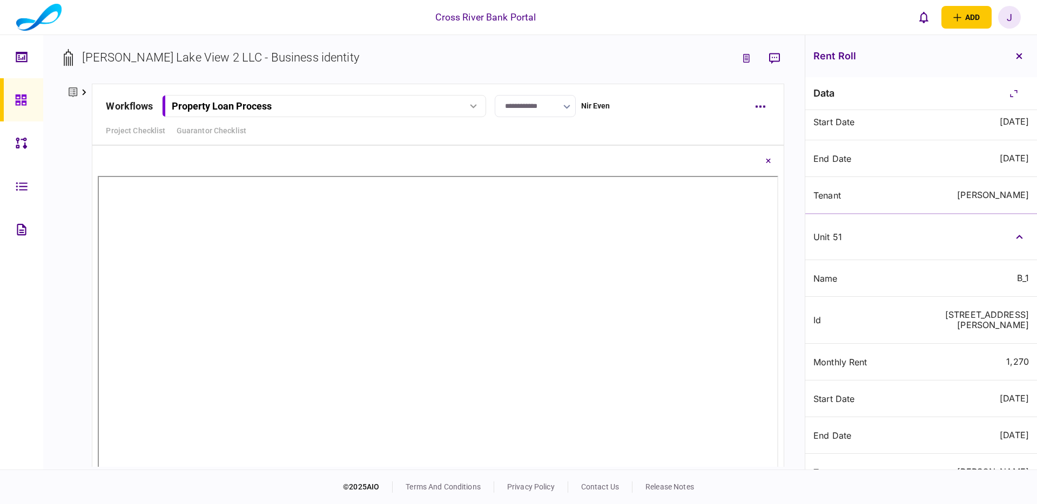
scroll to position [13546, 0]
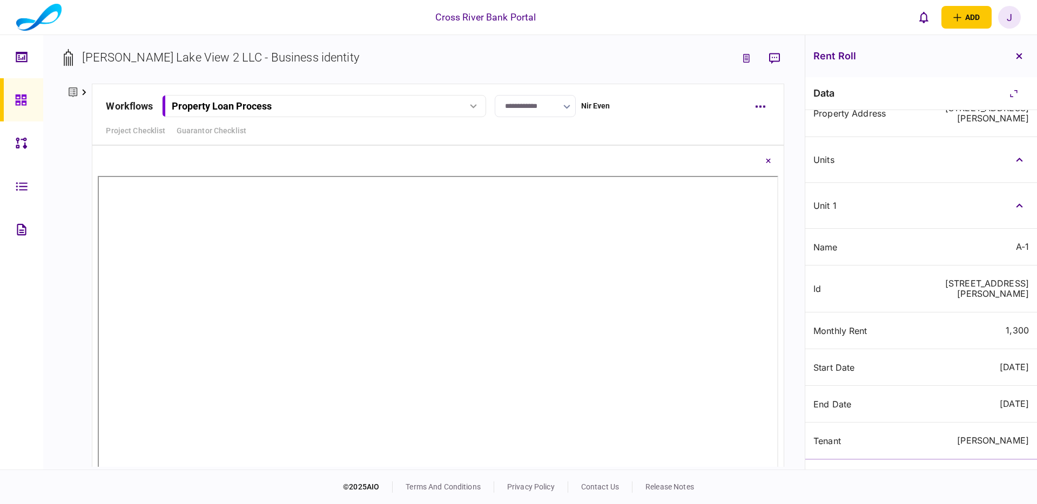
scroll to position [0, 0]
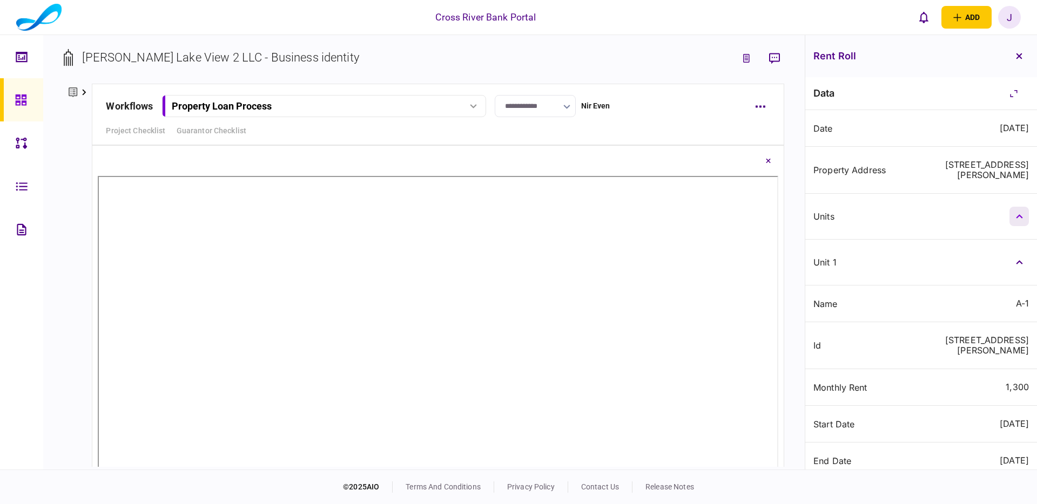
click at [1018, 207] on button "button" at bounding box center [1018, 216] width 19 height 19
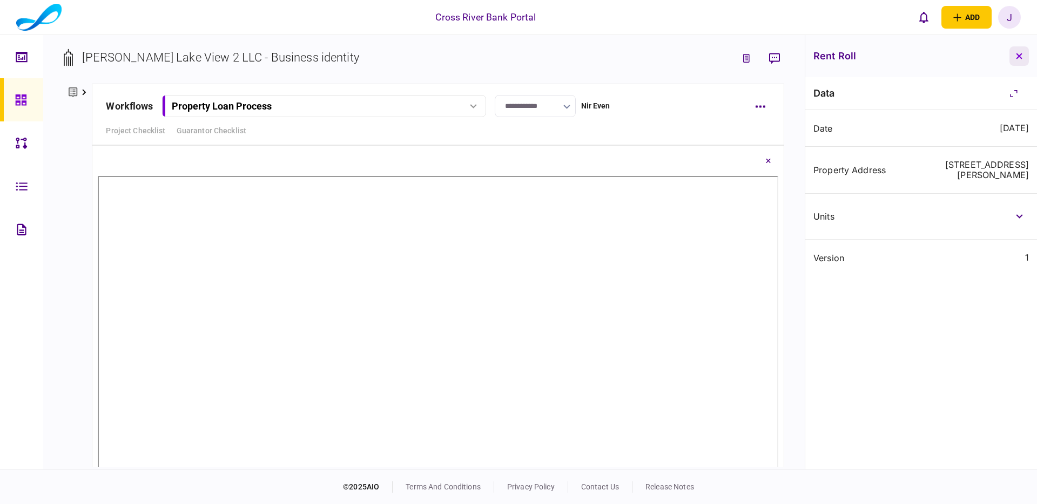
click at [1021, 56] on icon "button" at bounding box center [1019, 56] width 6 height 6
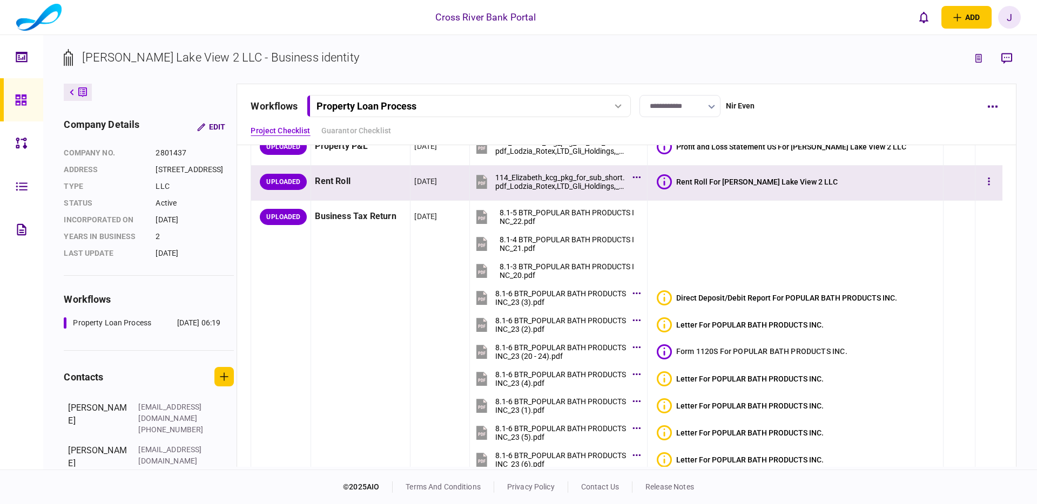
scroll to position [114, 0]
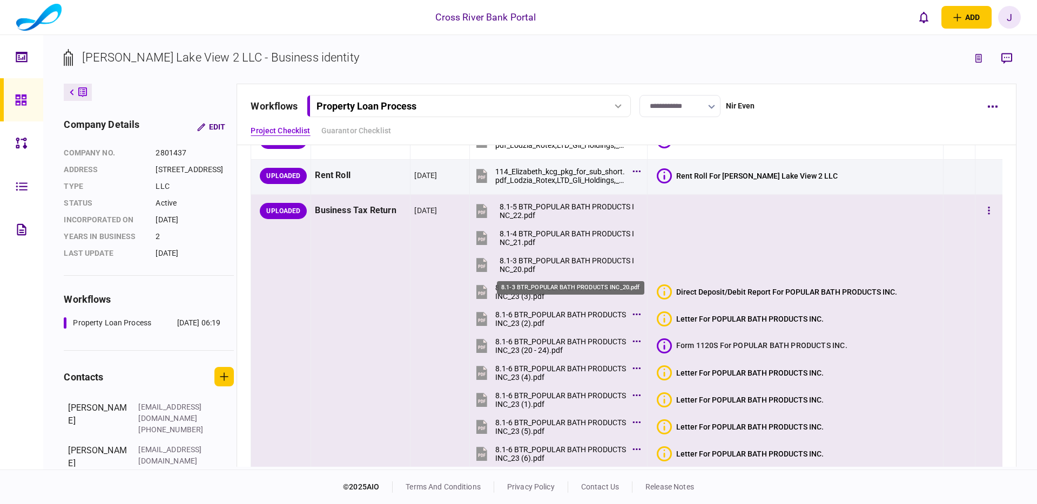
click at [595, 262] on div "8.1-3 BTR_POPULAR BATH PRODUCTS INC_20.pdf" at bounding box center [568, 264] width 138 height 17
click at [988, 215] on icon "button" at bounding box center [989, 211] width 2 height 10
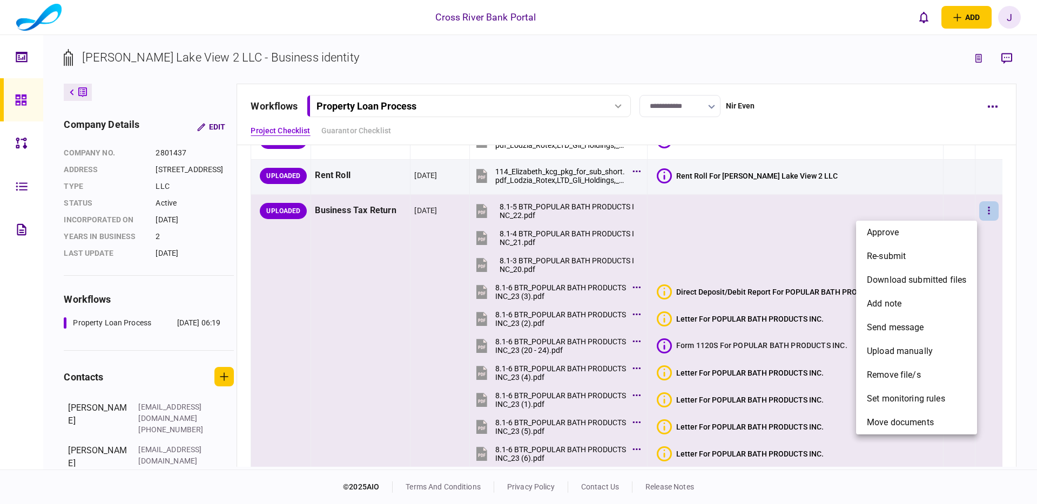
click at [568, 234] on div at bounding box center [518, 252] width 1037 height 504
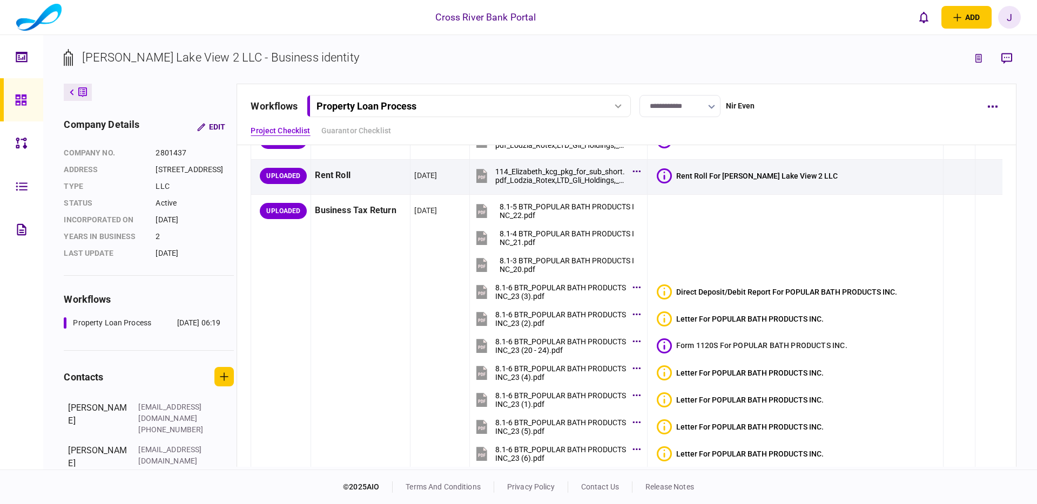
click at [582, 233] on div "8.1-4 BTR_POPULAR BATH PRODUCTS INC_21.pdf" at bounding box center [568, 237] width 138 height 17
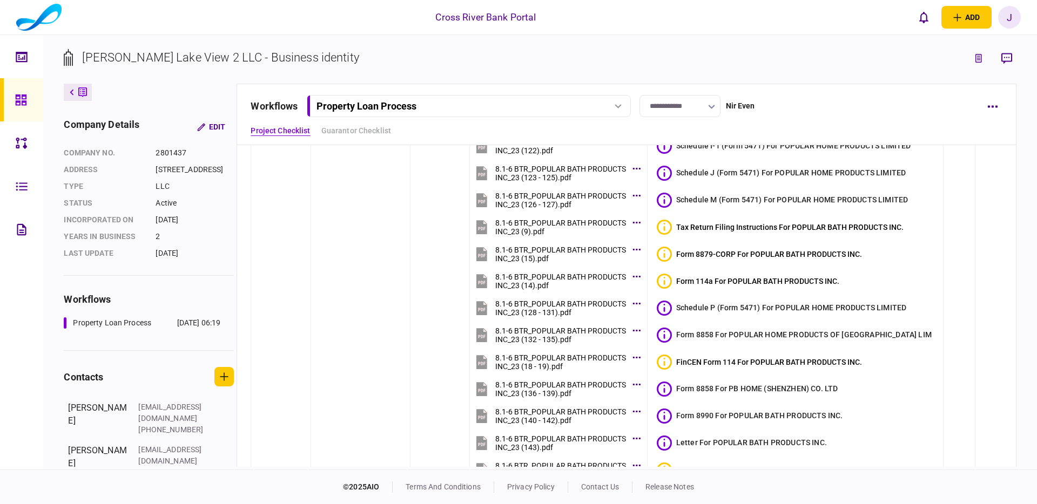
scroll to position [1098, 0]
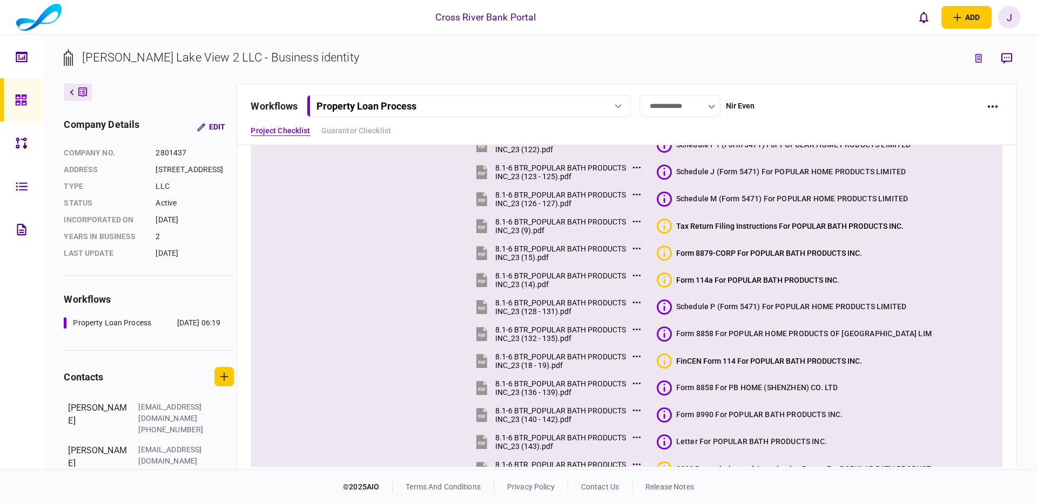
click at [590, 250] on div "8.1-6 BTR_POPULAR BATH PRODUCTS INC_23 (15).pdf" at bounding box center [560, 253] width 131 height 17
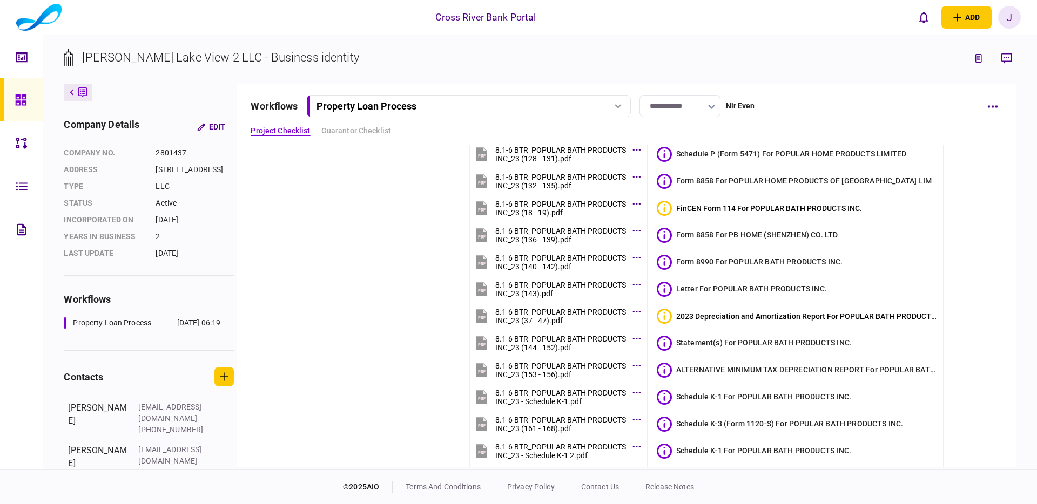
scroll to position [1198, 0]
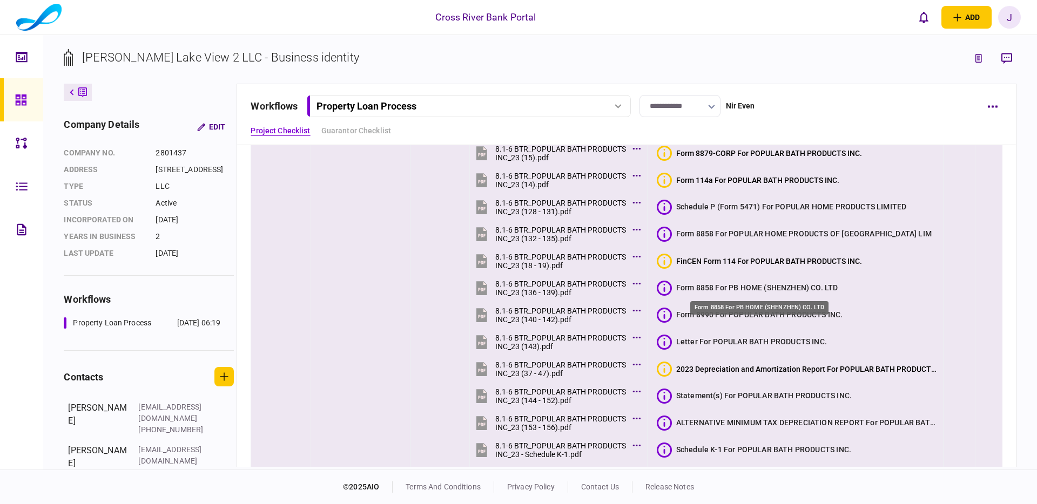
click at [757, 286] on div "Form 8858 For PB HOME (SHENZHEN) CO. LTD" at bounding box center [757, 287] width 162 height 11
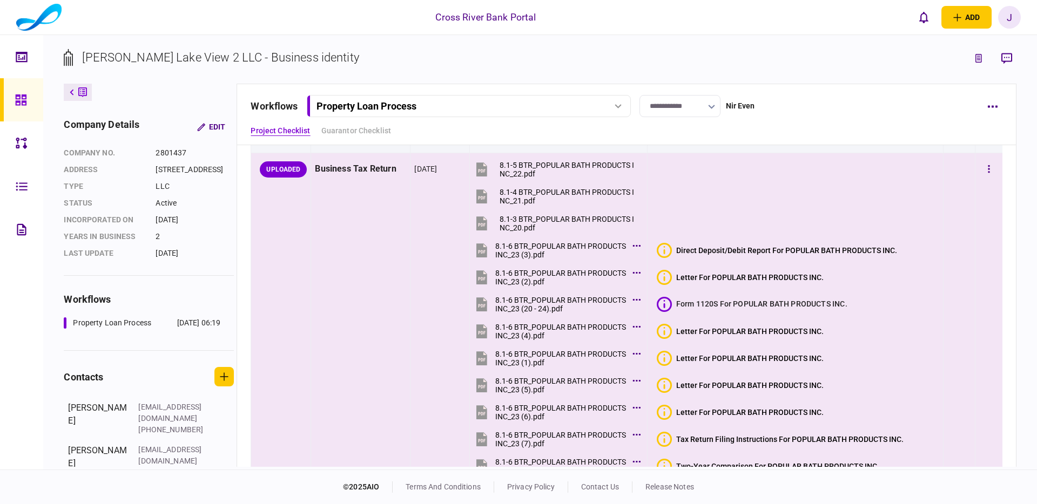
scroll to position [0, 0]
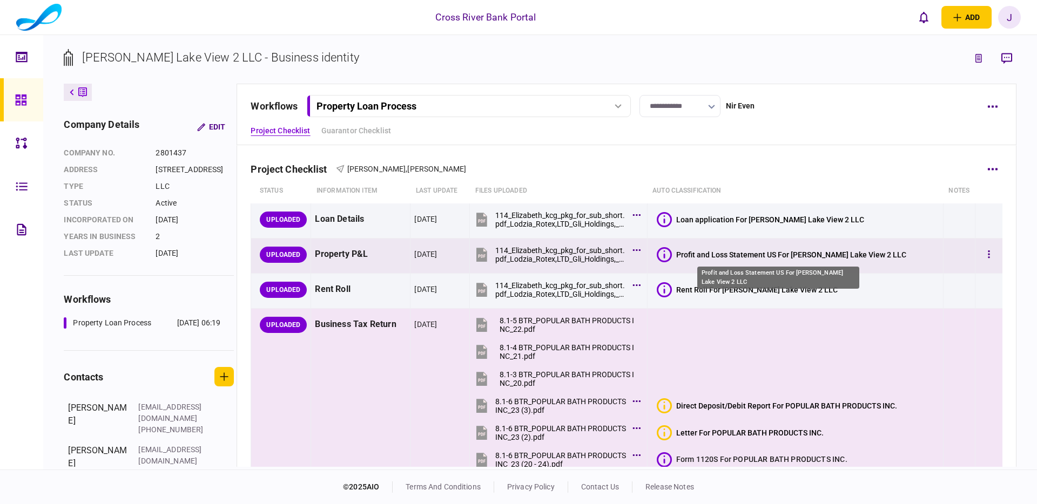
click at [785, 254] on div "Profit and Loss Statement US For [PERSON_NAME] Lake View 2 LLC" at bounding box center [791, 255] width 230 height 9
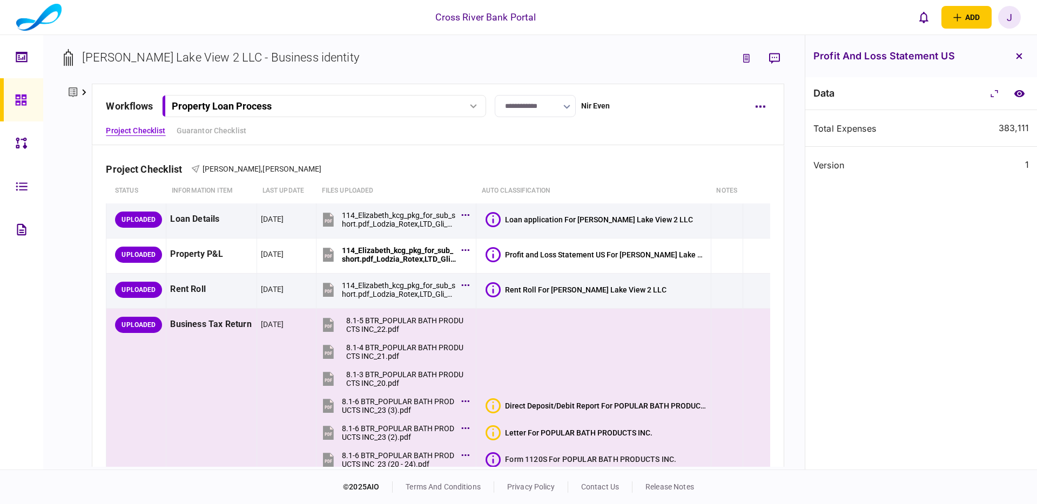
click at [1017, 54] on icon "button" at bounding box center [1019, 56] width 6 height 6
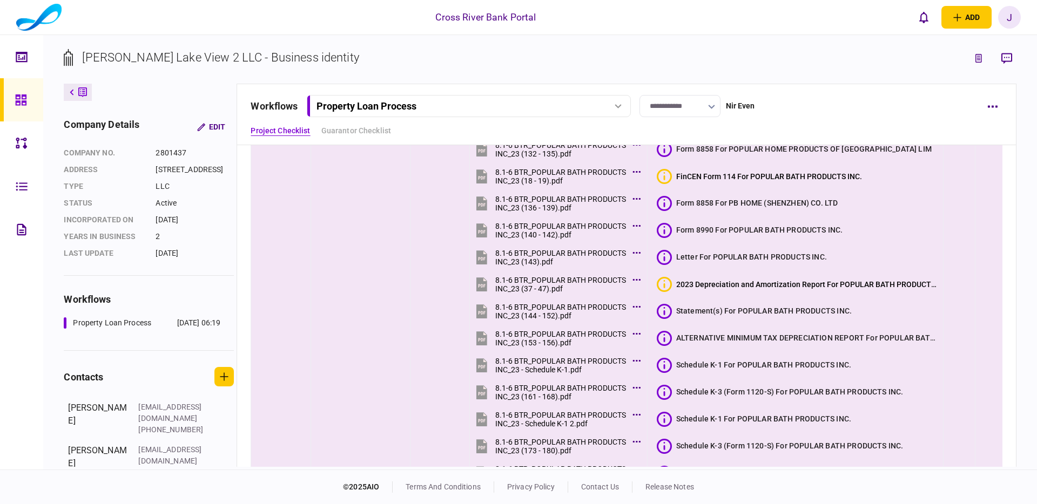
scroll to position [1295, 0]
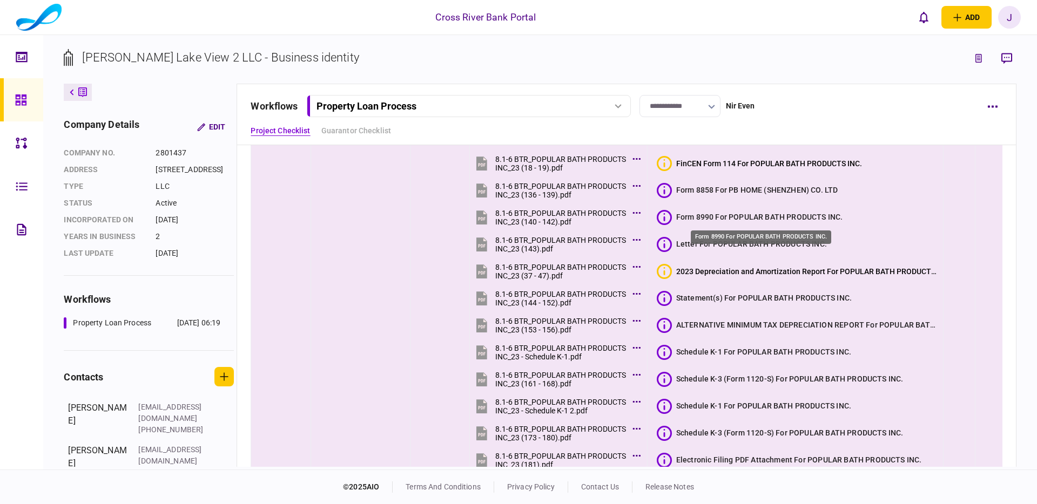
click at [719, 219] on div "Form 8990 For POPULAR BATH PRODUCTS INC." at bounding box center [759, 217] width 167 height 11
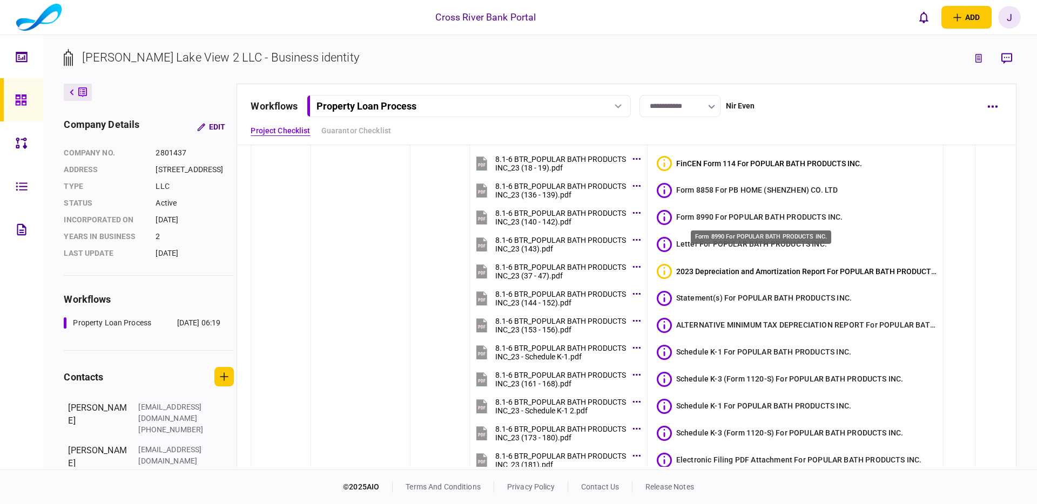
drag, startPoint x: 681, startPoint y: 217, endPoint x: 704, endPoint y: 226, distance: 25.0
click at [680, 217] on div "Form 8990 For POPULAR BATH PRODUCTS INC." at bounding box center [759, 217] width 167 height 11
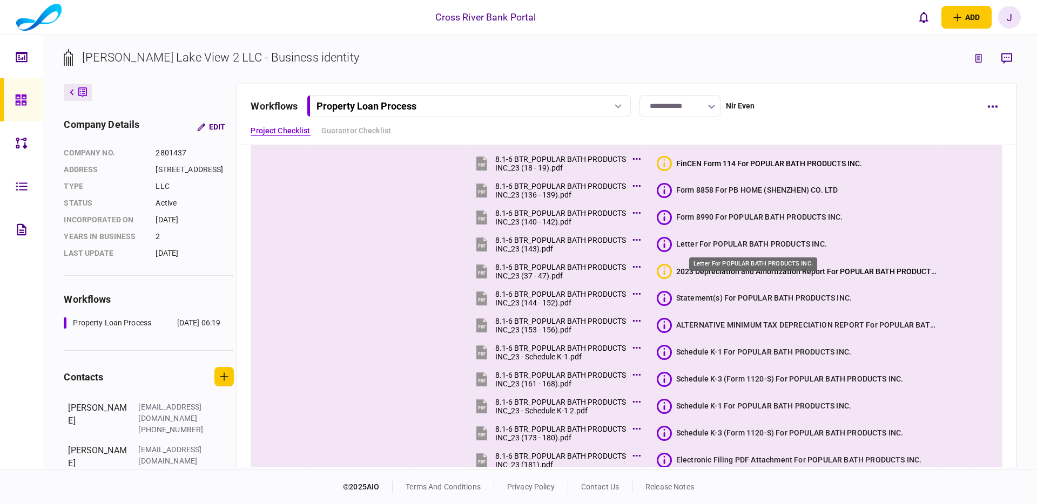
click at [720, 242] on div "Letter For POPULAR BATH PRODUCTS INC." at bounding box center [751, 244] width 151 height 11
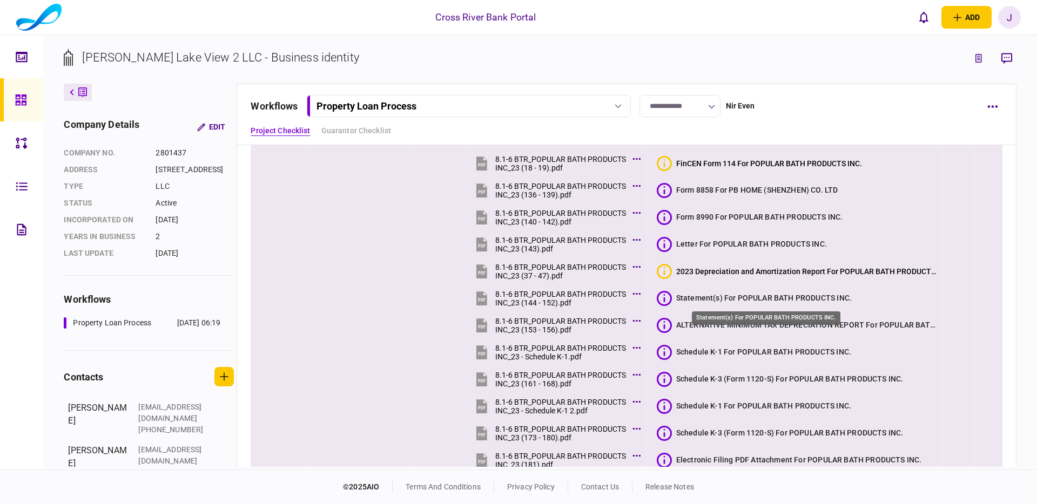
click at [722, 299] on div "Statement(s) For POPULAR BATH PRODUCTS INC." at bounding box center [763, 298] width 175 height 11
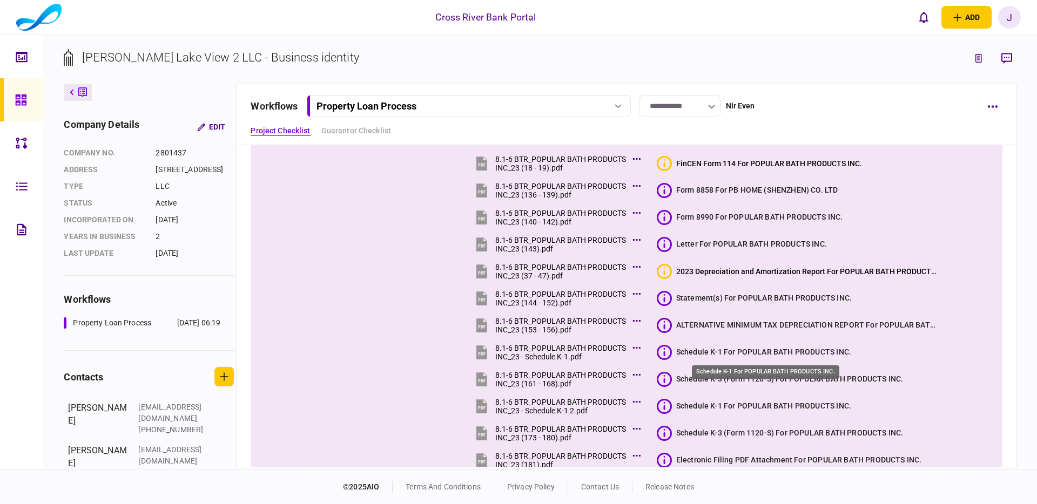
click at [718, 349] on div "Schedule K-1 For POPULAR BATH PRODUCTS INC." at bounding box center [763, 352] width 175 height 11
click at [764, 350] on div "Schedule K-1 For POPULAR BATH PRODUCTS INC." at bounding box center [763, 352] width 175 height 11
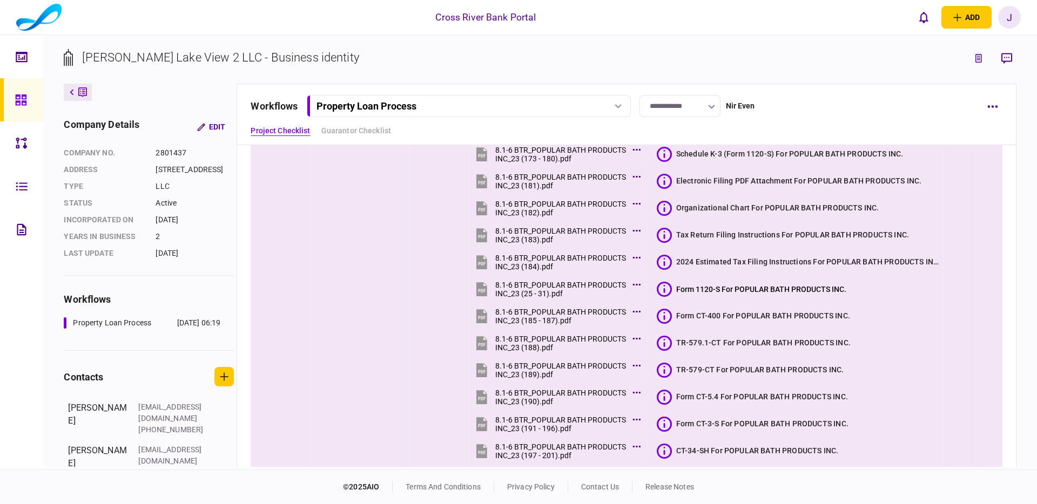
scroll to position [1575, 0]
click at [764, 345] on div "TR-579.1-CT For POPULAR BATH PRODUCTS INC." at bounding box center [763, 342] width 174 height 11
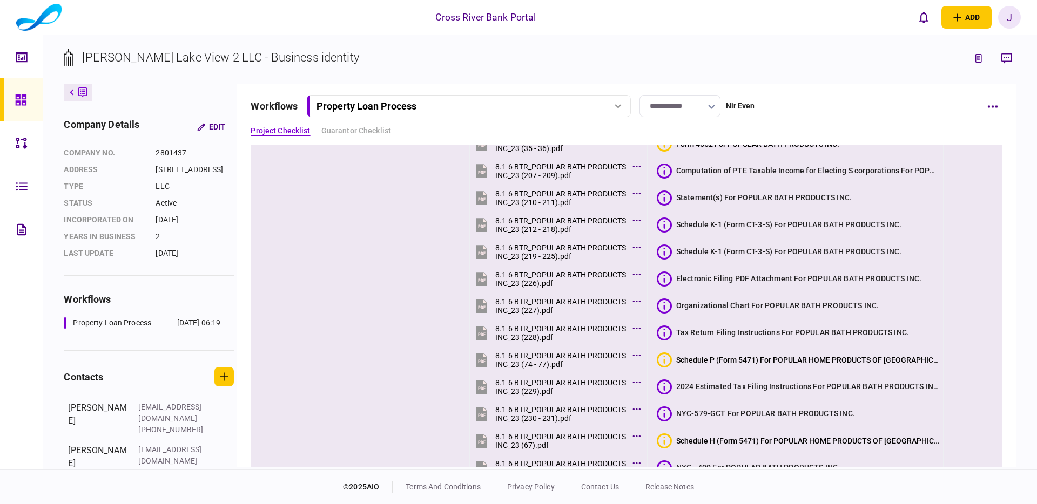
scroll to position [1991, 0]
click at [762, 334] on div "Tax Return Filing Instructions For POPULAR BATH PRODUCTS INC." at bounding box center [792, 331] width 233 height 11
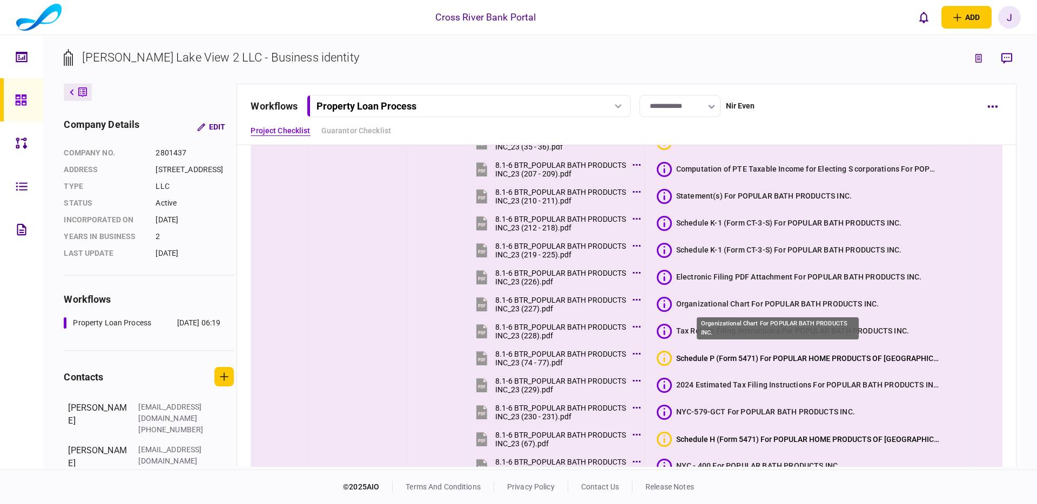
click at [749, 303] on div "Organizational Chart For POPULAR BATH PRODUCTS INC." at bounding box center [777, 304] width 203 height 11
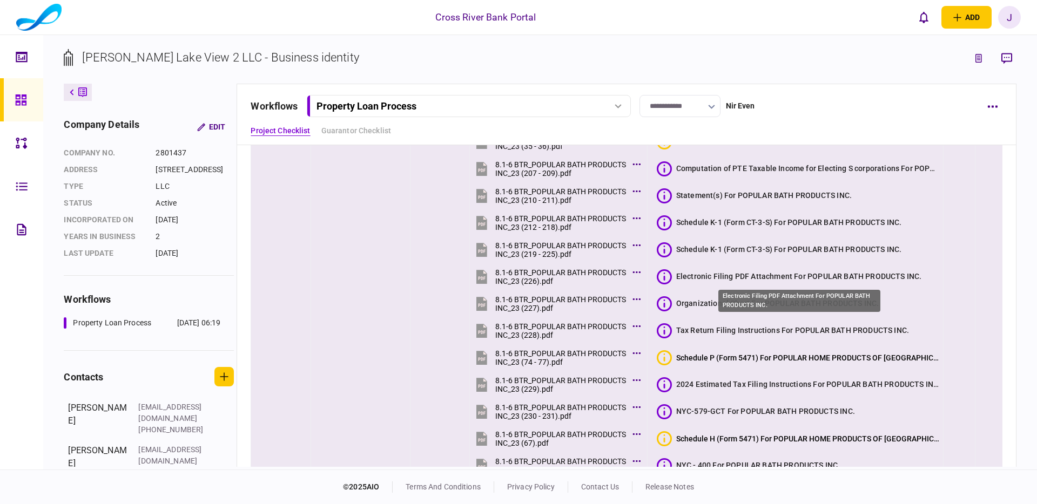
drag, startPoint x: 746, startPoint y: 278, endPoint x: 734, endPoint y: 252, distance: 28.3
click at [746, 277] on div "Electronic Filing PDF Attachment For POPULAR BATH PRODUCTS INC." at bounding box center [799, 276] width 246 height 11
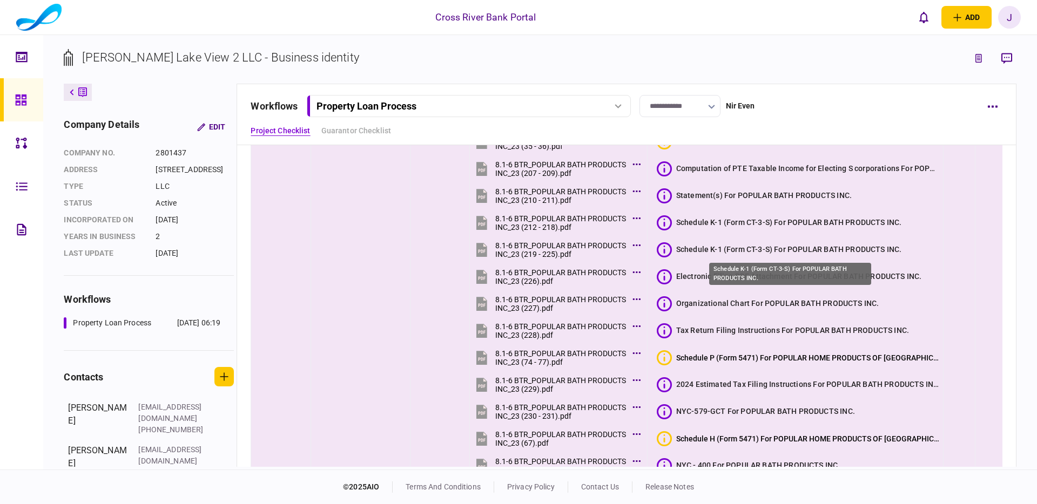
drag, startPoint x: 729, startPoint y: 247, endPoint x: 721, endPoint y: 234, distance: 15.0
click at [729, 247] on div "Schedule K-1 (Form CT-3-S) For POPULAR BATH PRODUCTS INC." at bounding box center [789, 249] width 226 height 11
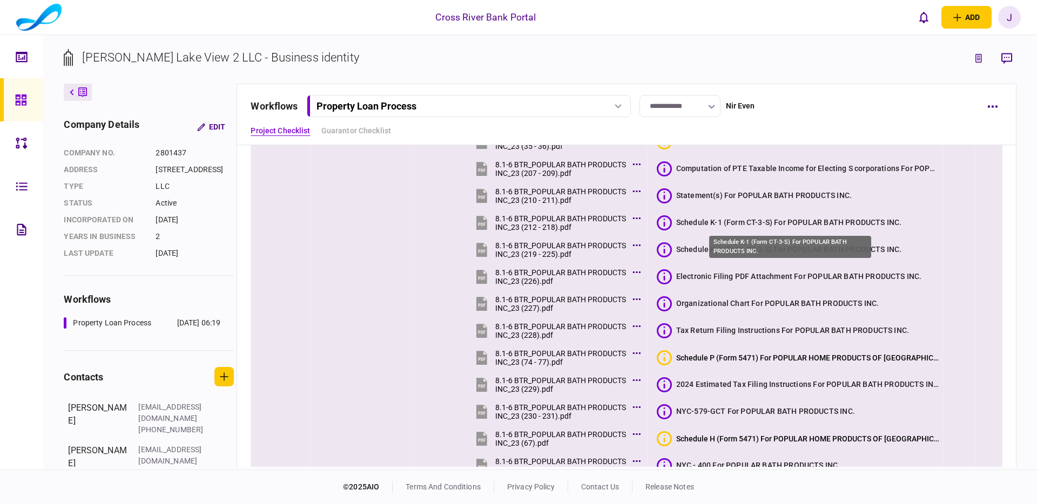
click at [717, 224] on div "Schedule K-1 (Form CT-3-S) For POPULAR BATH PRODUCTS INC." at bounding box center [789, 222] width 226 height 11
click at [934, 282] on section "Electronic Filing PDF Attachment For POPULAR BATH PRODUCTS INC." at bounding box center [798, 277] width 282 height 24
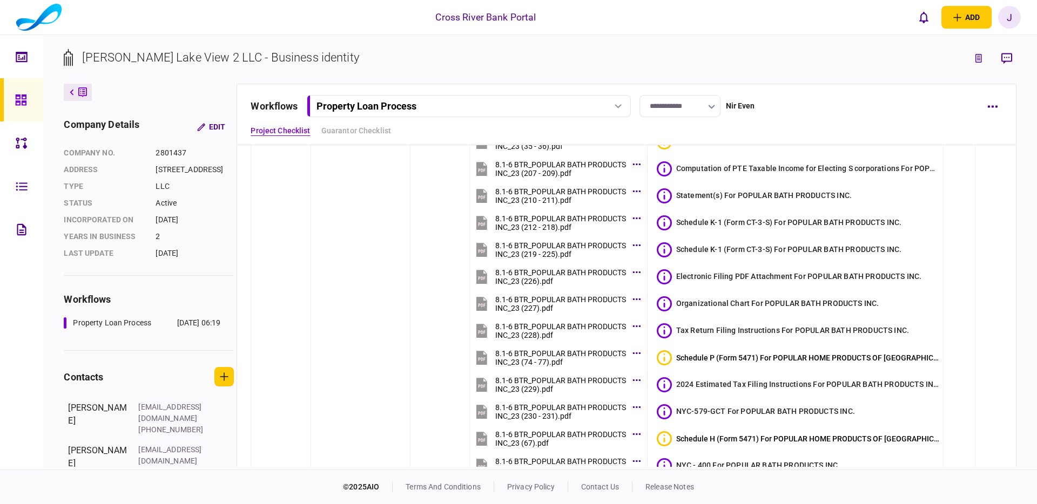
click at [800, 134] on div "Project Checklist Guarantor Checklist" at bounding box center [626, 130] width 751 height 11
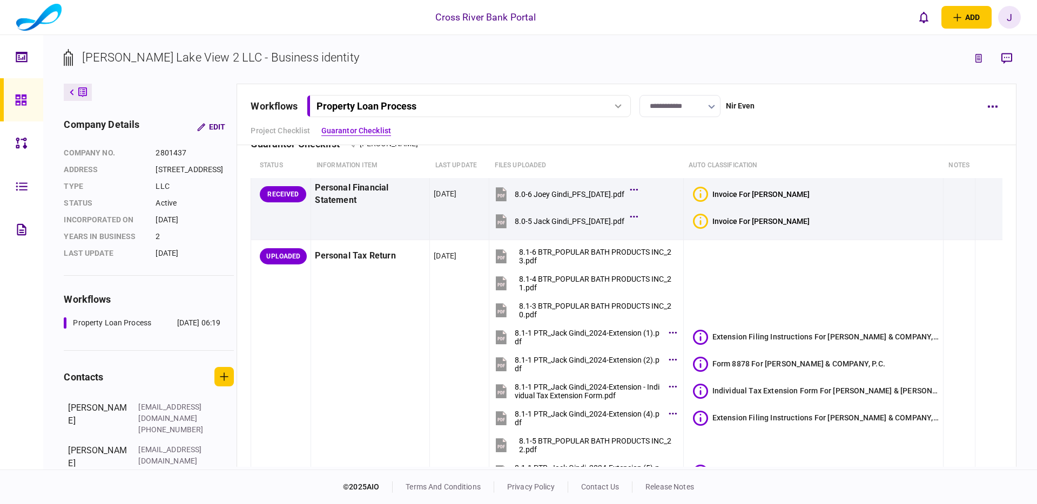
scroll to position [2696, 0]
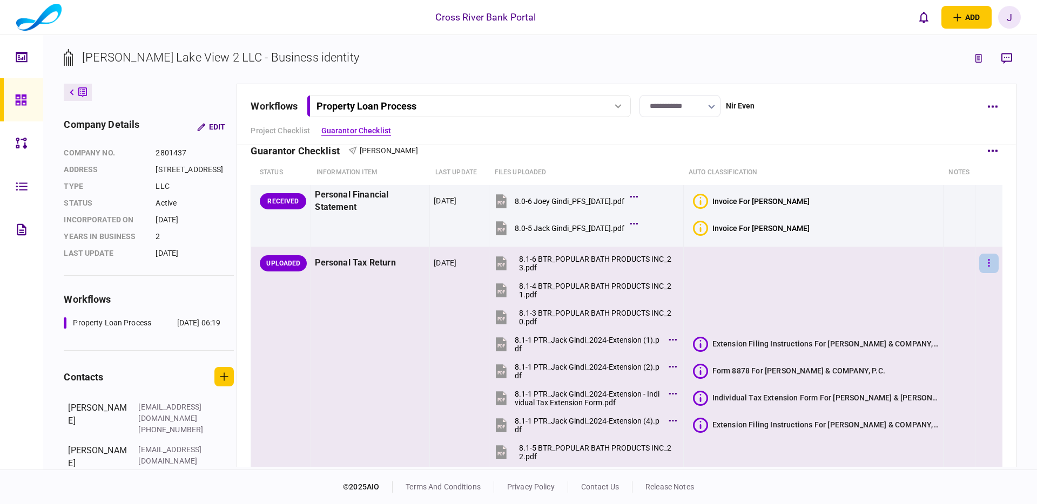
click at [988, 263] on icon "button" at bounding box center [989, 263] width 2 height 8
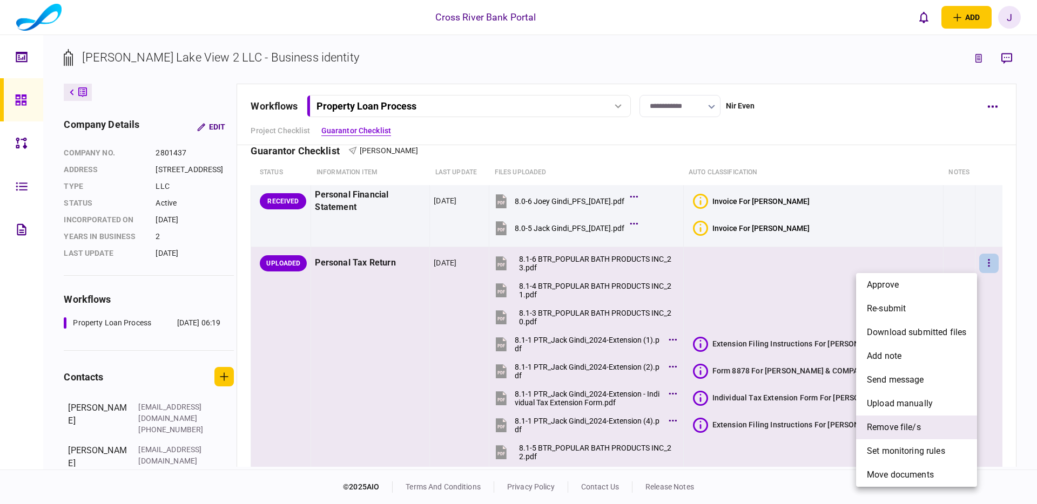
click at [915, 428] on span "remove file/s" at bounding box center [894, 427] width 54 height 13
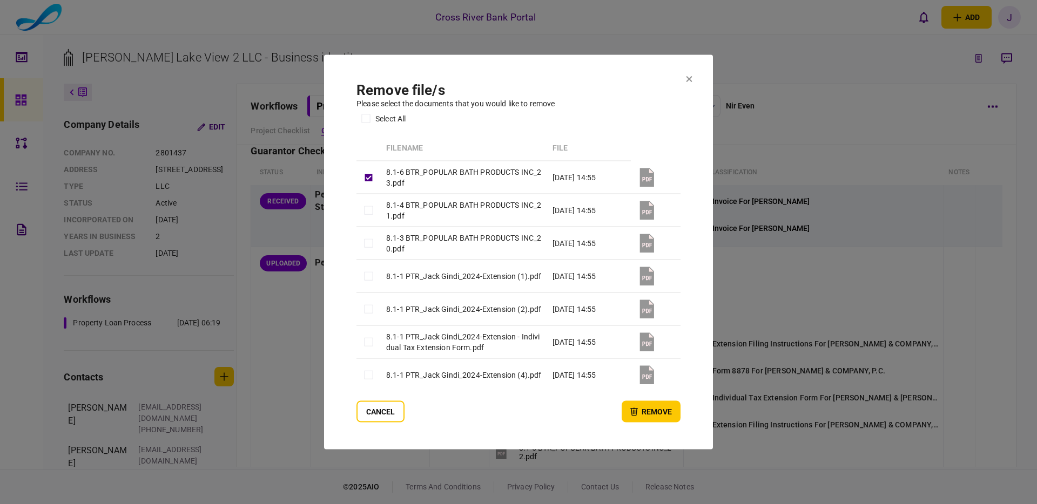
click at [364, 200] on td at bounding box center [368, 210] width 24 height 33
click at [360, 233] on td at bounding box center [368, 243] width 24 height 33
click at [646, 418] on button "remove" at bounding box center [651, 412] width 59 height 22
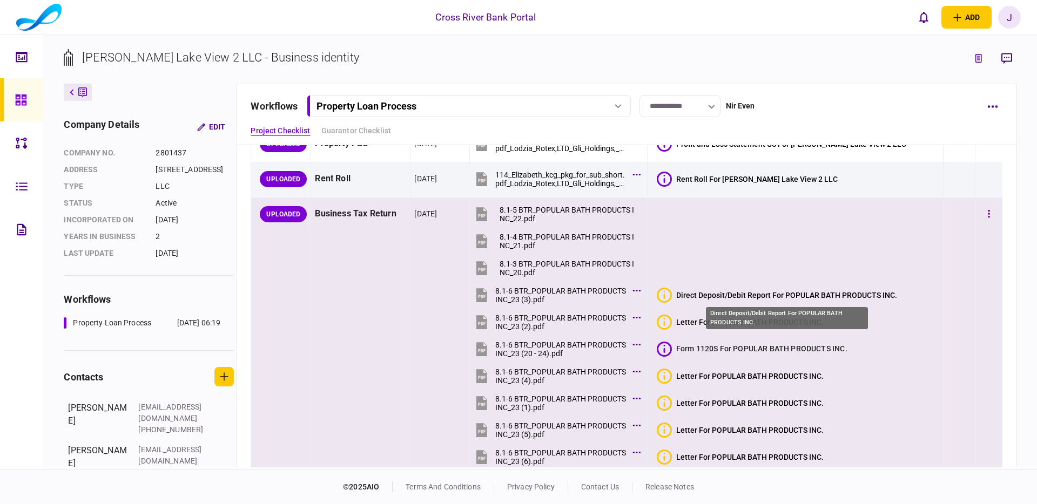
scroll to position [121, 0]
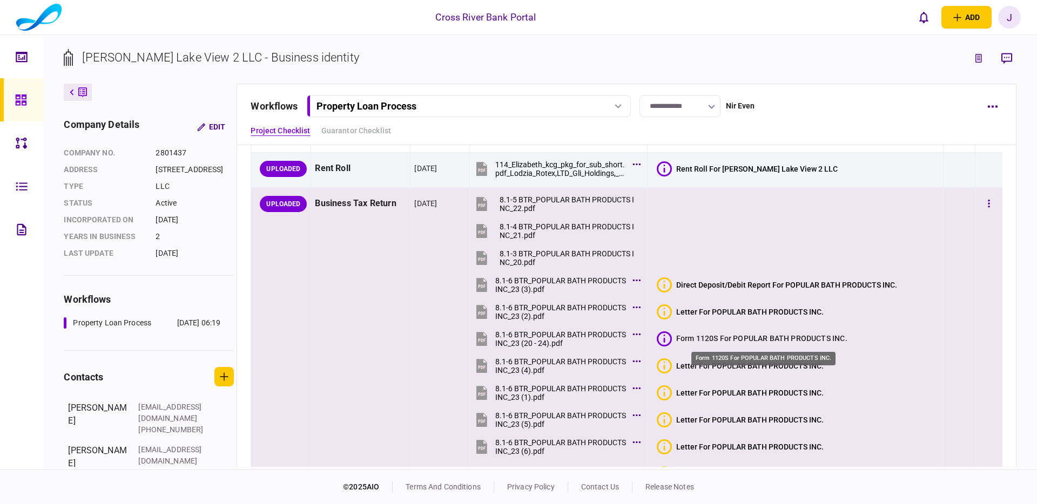
click at [746, 340] on div "Form 1120S For POPULAR BATH PRODUCTS INC." at bounding box center [761, 338] width 171 height 11
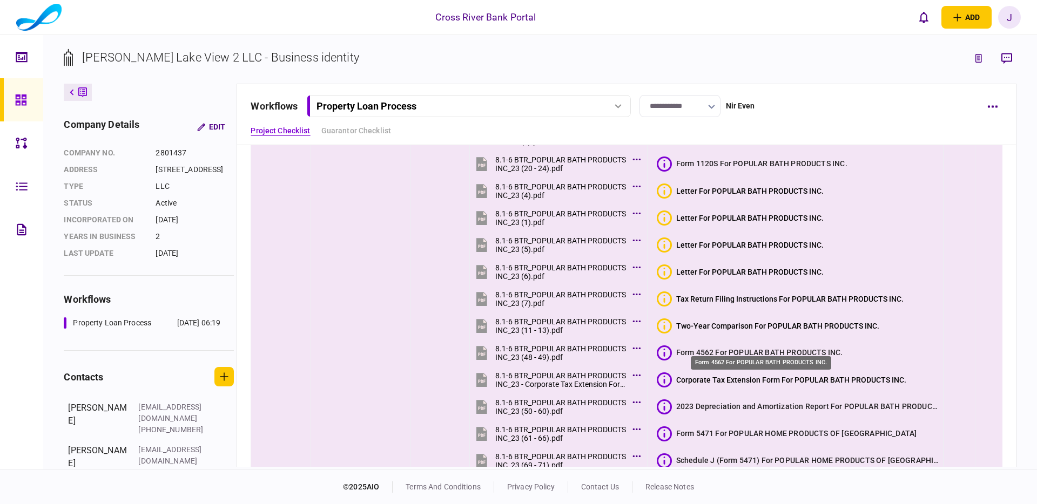
scroll to position [306, 0]
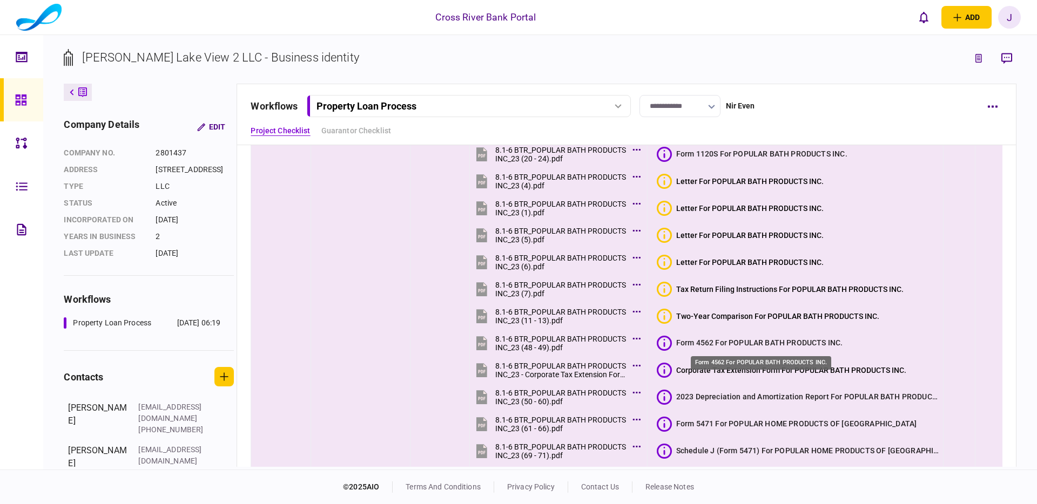
click at [746, 340] on div "Form 4562 For POPULAR BATH PRODUCTS INC." at bounding box center [759, 342] width 167 height 11
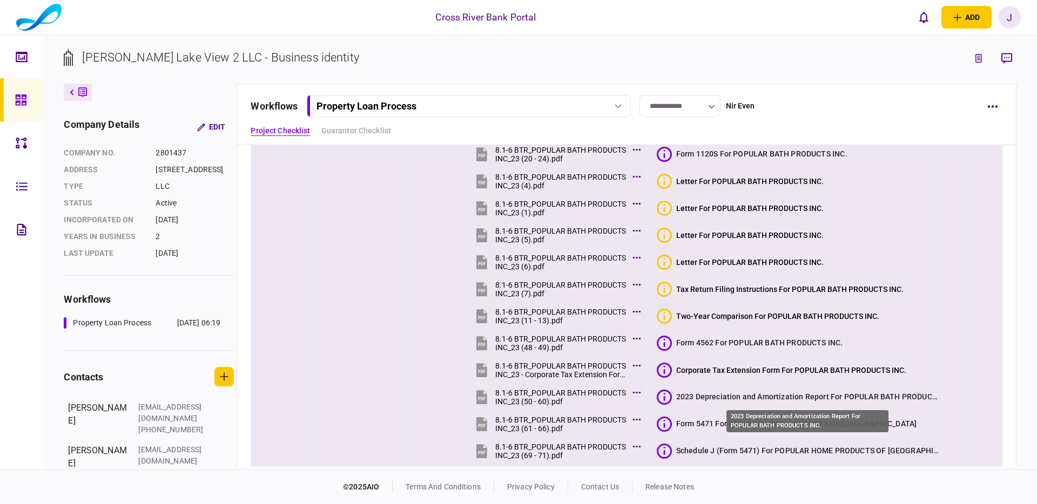
click at [696, 397] on div "2023 Depreciation and Amortization Report For POPULAR BATH PRODUCTS INC." at bounding box center [807, 396] width 263 height 11
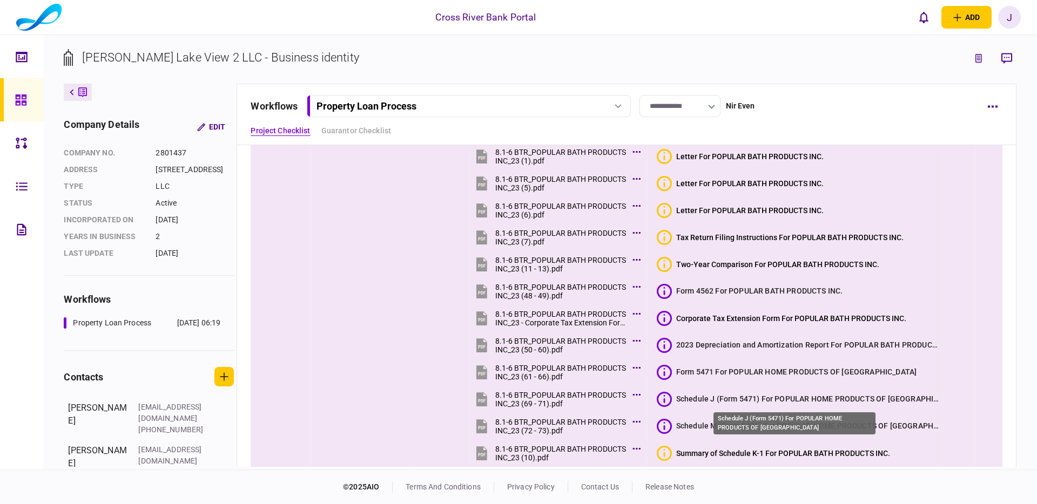
click at [698, 396] on div "Schedule J (Form 5471) For POPULAR HOME PRODUCTS OF [GEOGRAPHIC_DATA]" at bounding box center [807, 399] width 263 height 11
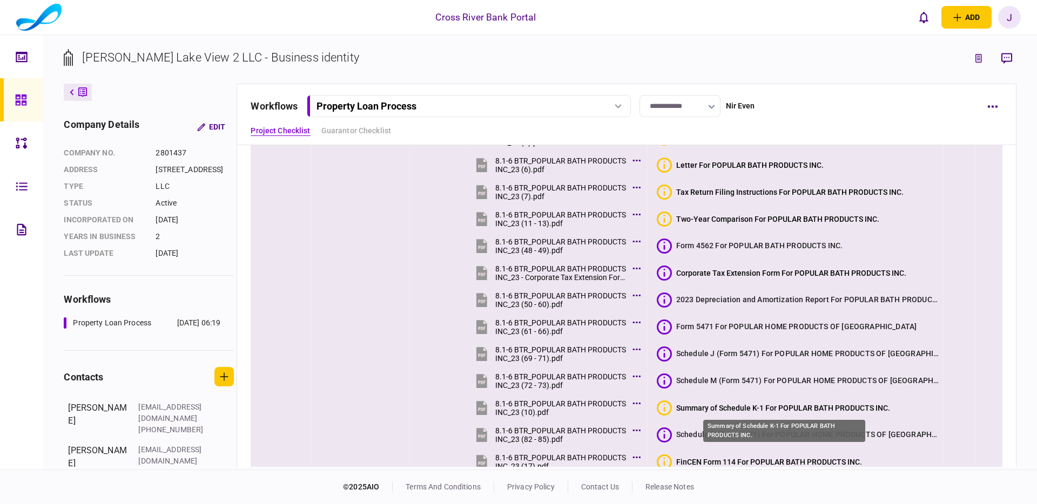
scroll to position [404, 0]
click at [700, 407] on div "Summary of Schedule K-1 For POPULAR BATH PRODUCTS INC." at bounding box center [783, 406] width 214 height 9
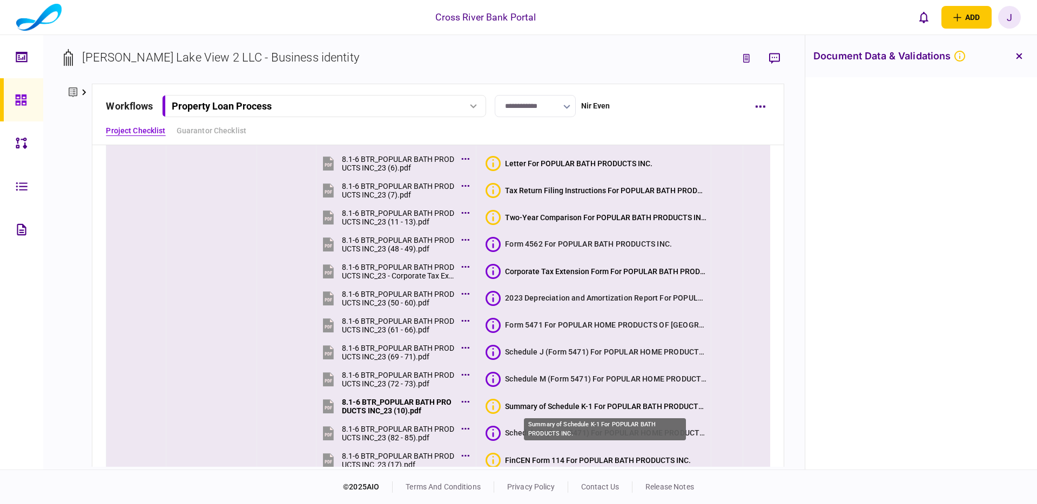
click at [543, 403] on div "Summary of Schedule K-1 For POPULAR BATH PRODUCTS INC." at bounding box center [606, 406] width 202 height 9
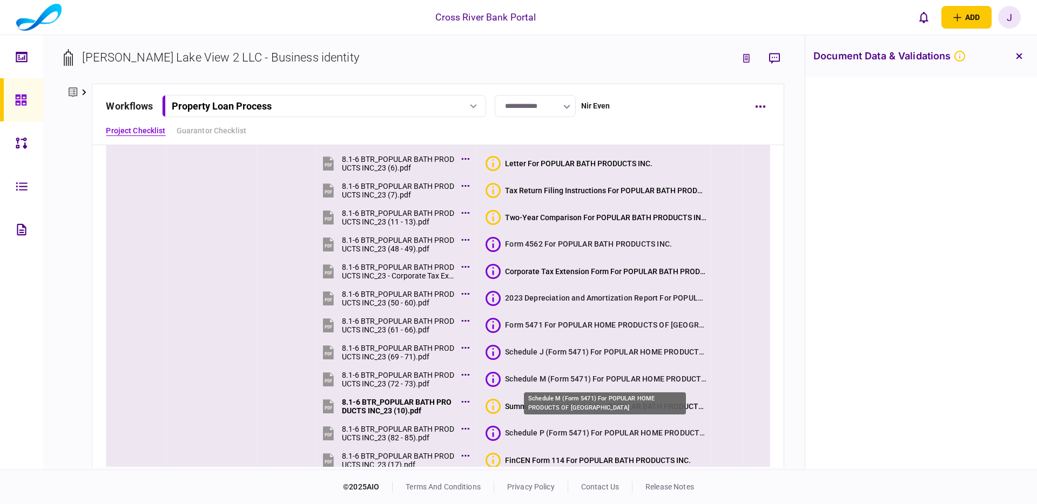
drag, startPoint x: 565, startPoint y: 383, endPoint x: 593, endPoint y: 379, distance: 28.4
click at [566, 383] on div "Schedule M (Form 5471) For POPULAR HOME PRODUCTS OF [GEOGRAPHIC_DATA]" at bounding box center [606, 379] width 202 height 11
click at [1021, 56] on icon "button" at bounding box center [1019, 56] width 6 height 6
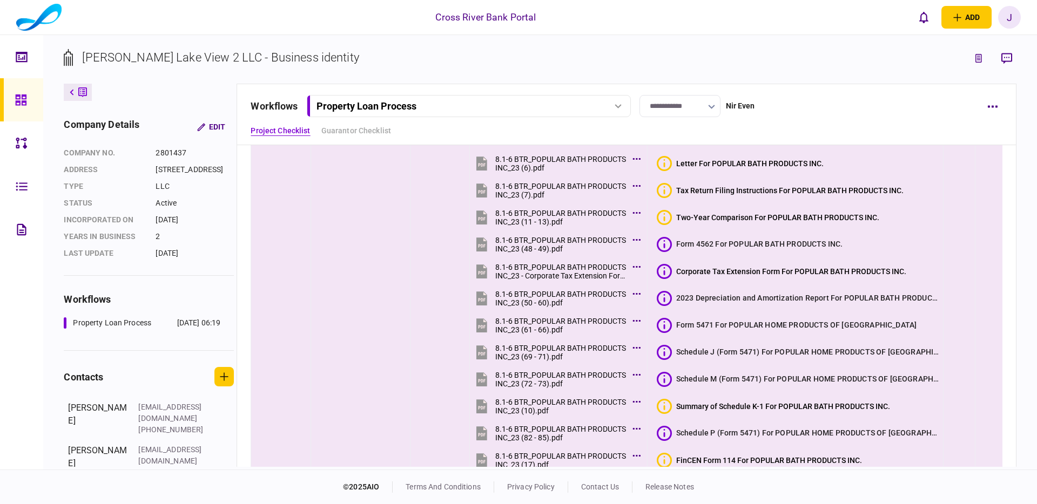
click at [1009, 20] on div "J" at bounding box center [1009, 17] width 23 height 23
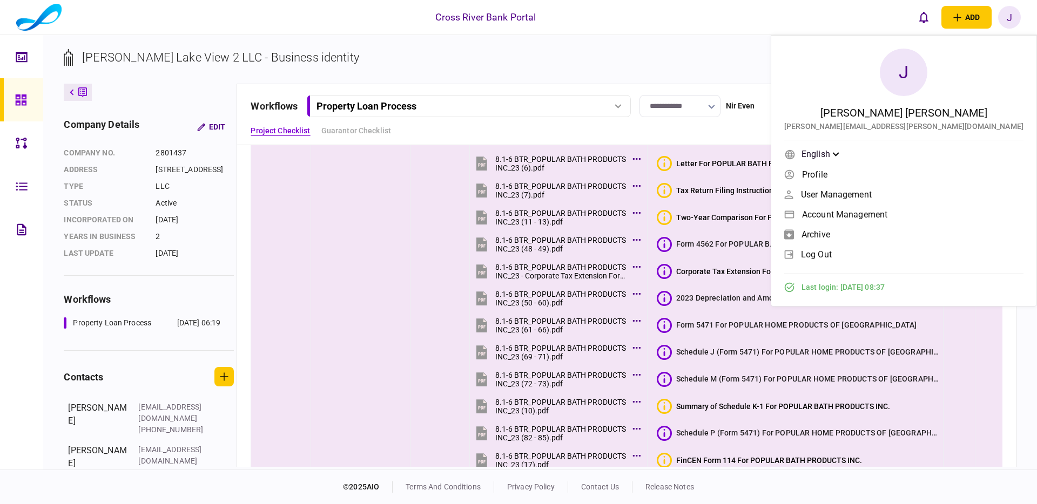
click at [832, 251] on span "log out" at bounding box center [816, 254] width 31 height 9
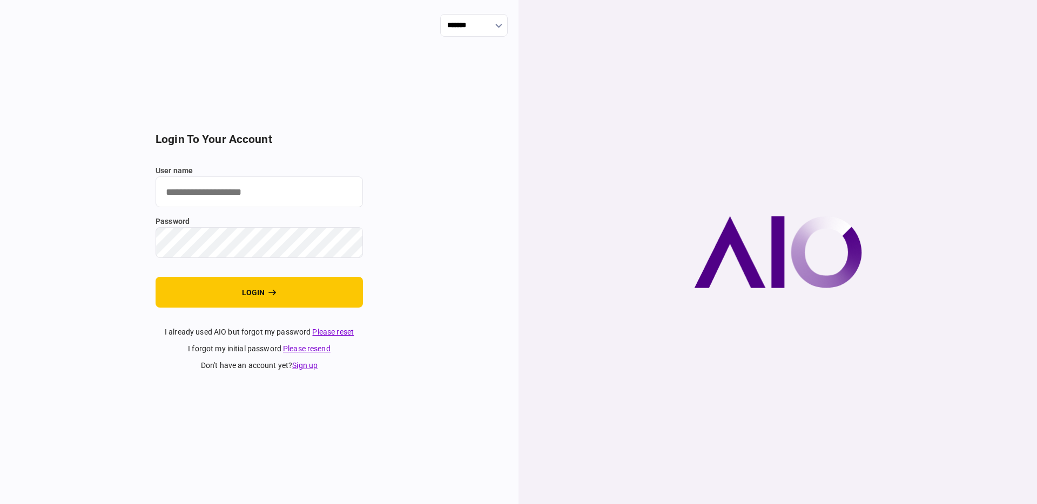
click at [231, 194] on input "user name" at bounding box center [259, 192] width 207 height 31
click at [0, 504] on com-1password-button at bounding box center [0, 504] width 0 height 0
type input "**********"
